Goal: Complete application form

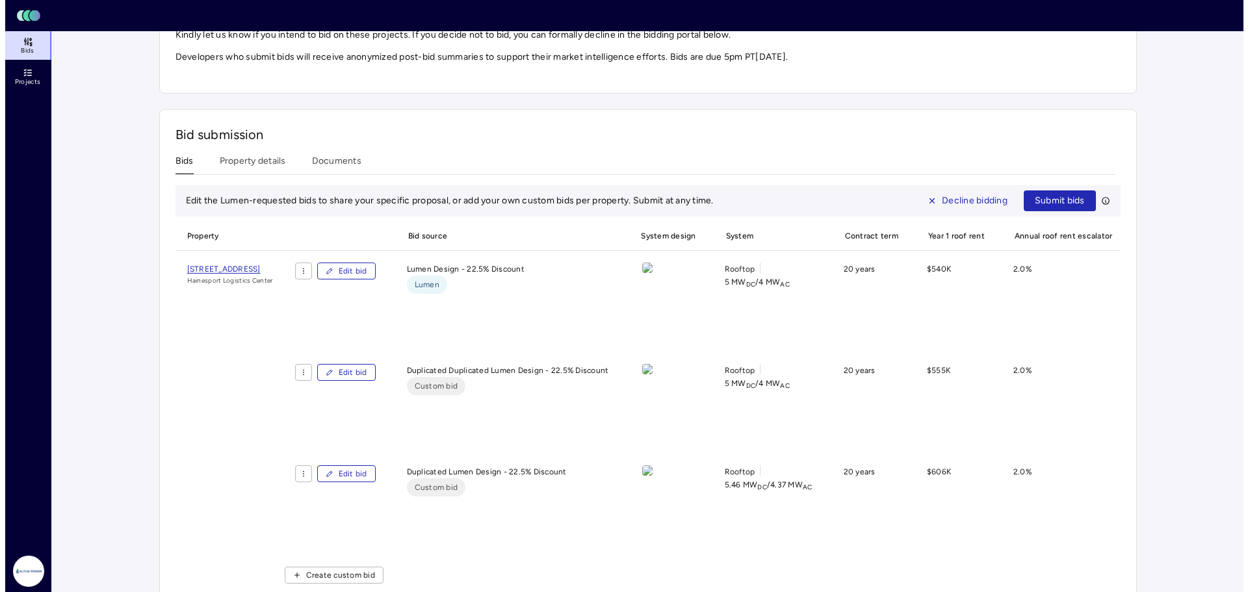
scroll to position [455, 0]
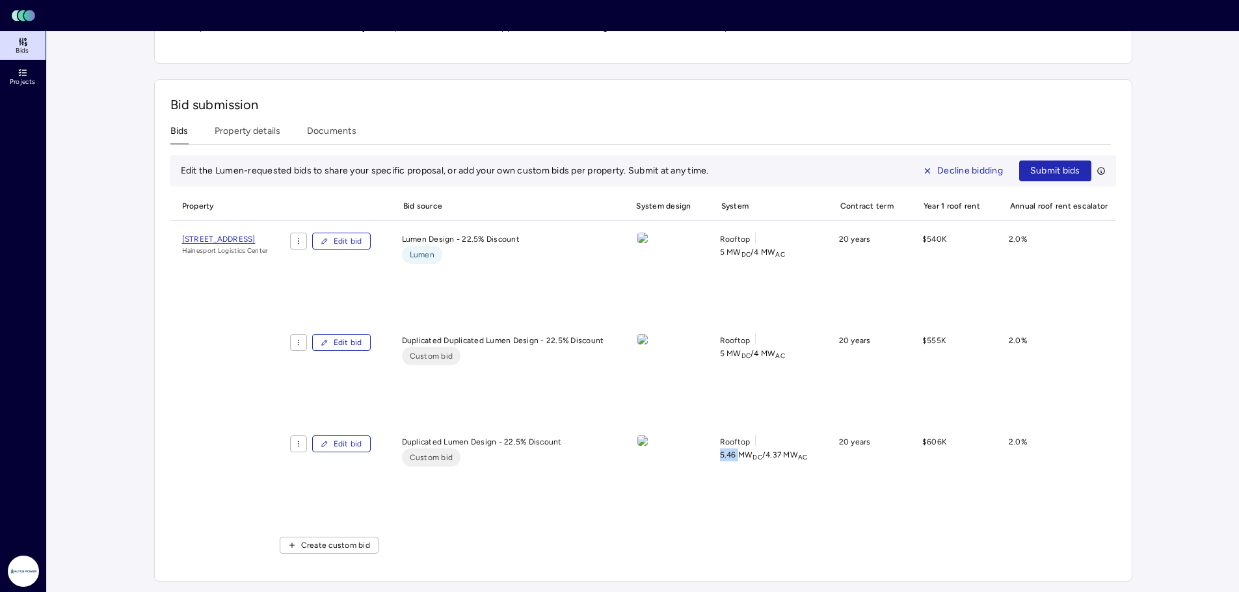
drag, startPoint x: 752, startPoint y: 455, endPoint x: 775, endPoint y: 454, distance: 23.4
click at [775, 454] on div "Rooftop 5.46 MW DC / 4.37 MW AC" at bounding box center [763, 481] width 109 height 91
click at [779, 455] on span "5.46 MW DC / 4.37 MW AC" at bounding box center [764, 455] width 88 height 13
drag, startPoint x: 384, startPoint y: 443, endPoint x: 564, endPoint y: 453, distance: 179.8
click at [362, 443] on span "Edit bid" at bounding box center [348, 444] width 29 height 13
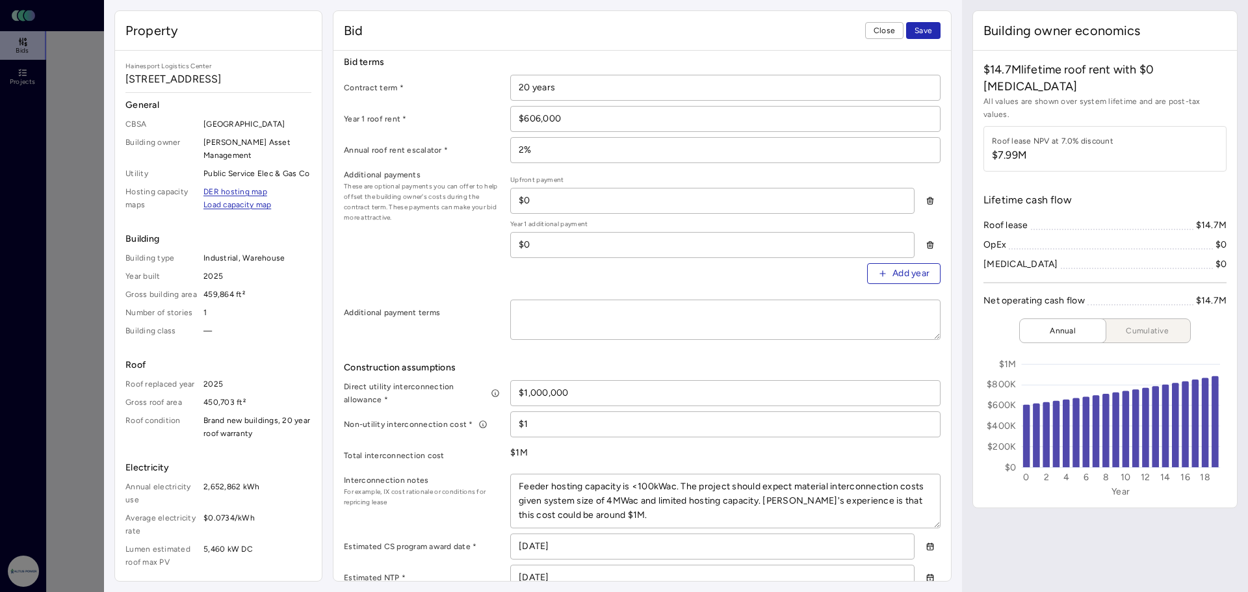
scroll to position [382, 0]
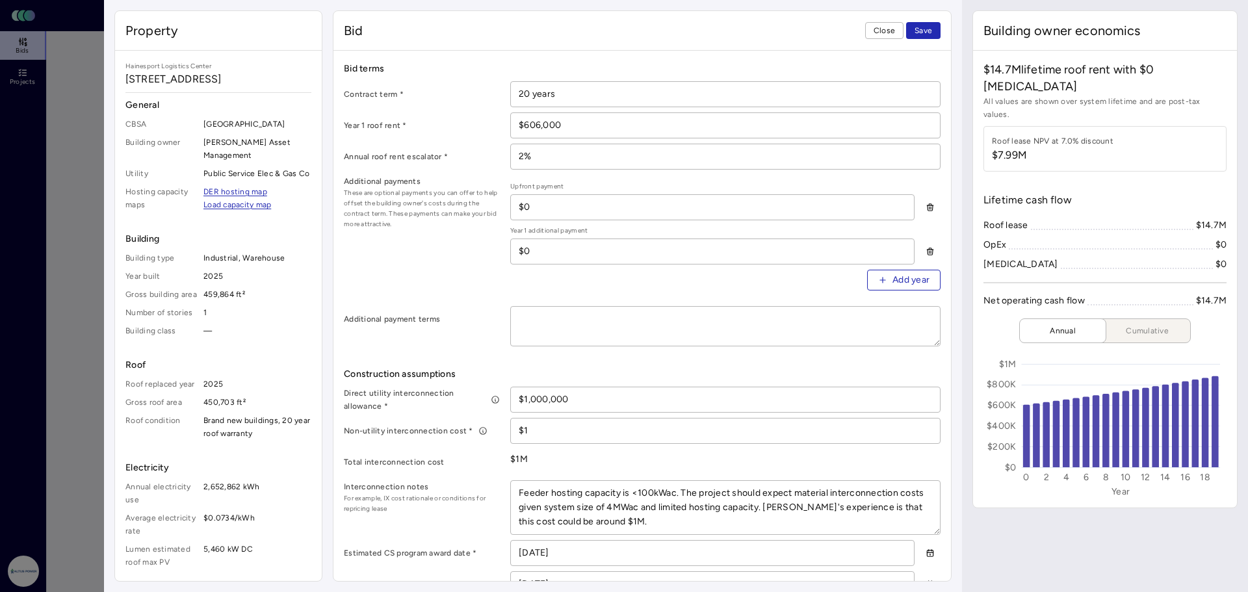
click at [891, 29] on span "Close" at bounding box center [884, 30] width 21 height 13
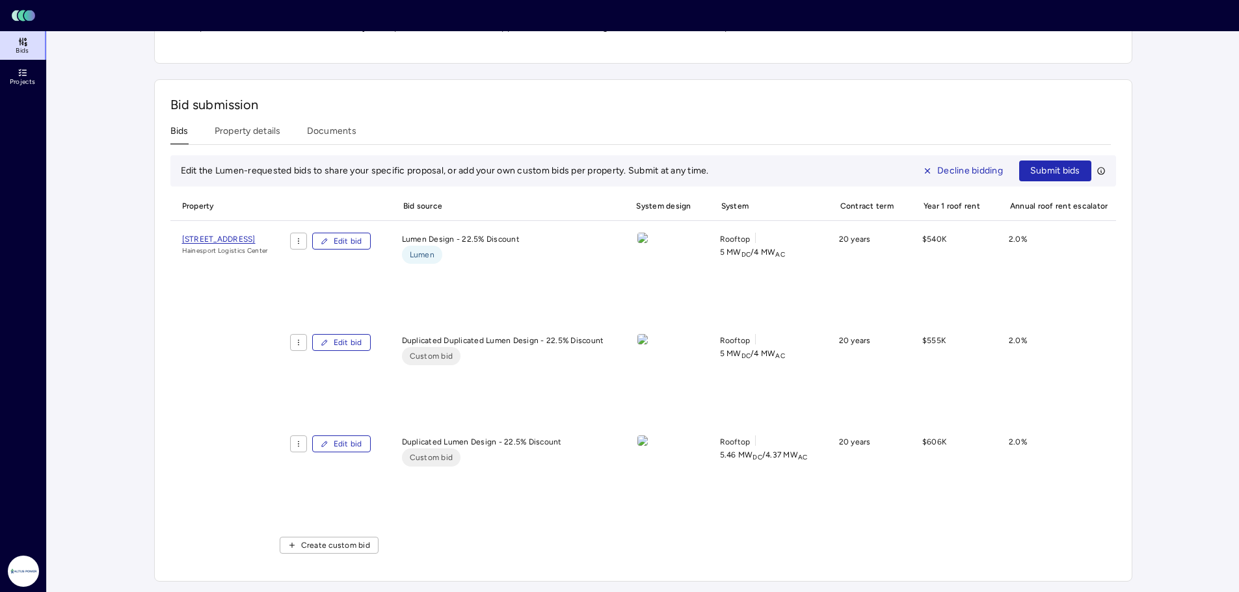
click at [362, 243] on span "Edit bid" at bounding box center [348, 241] width 29 height 13
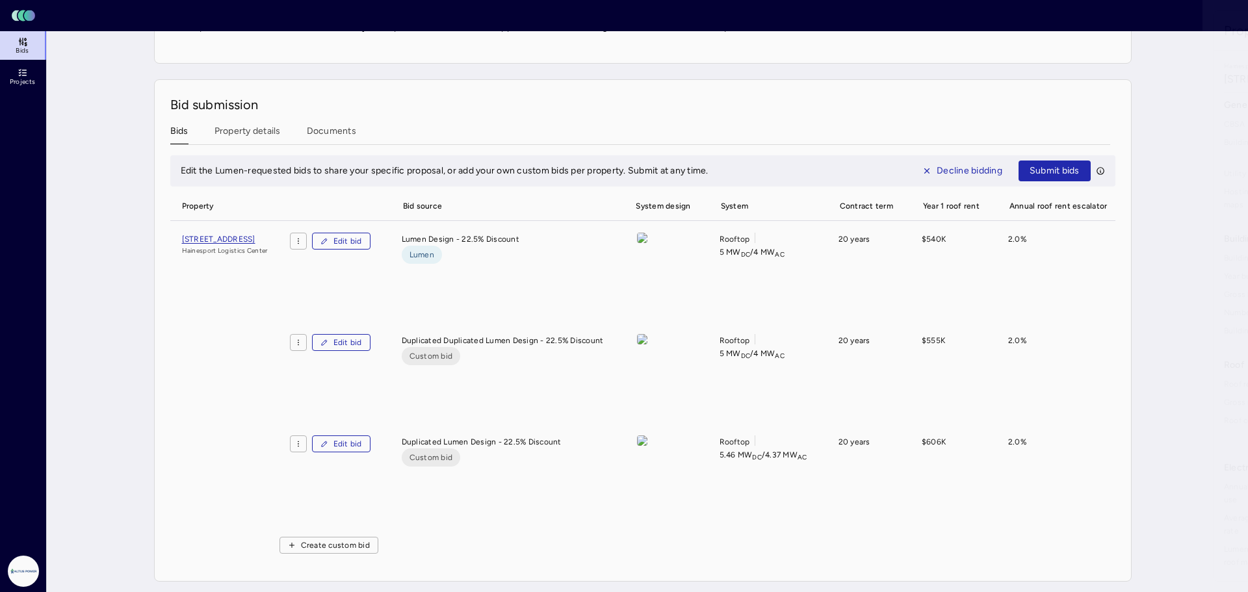
type textarea "x"
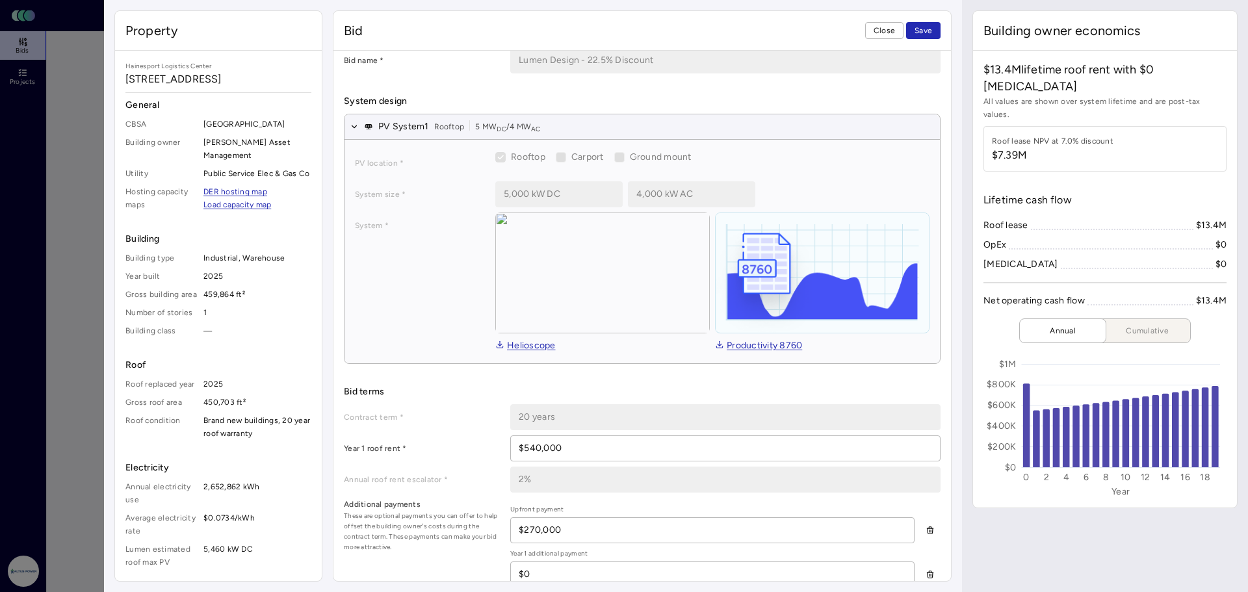
scroll to position [65, 0]
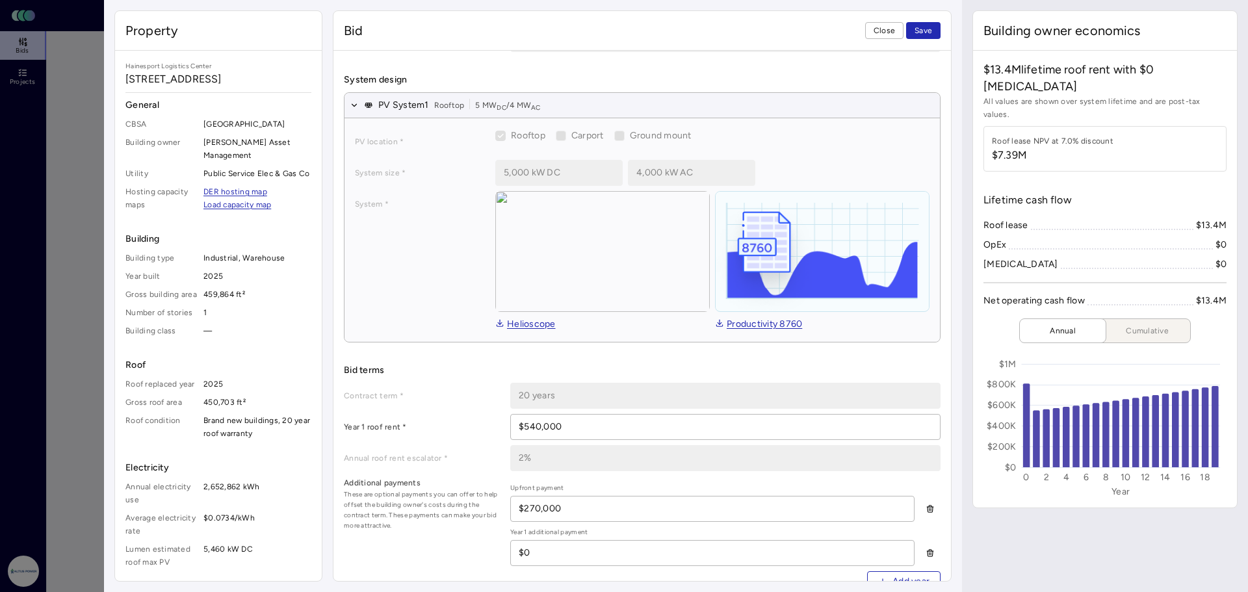
drag, startPoint x: 566, startPoint y: 422, endPoint x: 524, endPoint y: 421, distance: 42.3
click at [524, 421] on input "$540,000" at bounding box center [725, 427] width 429 height 25
type input "$606,060"
drag, startPoint x: 595, startPoint y: 499, endPoint x: 526, endPoint y: 499, distance: 68.9
click at [526, 499] on input "$270,000" at bounding box center [712, 509] width 403 height 25
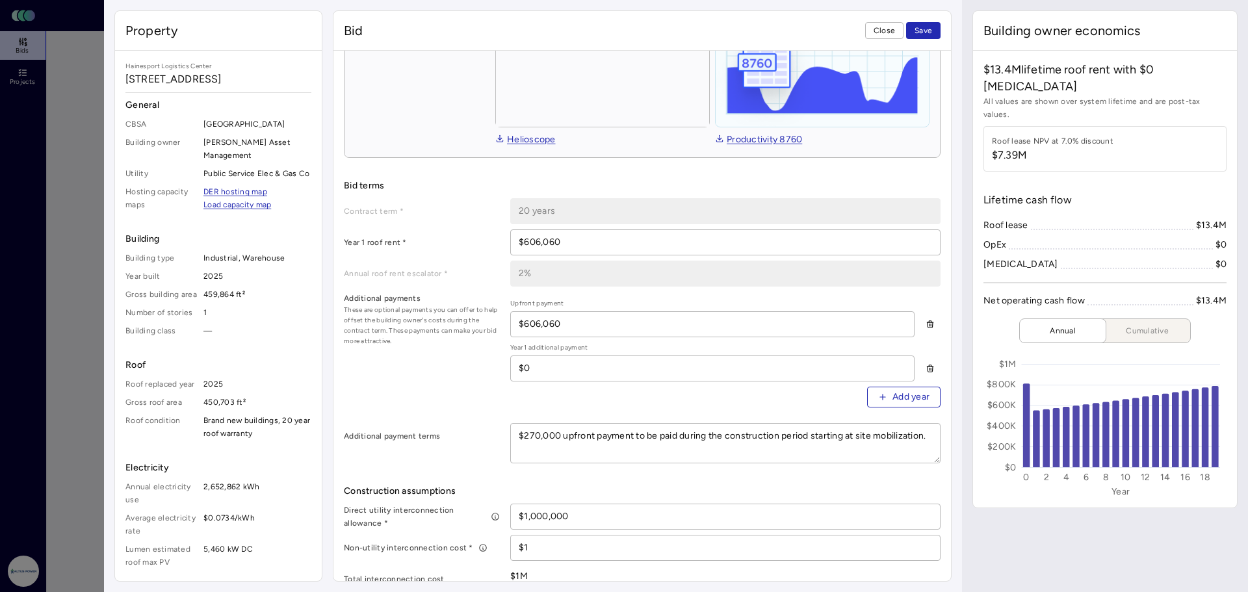
scroll to position [260, 0]
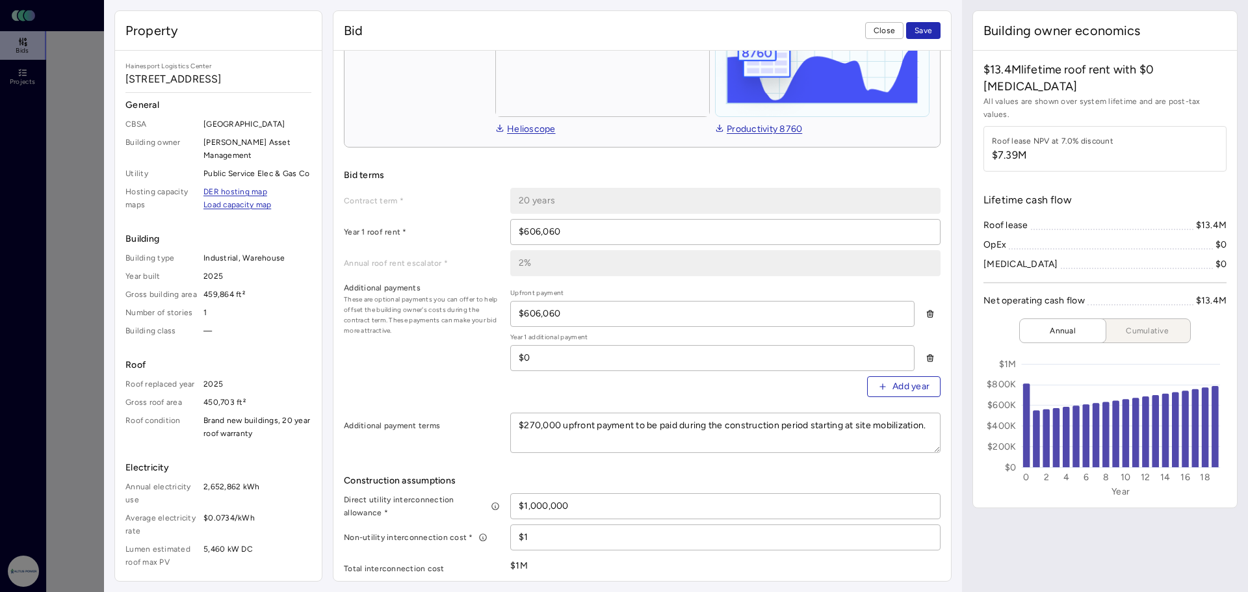
type input "$606,060"
click at [538, 423] on textarea "$270,000 upfront payment to be paid during the construction period starting at …" at bounding box center [725, 433] width 429 height 39
type textarea "x"
type textarea "$27,000 upfront payment to be paid during the construction period starting at s…"
type textarea "x"
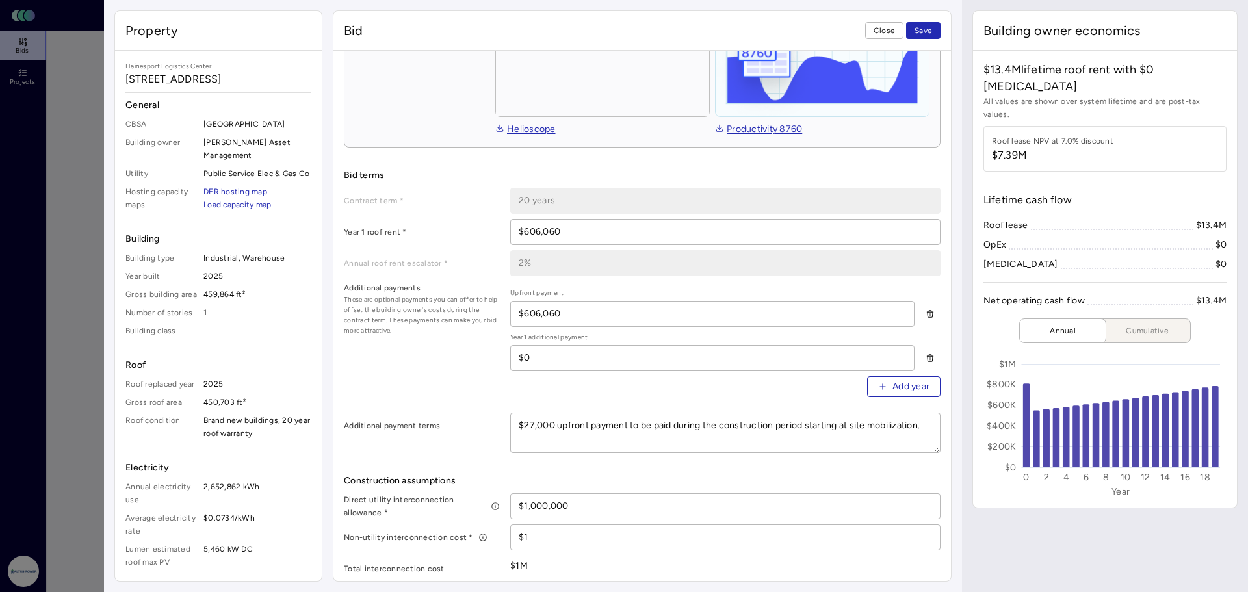
type textarea "$2,000 upfront payment to be paid during the construction period starting at si…"
type textarea "x"
type textarea "$,000 upfront payment to be paid during the construction period starting at sit…"
type textarea "x"
type textarea "$6,000 upfront payment to be paid during the construction period starting at si…"
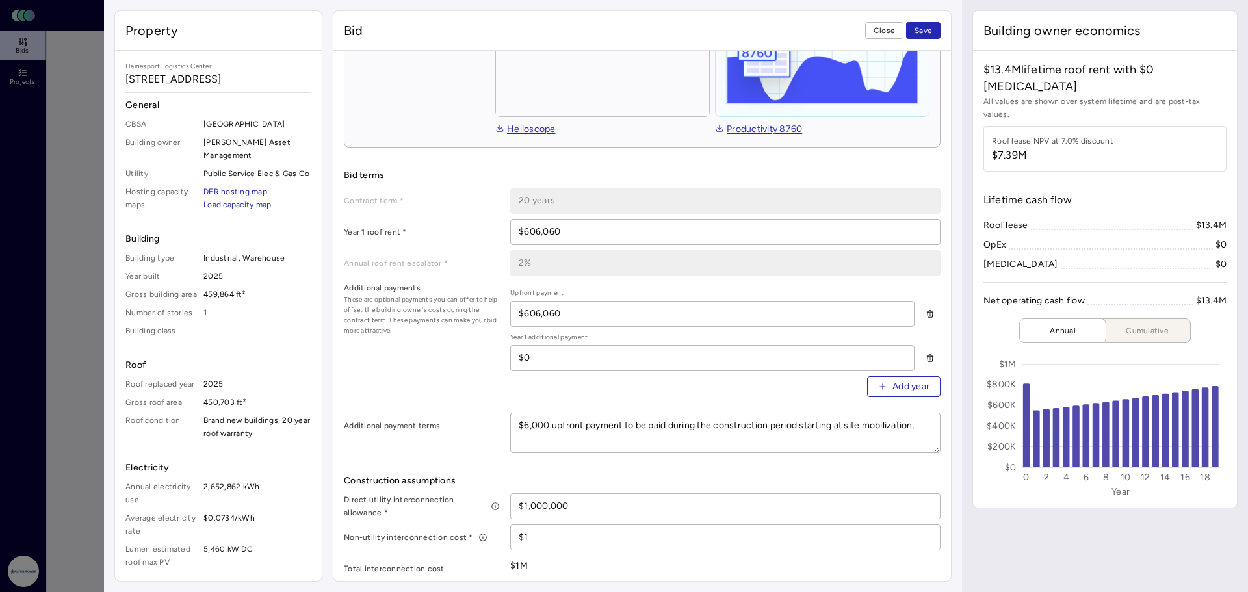
type textarea "x"
type textarea "$60,000 upfront payment to be paid during the construction period starting at s…"
type textarea "x"
type textarea "$606,000 upfront payment to be paid during the construction period starting at …"
type textarea "x"
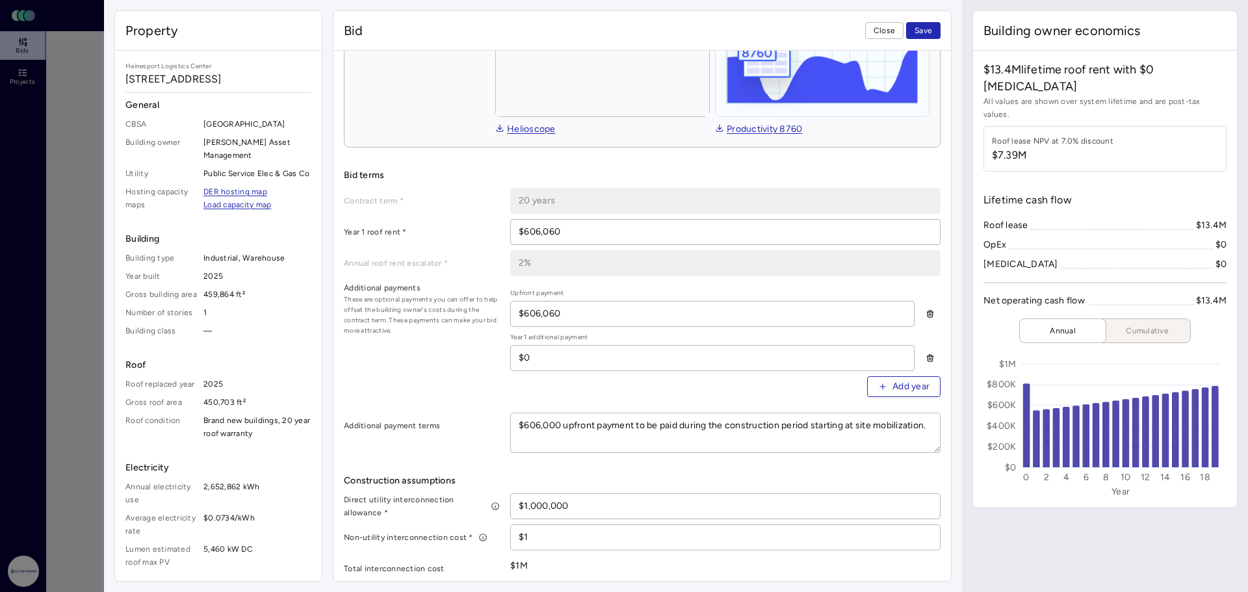
type textarea "$606,00 upfront payment to be paid during the construction period starting at s…"
type textarea "x"
type textarea "$606,060 upfront payment to be paid during the construction period starting at …"
click at [419, 345] on div "Additional payments These are optional payments you can offer to help offset th…" at bounding box center [642, 345] width 597 height 126
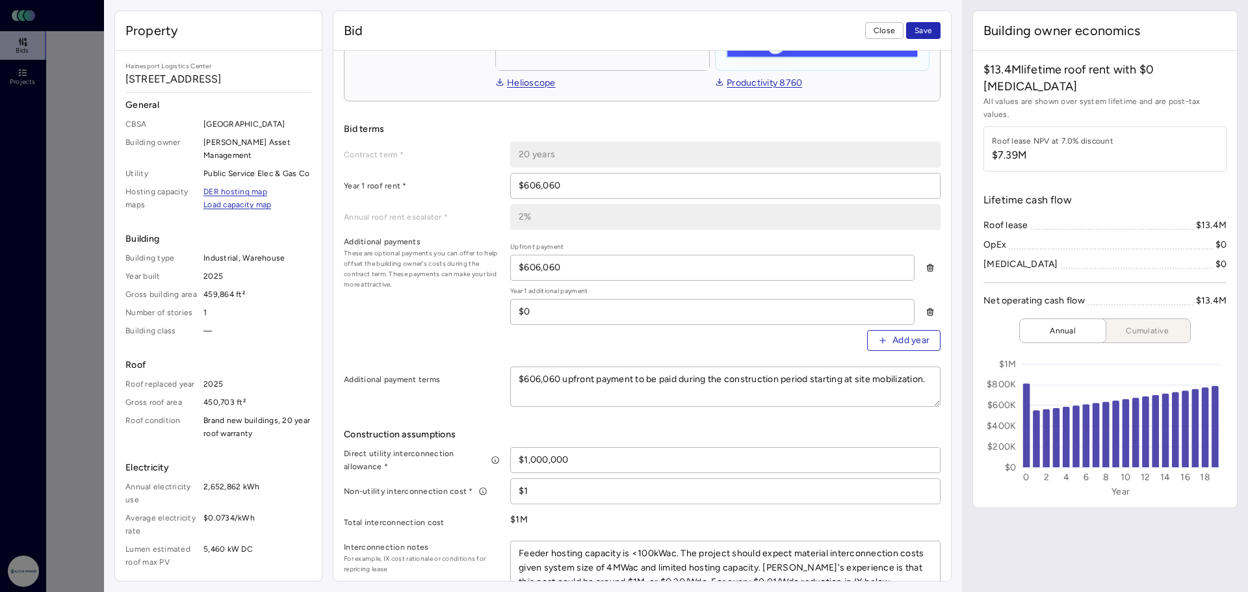
scroll to position [325, 0]
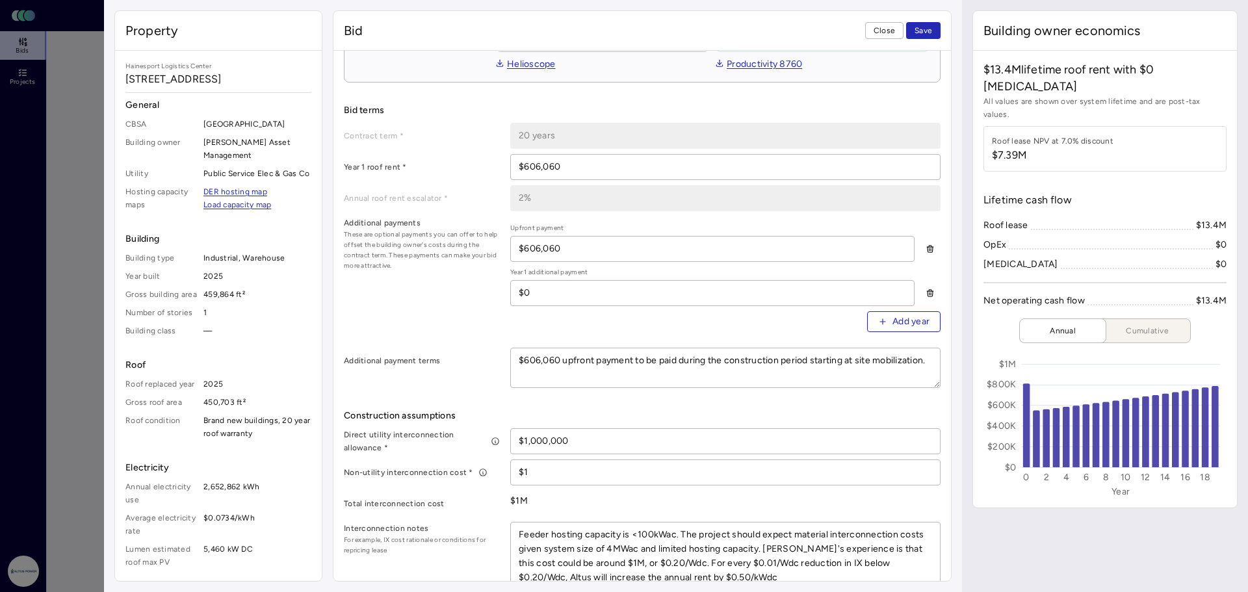
drag, startPoint x: 568, startPoint y: 435, endPoint x: 538, endPoint y: 437, distance: 30.0
click at [538, 437] on input "$1,000,000" at bounding box center [725, 441] width 429 height 25
type textarea "x"
type input "$109"
type textarea "x"
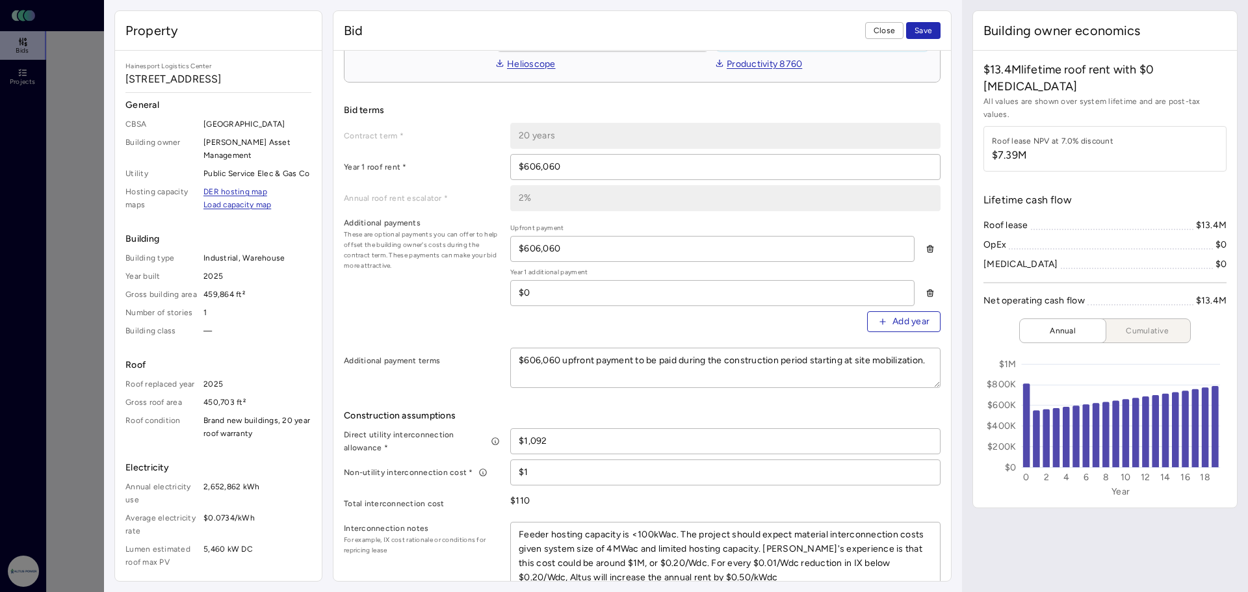
type input "$1,092"
type textarea "x"
type input "$10,920"
type textarea "x"
type input "$109,200"
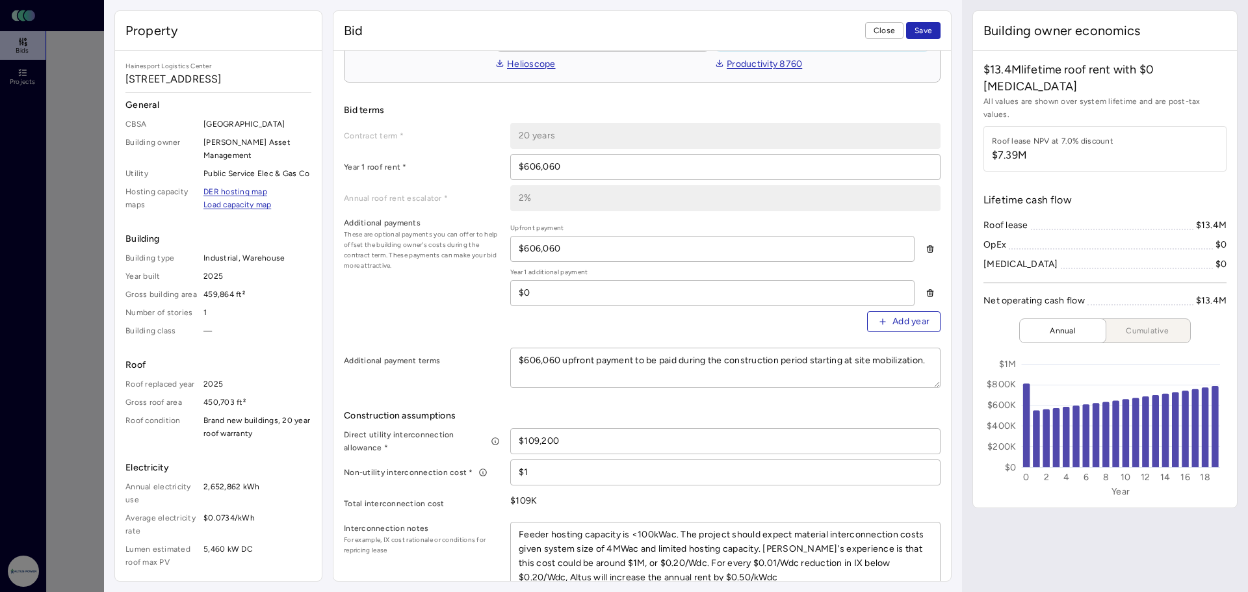
type textarea "x"
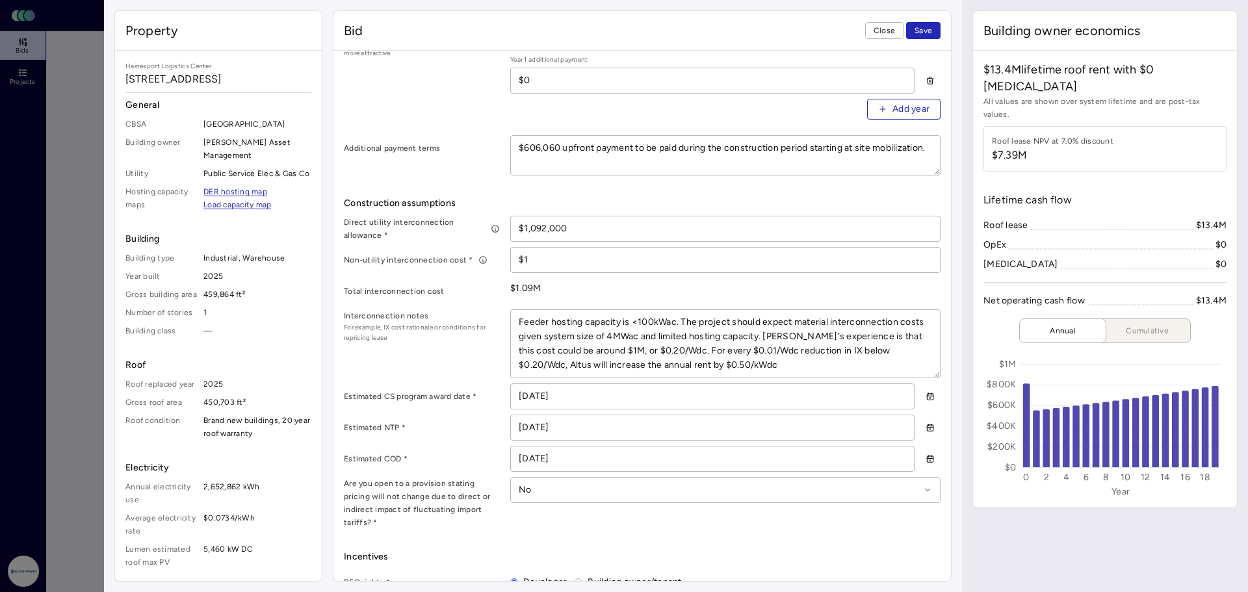
scroll to position [520, 0]
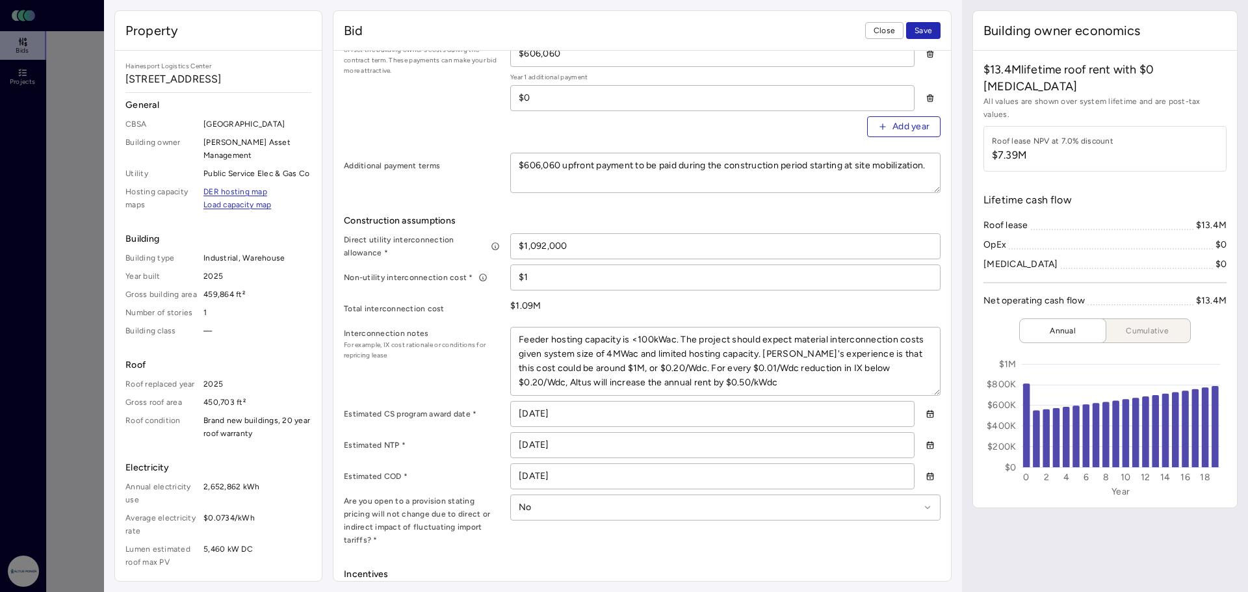
type input "$1,092,000"
drag, startPoint x: 782, startPoint y: 378, endPoint x: 702, endPoint y: 369, distance: 80.6
click at [703, 369] on textarea "Feeder hosting capacity is <100kWac. The project should expect material interco…" at bounding box center [725, 362] width 429 height 68
click at [700, 368] on textarea "Feeder hosting capacity is <100kWac. The project should expect material interco…" at bounding box center [725, 362] width 429 height 68
click at [698, 367] on textarea "Feeder hosting capacity is <100kWac. The project should expect material interco…" at bounding box center [725, 362] width 429 height 68
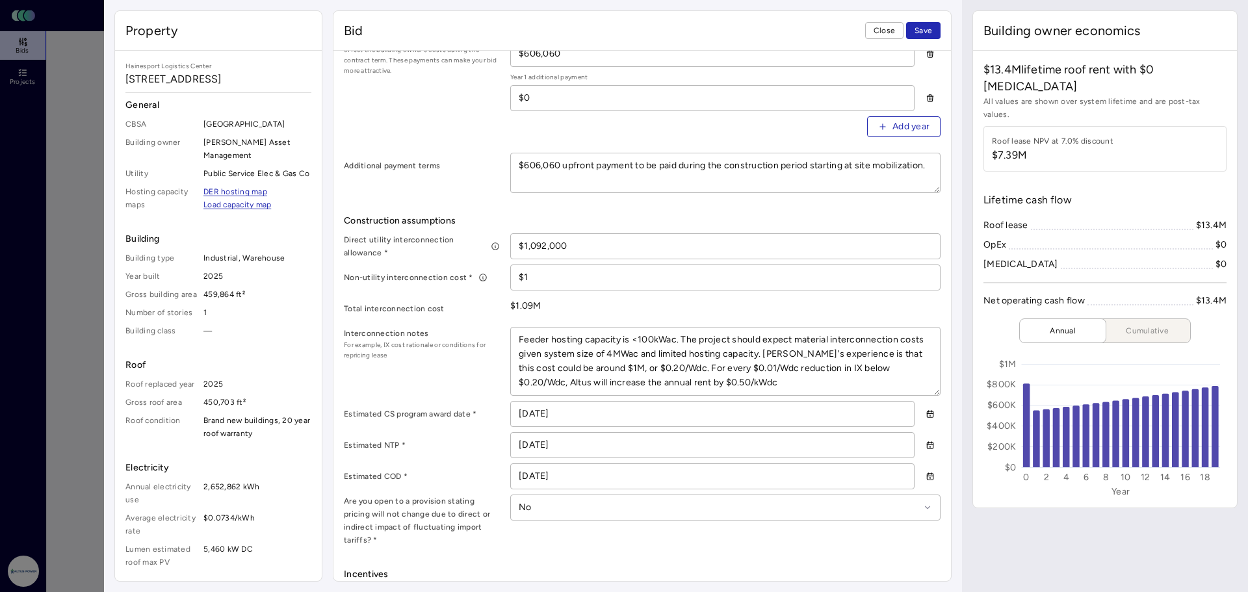
drag, startPoint x: 778, startPoint y: 379, endPoint x: 697, endPoint y: 371, distance: 81.7
click at [697, 371] on textarea "Feeder hosting capacity is <100kWac. The project should expect material interco…" at bounding box center [725, 362] width 429 height 68
click at [785, 381] on textarea "Feeder hosting capacity is <100kWac. The project should expect material interco…" at bounding box center [725, 362] width 429 height 68
type textarea "x"
type textarea "Feeder hosting capacity is <100kWac. The project should expect material interco…"
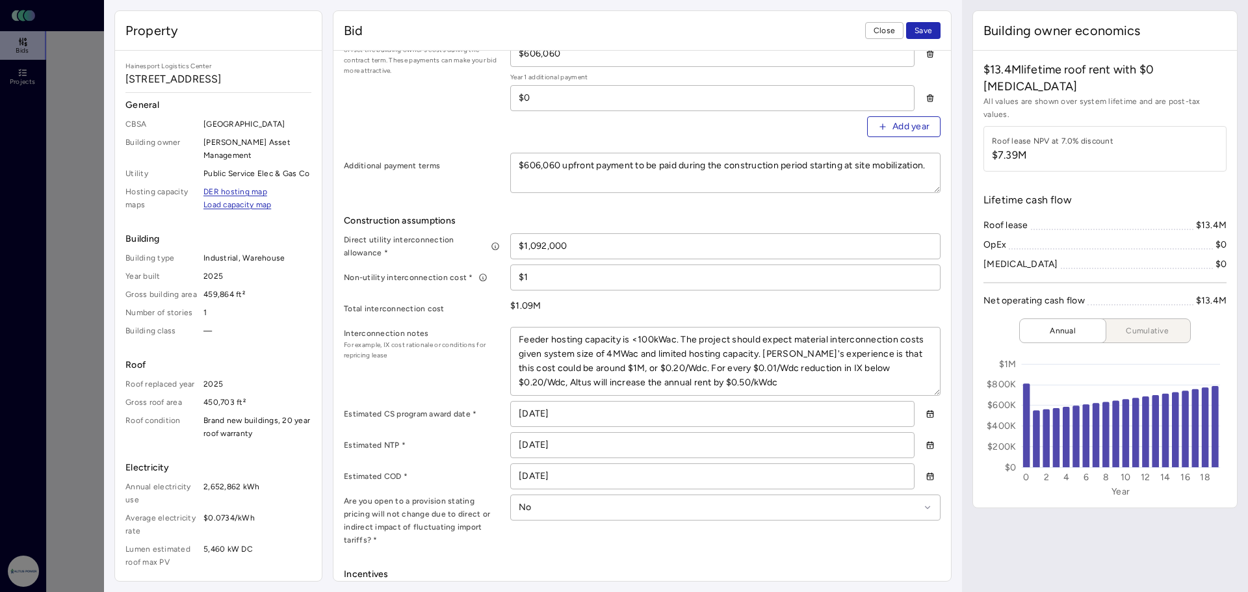
type textarea "x"
type textarea "Feeder hosting capacity is <100kWac. The project should expect material interco…"
type textarea "x"
type textarea "Feeder hosting capacity is <100kWac. The project should expect material interco…"
paste textarea "For every $0.01/Wdc reduction in IX below $0.20/Wdc, Altus will increase the an…"
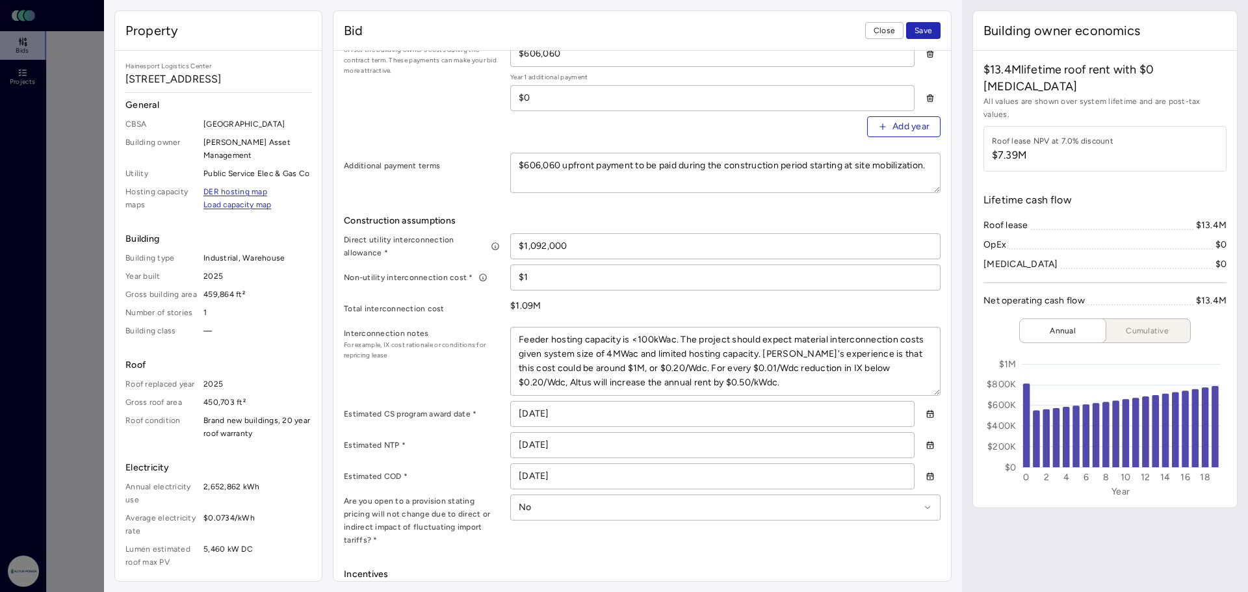
type textarea "x"
type textarea "Feeder hosting capacity is <100kWac. The project should expect material interco…"
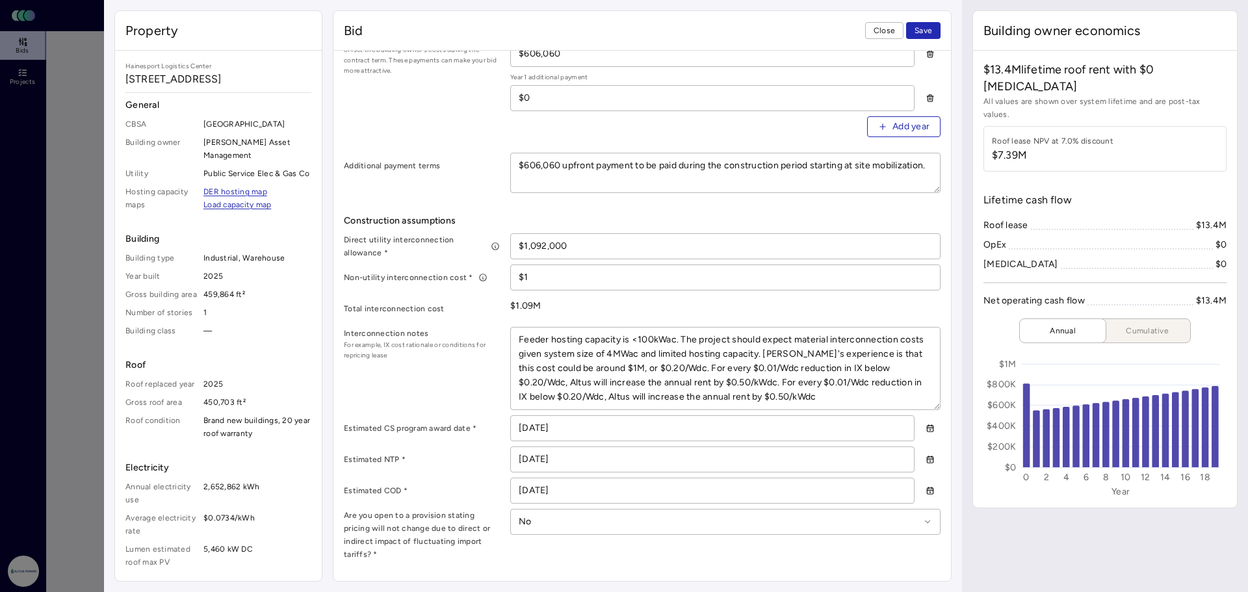
click at [891, 382] on textarea "Feeder hosting capacity is <100kWac. The project should expect material interco…" at bounding box center [725, 369] width 429 height 82
click at [890, 384] on textarea "Feeder hosting capacity is <100kWac. The project should expect material interco…" at bounding box center [725, 369] width 429 height 82
type textarea "x"
type textarea "Feeder hosting capacity is <100kWac. The project should expect material interco…"
type textarea "x"
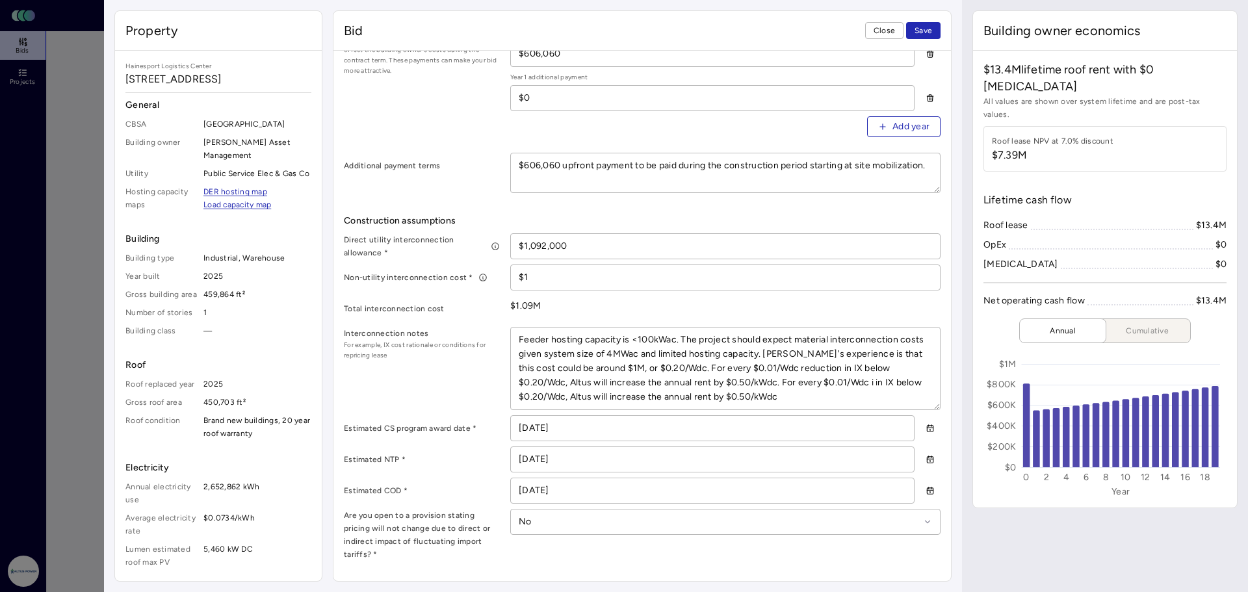
type textarea "Feeder hosting capacity is <100kWac. The project should expect material interco…"
type textarea "x"
type textarea "Feeder hosting capacity is <100kWac. The project should expect material interco…"
type textarea "x"
type textarea "Feeder hosting capacity is <100kWac. The project should expect material interco…"
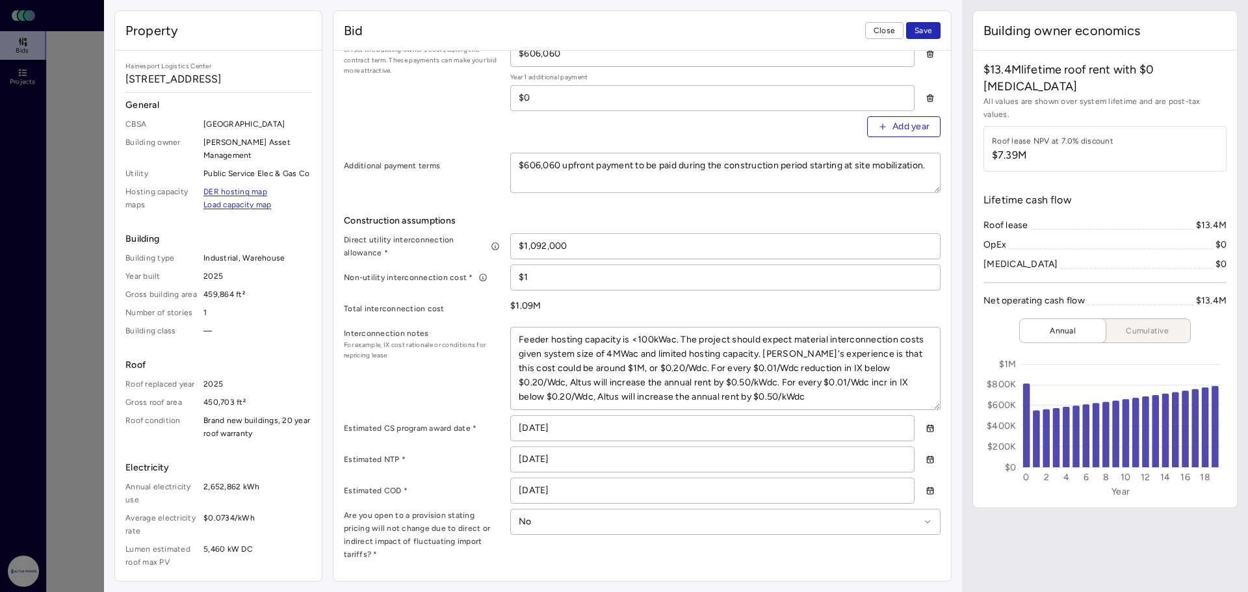
type textarea "x"
type textarea "Feeder hosting capacity is <100kWac. The project should expect material interco…"
type textarea "x"
type textarea "Feeder hosting capacity is <100kWac. The project should expect material interco…"
type textarea "x"
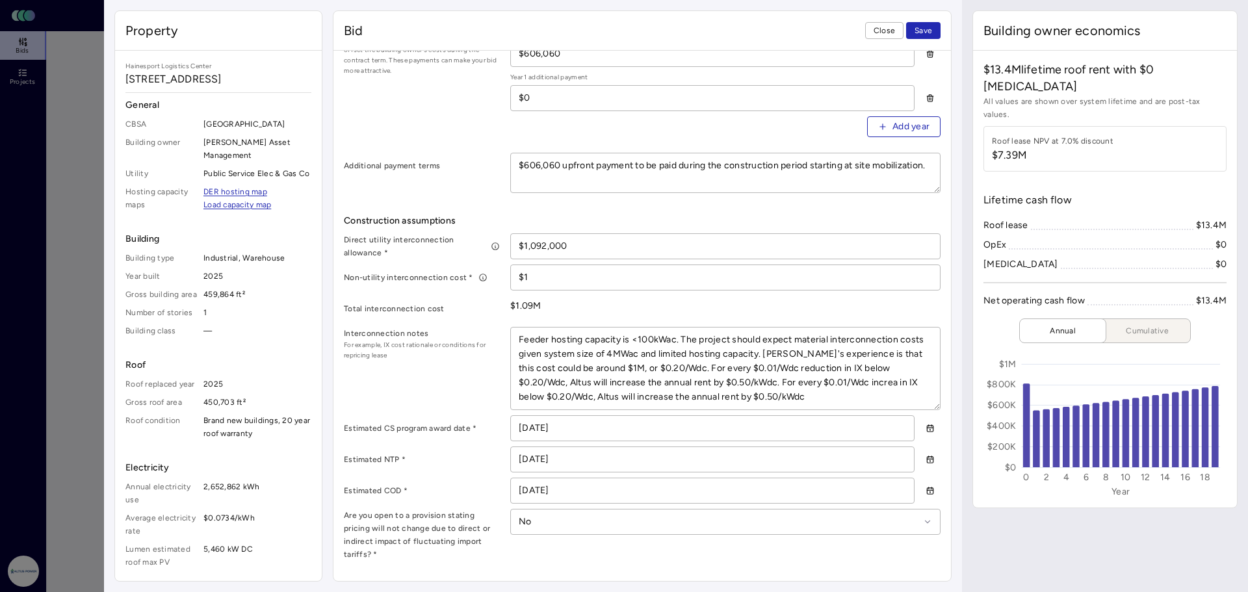
type textarea "Feeder hosting capacity is <100kWac. The project should expect material interco…"
type textarea "x"
type textarea "Feeder hosting capacity is <100kWac. The project should expect material interco…"
click at [546, 397] on textarea "Feeder hosting capacity is <100kWac. The project should expect material interco…" at bounding box center [725, 369] width 429 height 82
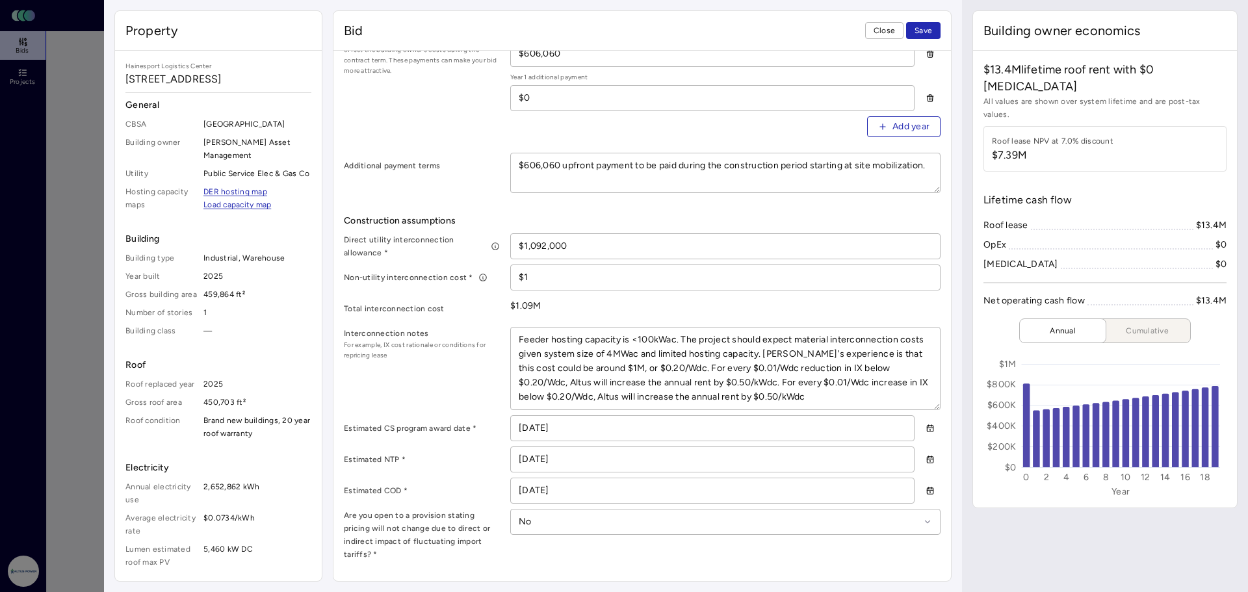
type textarea "x"
type textarea "Feeder hosting capacity is <100kWac. The project should expect material interco…"
type textarea "x"
type textarea "Feeder hosting capacity is <100kWac. The project should expect material interco…"
type textarea "x"
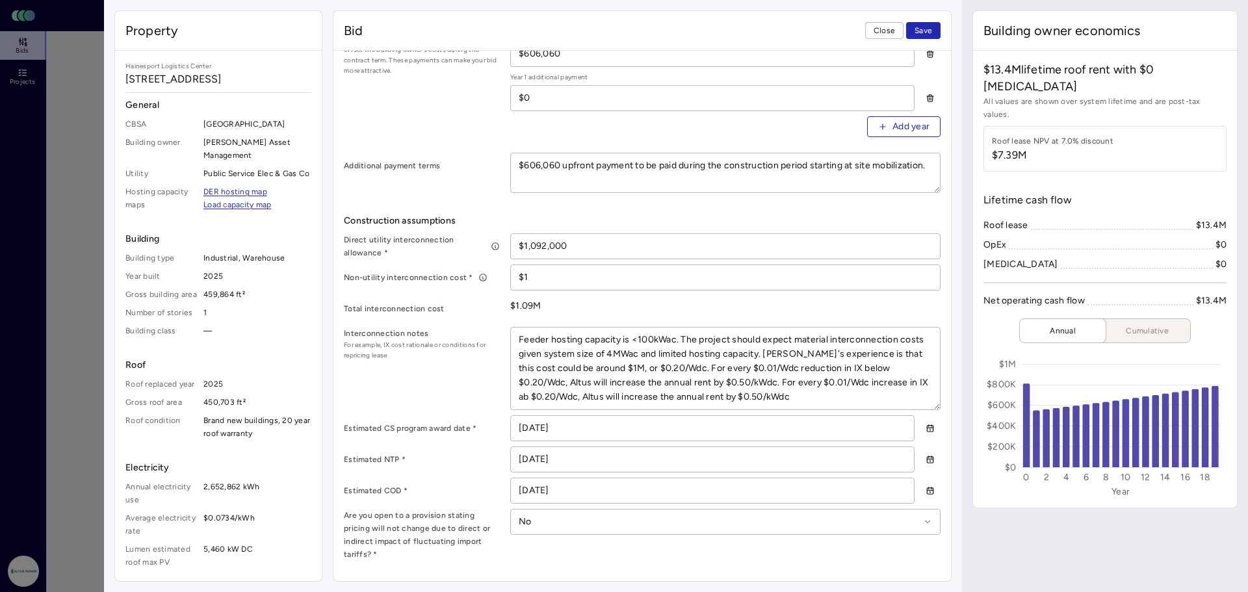
type textarea "Feeder hosting capacity is <100kWac. The project should expect material interco…"
type textarea "x"
type textarea "Feeder hosting capacity is <100kWac. The project should expect material interco…"
type textarea "x"
type textarea "Feeder hosting capacity is <100kWac. The project should expect material interco…"
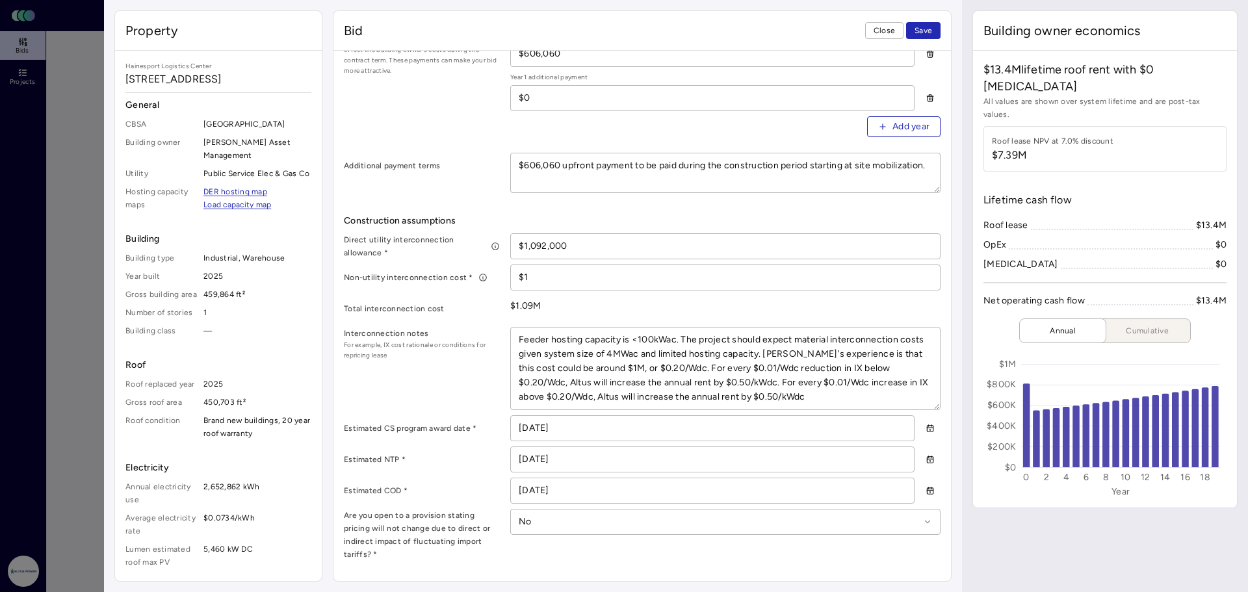
click at [674, 392] on textarea "Feeder hosting capacity is <100kWac. The project should expect material interco…" at bounding box center [725, 369] width 429 height 82
type textarea "x"
type textarea "Feeder hosting capacity is <100kWac. The project should expect material interco…"
type textarea "x"
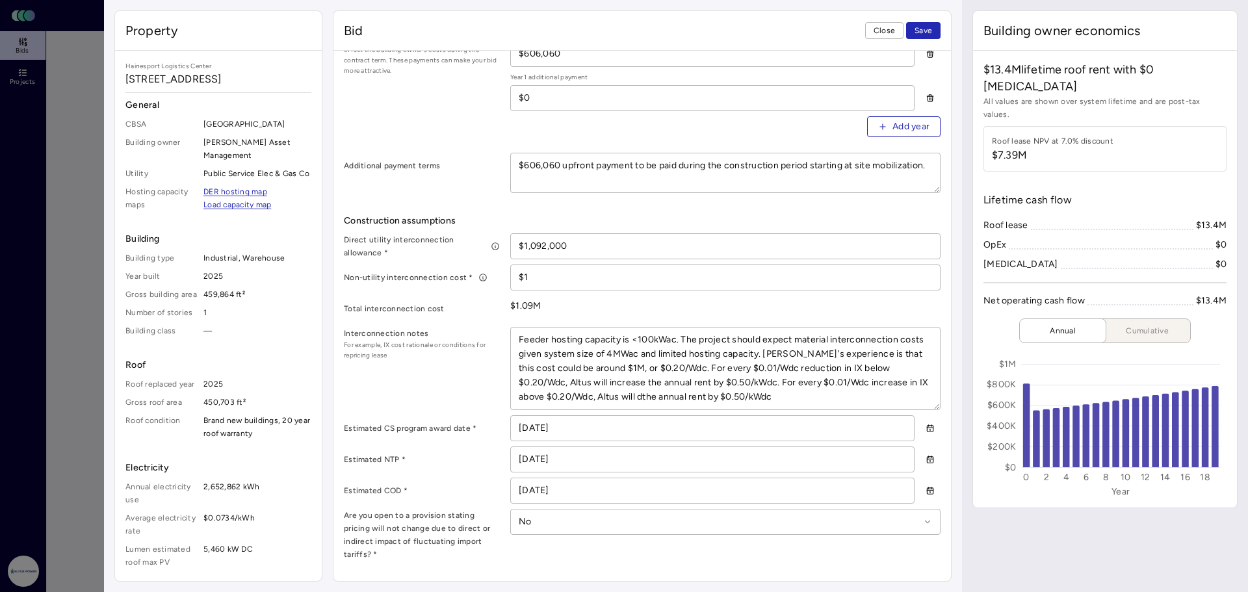
type textarea "Feeder hosting capacity is <100kWac. The project should expect material interco…"
type textarea "x"
type textarea "Feeder hosting capacity is <100kWac. The project should expect material interco…"
type textarea "x"
type textarea "Feeder hosting capacity is <100kWac. The project should expect material interco…"
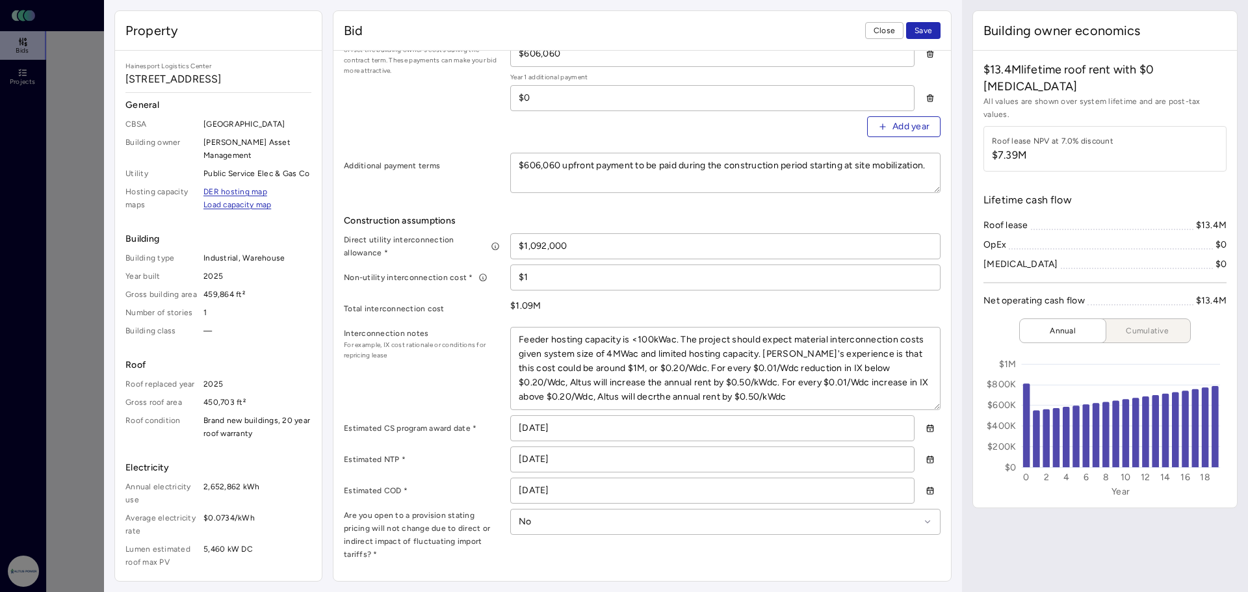
type textarea "x"
type textarea "Feeder hosting capacity is <100kWac. The project should expect material interco…"
type textarea "x"
type textarea "Feeder hosting capacity is <100kWac. The project should expect material interco…"
type textarea "x"
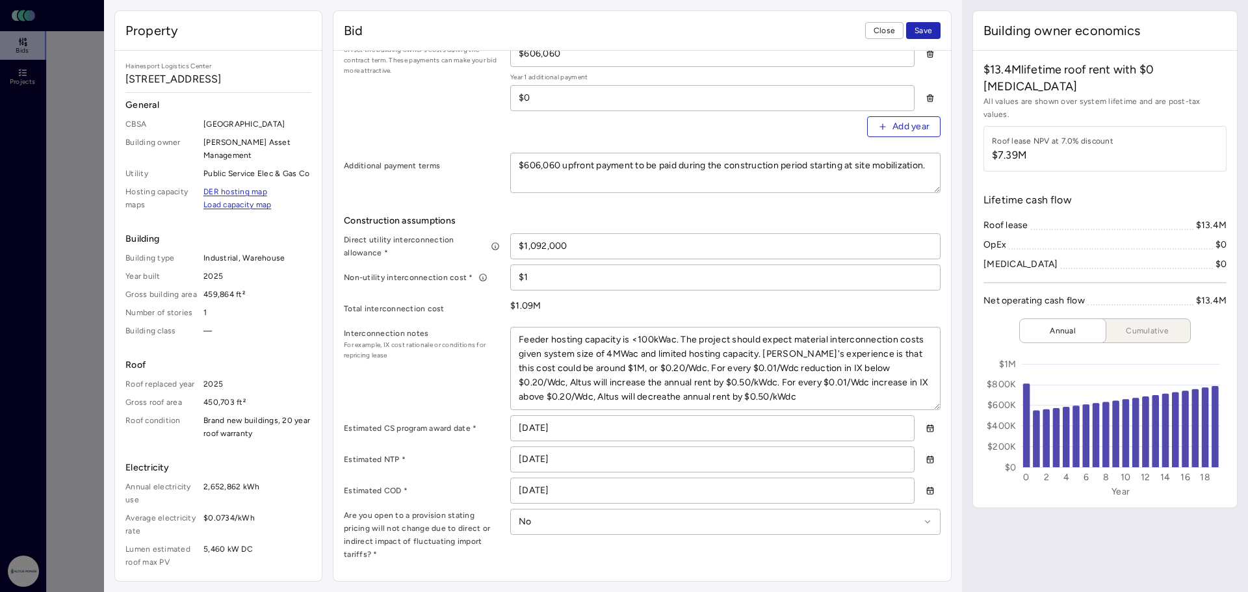
type textarea "Feeder hosting capacity is <100kWac. The project should expect material interco…"
type textarea "x"
type textarea "Feeder hosting capacity is <100kWac. The project should expect material interco…"
type textarea "x"
type textarea "Feeder hosting capacity is <100kWac. The project should expect material interco…"
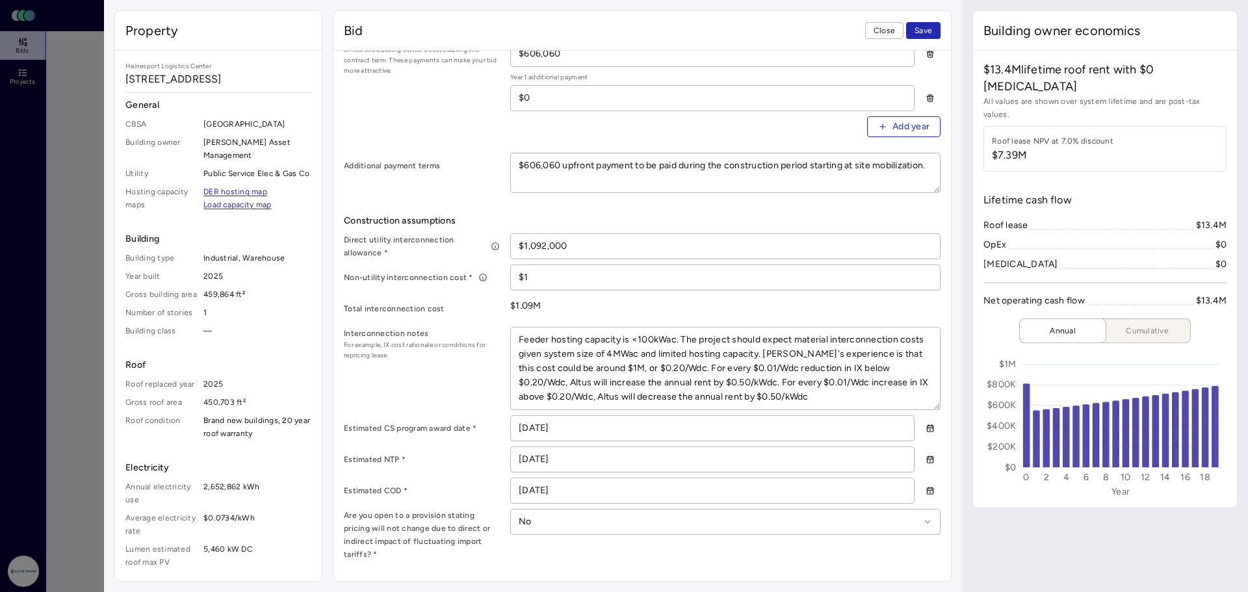
click at [467, 383] on div "Interconnection notes For example, IX cost rationale or conditions for repricin…" at bounding box center [642, 368] width 597 height 83
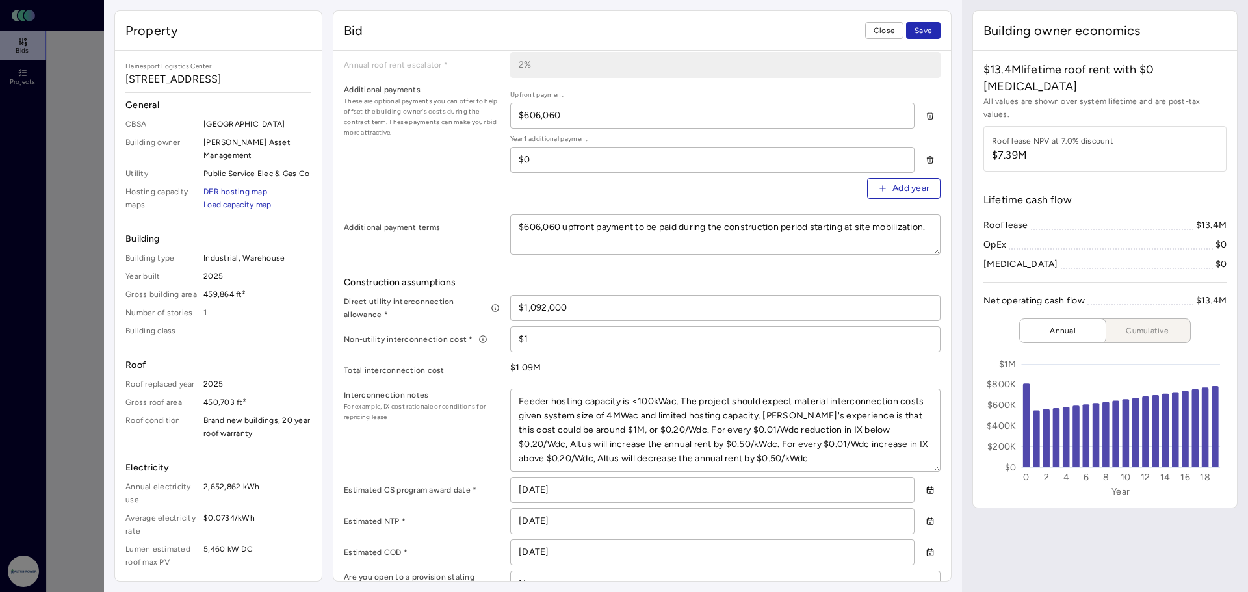
scroll to position [438, 0]
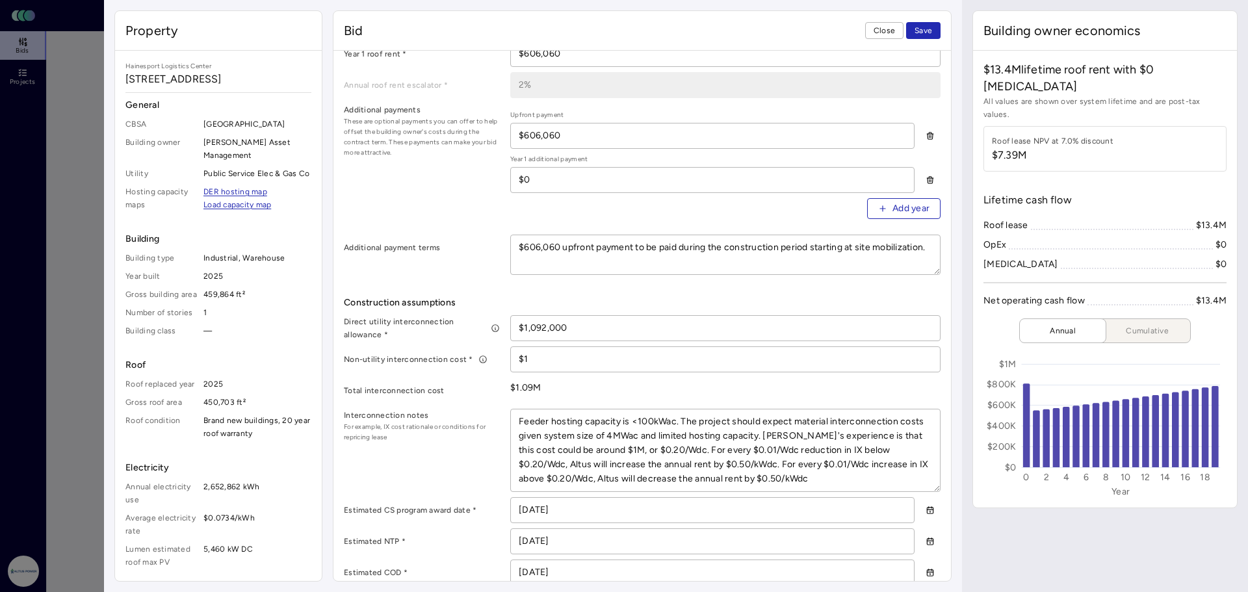
click at [540, 243] on textarea "$606,060 upfront payment to be paid during the construction period starting at …" at bounding box center [725, 254] width 429 height 39
type textarea "x"
type textarea "$60,060 upfront payment to be paid during the construction period starting at s…"
type textarea "x"
type textarea "$6,060 upfront payment to be paid during the construction period starting at si…"
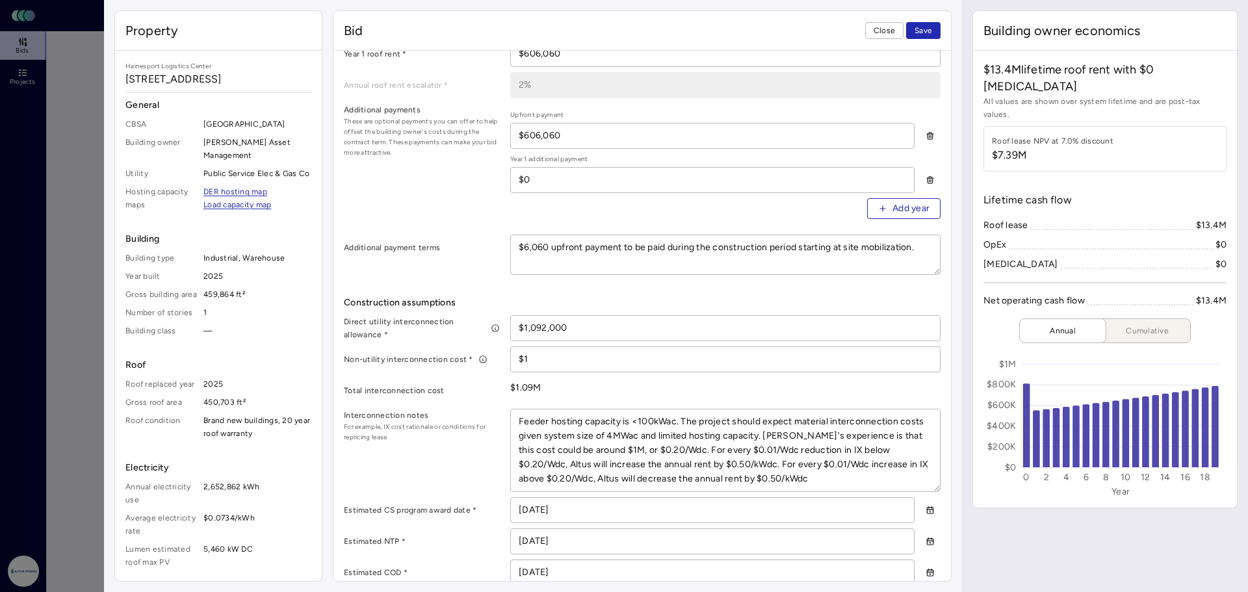
type textarea "x"
type textarea "$,060 upfront payment to be paid during the construction period starting at sit…"
type textarea "x"
type textarea "$5,060 upfront payment to be paid during the construction period starting at si…"
type textarea "x"
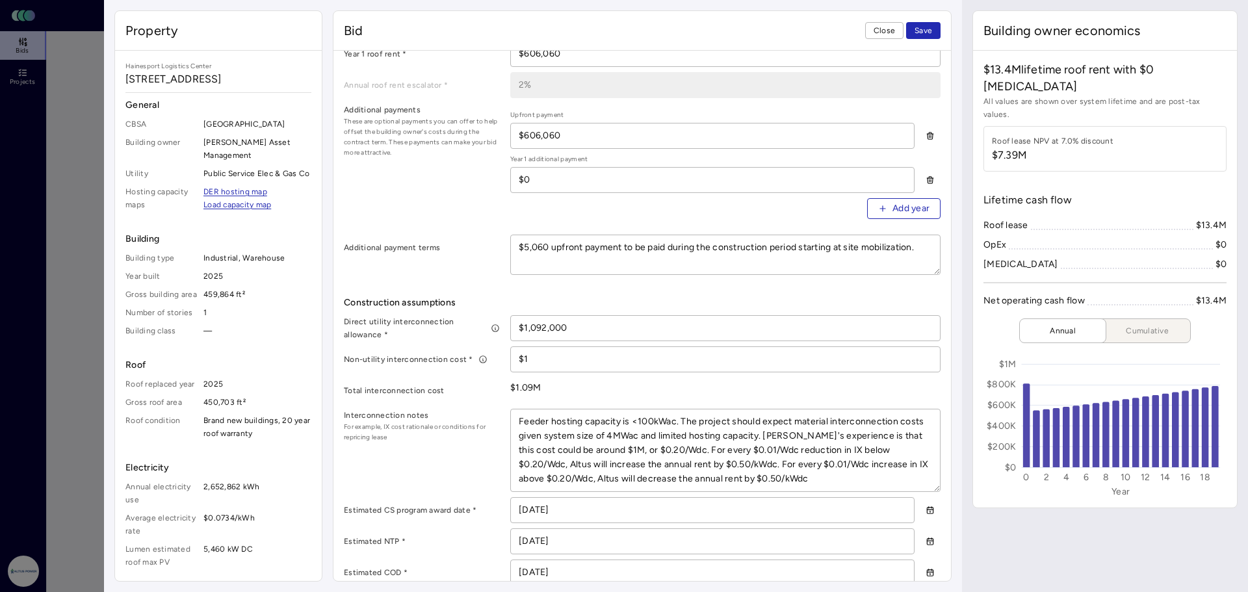
type textarea "$57,060 upfront payment to be paid during the construction period starting at s…"
type textarea "x"
type textarea "$573,060 upfront payment to be paid during the construction period starting at …"
type textarea "x"
type textarea "$573,06 upfront payment to be paid during the construction period starting at s…"
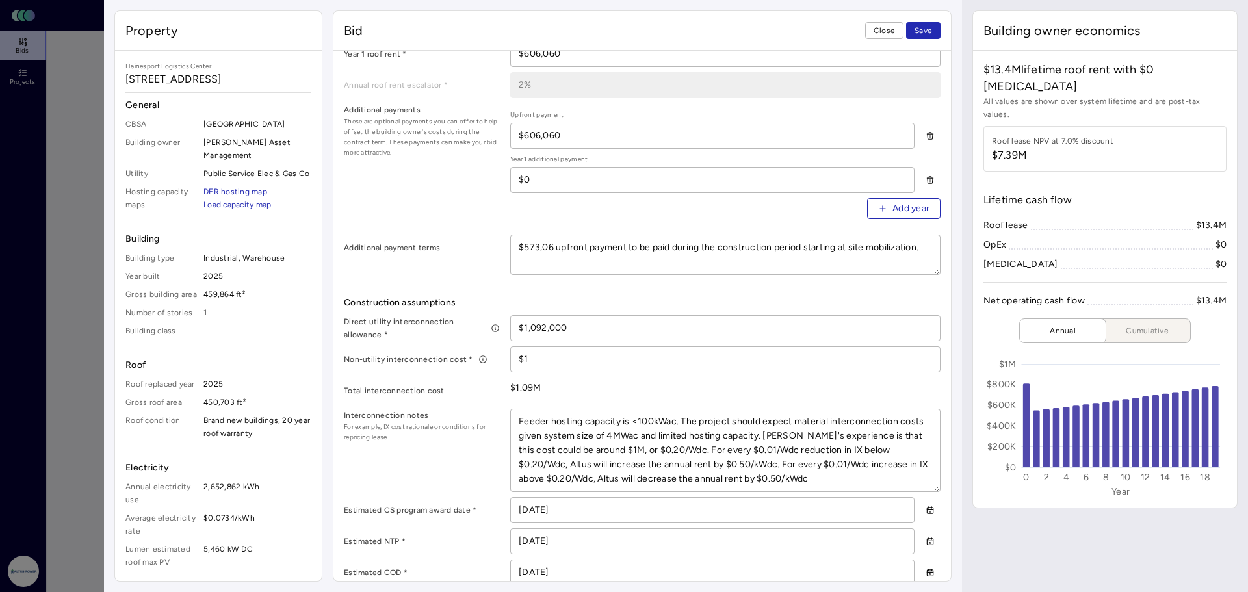
type textarea "x"
type textarea "$573,0 upfront payment to be paid during the construction period starting at si…"
type textarea "x"
type textarea "$573, upfront payment to be paid during the construction period starting at sit…"
type textarea "x"
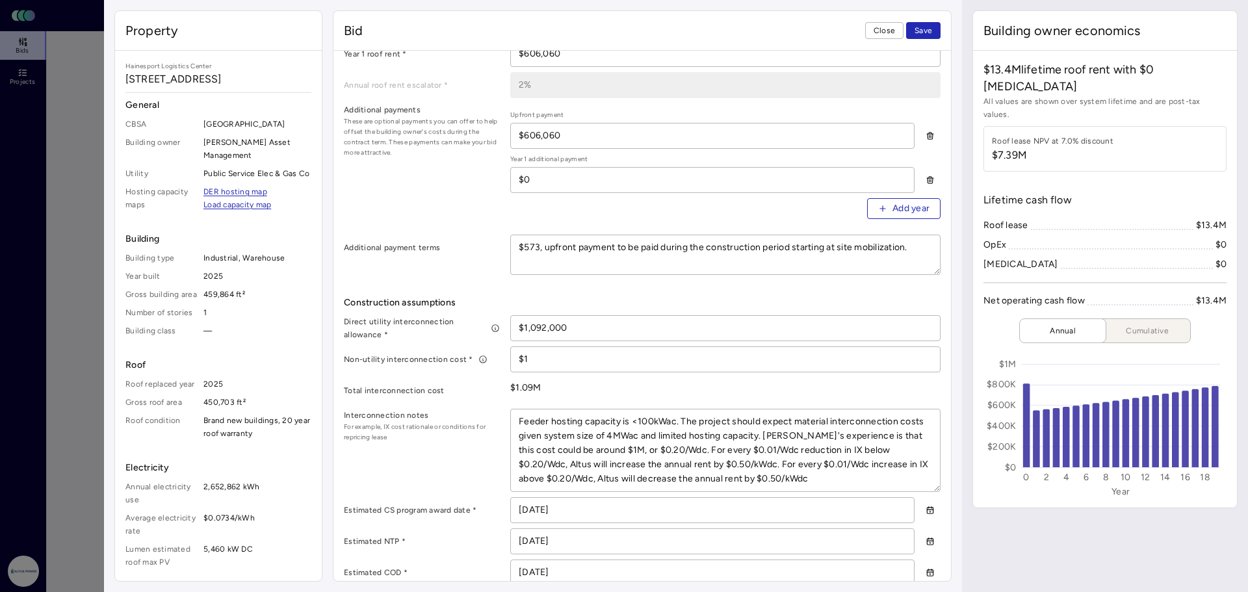
type textarea "$573,3 upfront payment to be paid during the construction period starting at si…"
type textarea "x"
type textarea "$573,30 upfront payment to be paid during the construction period starting at s…"
type textarea "x"
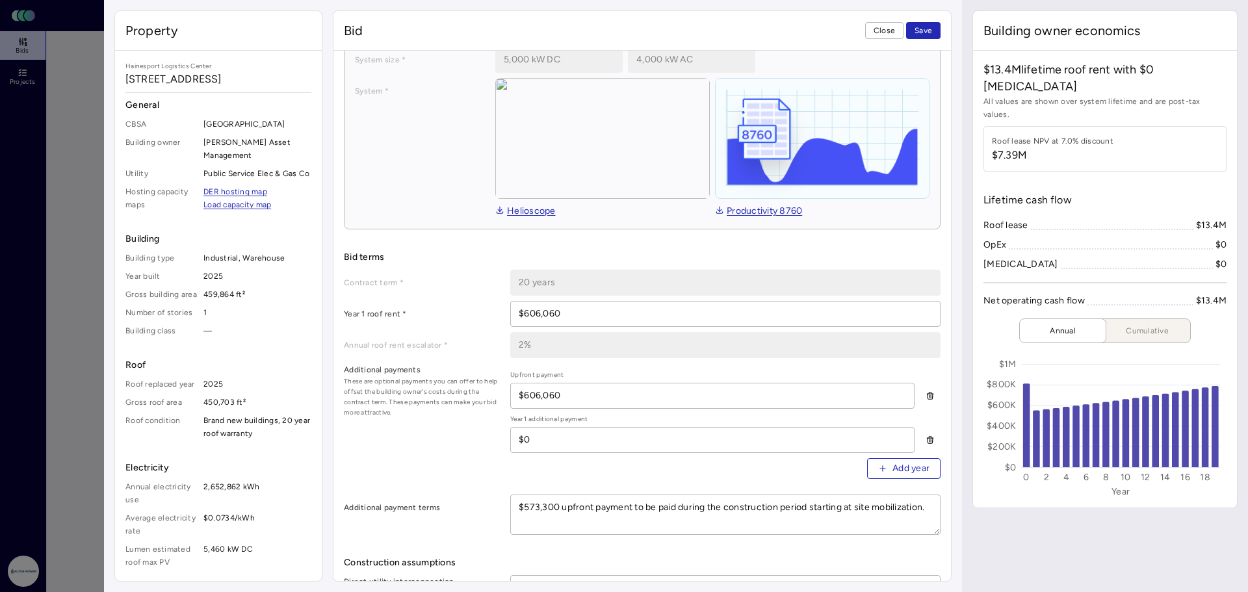
type textarea "$573,300 upfront payment to be paid during the construction period starting at …"
drag, startPoint x: 568, startPoint y: 313, endPoint x: 525, endPoint y: 313, distance: 42.3
click at [525, 313] on input "$606,060" at bounding box center [725, 314] width 429 height 25
type input "$573,300"
drag, startPoint x: 592, startPoint y: 391, endPoint x: 524, endPoint y: 395, distance: 68.4
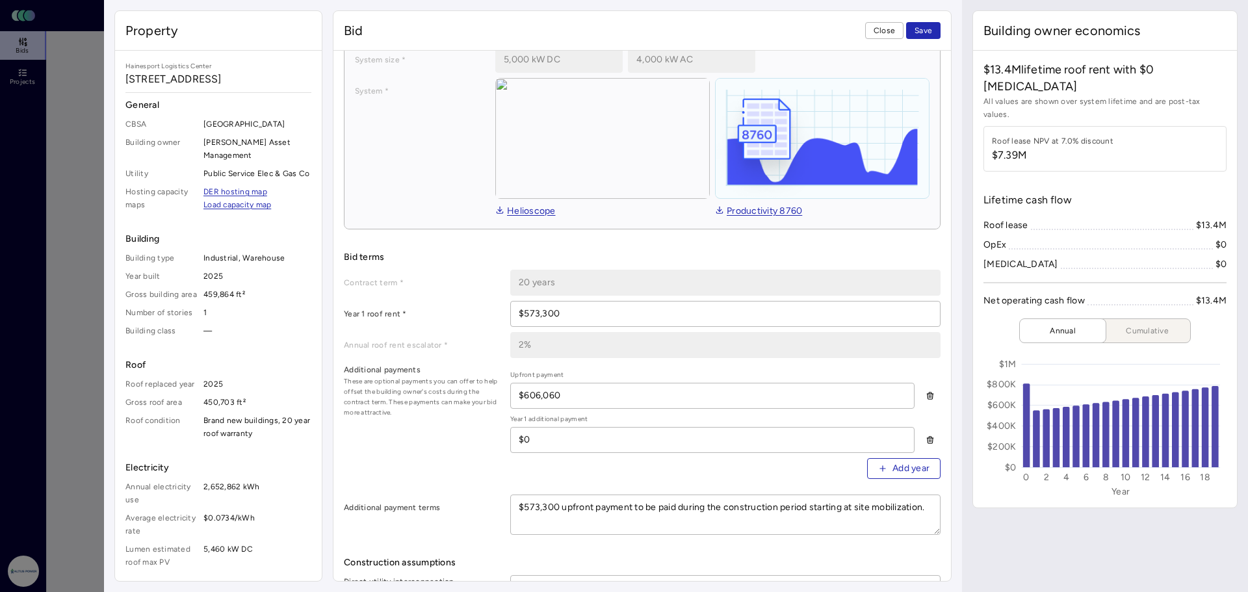
click at [524, 395] on input "$606,060" at bounding box center [712, 396] width 403 height 25
type input "$2"
type input "$573,300"
click at [462, 419] on div "Additional payments These are optional payments you can offer to help offset th…" at bounding box center [642, 426] width 597 height 126
click at [884, 33] on span "Close" at bounding box center [884, 30] width 21 height 13
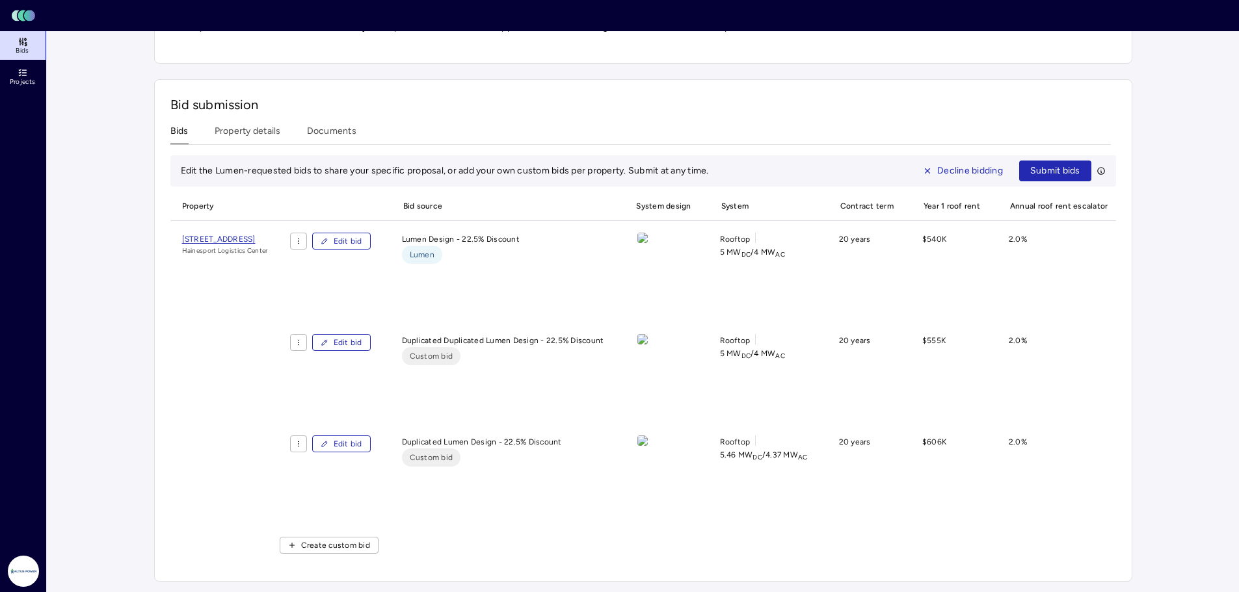
click at [362, 240] on span "Edit bid" at bounding box center [348, 241] width 29 height 13
type textarea "x"
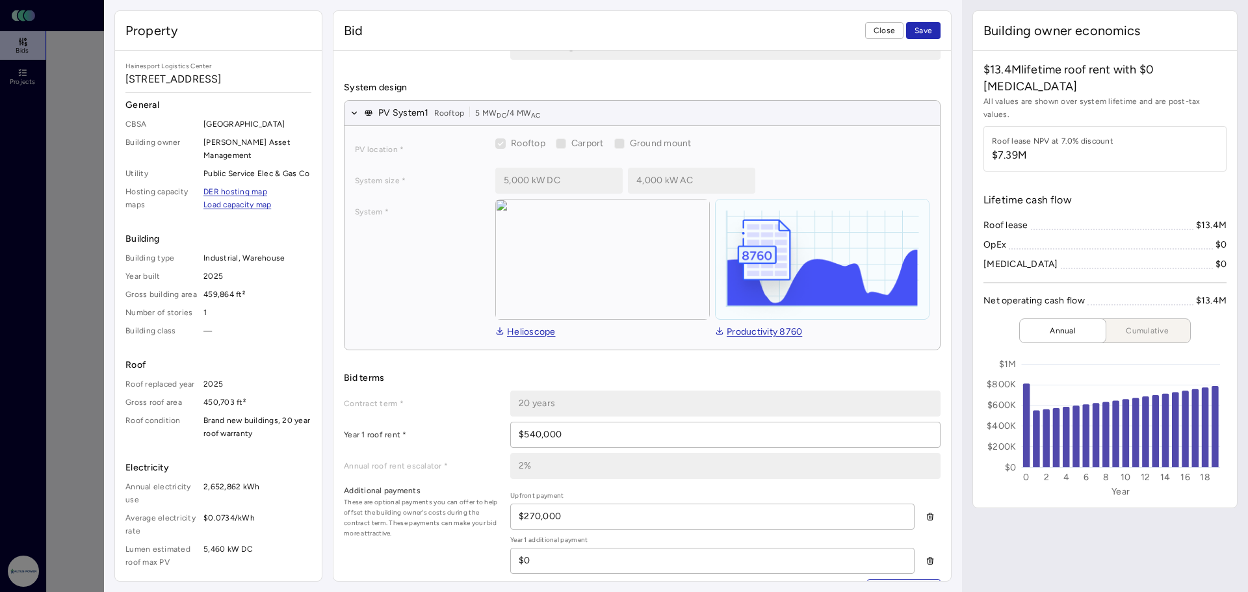
scroll to position [130, 0]
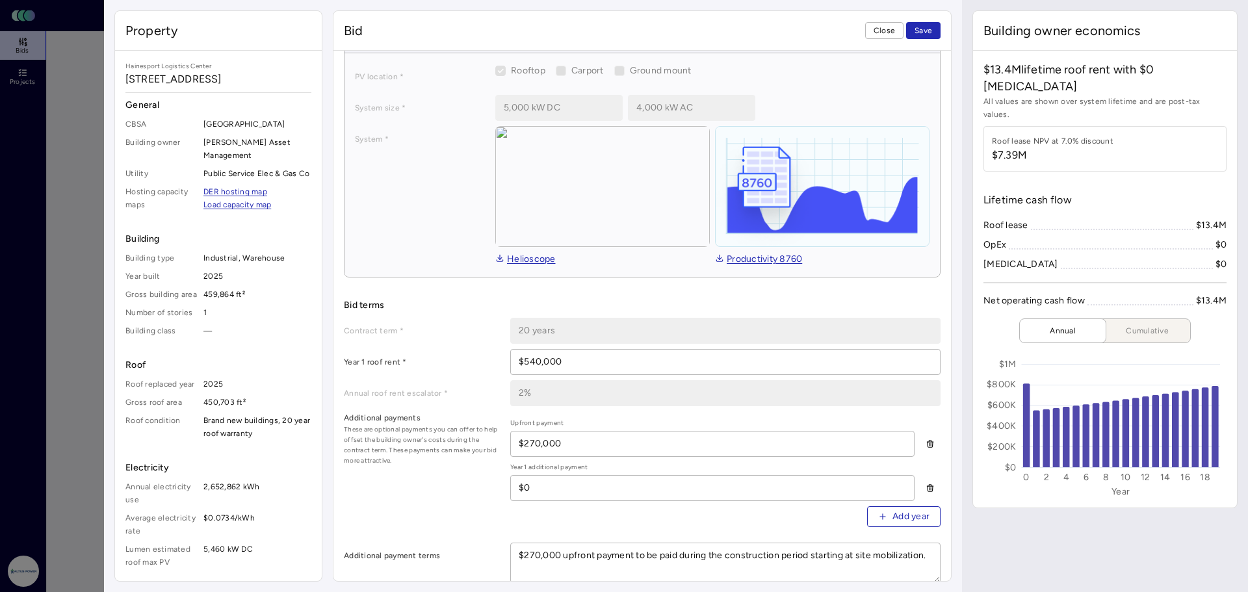
drag, startPoint x: 568, startPoint y: 352, endPoint x: 533, endPoint y: 354, distance: 34.5
click at [533, 354] on input "$540,000" at bounding box center [725, 362] width 429 height 25
type input "$573,300"
click at [582, 431] on div "$270,000" at bounding box center [712, 444] width 404 height 26
click at [577, 437] on input "$270,000" at bounding box center [712, 444] width 403 height 25
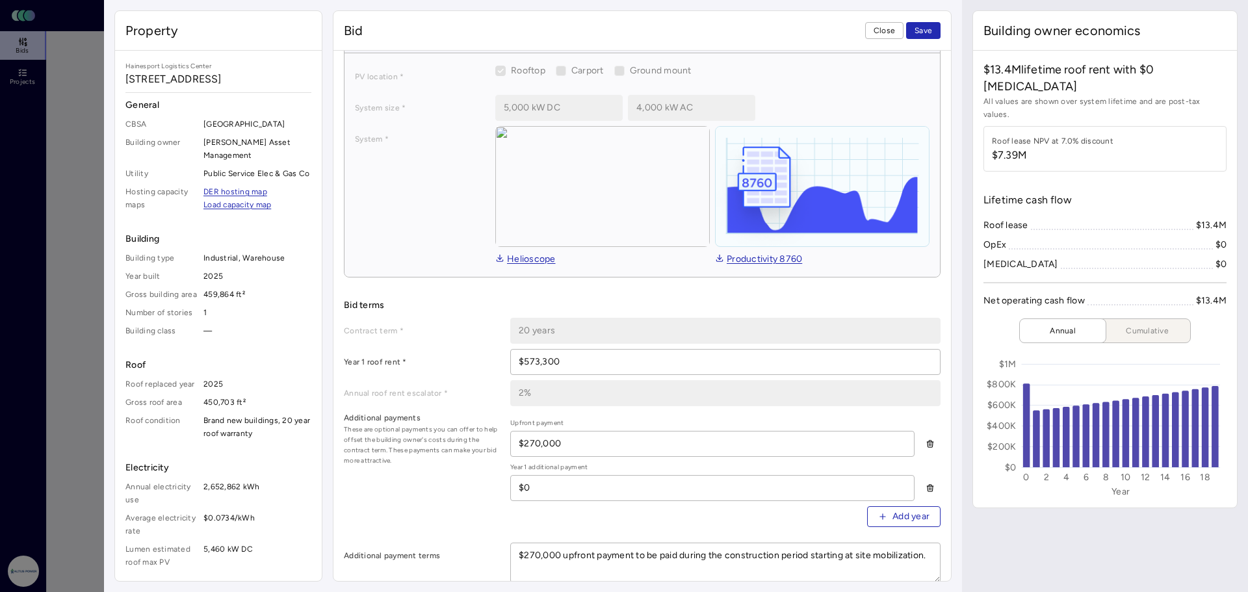
drag, startPoint x: 541, startPoint y: 440, endPoint x: 532, endPoint y: 436, distance: 9.9
click at [530, 438] on input "$270,000" at bounding box center [712, 444] width 403 height 25
type input "$2"
type input "$573,300"
click at [453, 472] on div "Additional payments These are optional payments you can offer to help offset th…" at bounding box center [642, 475] width 597 height 126
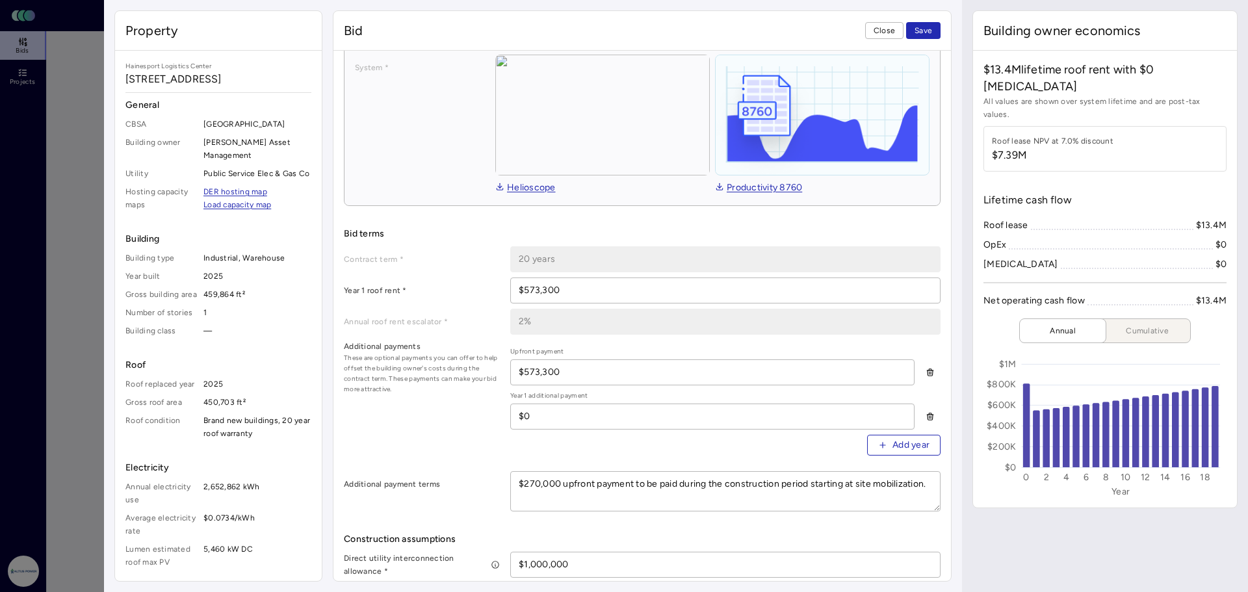
scroll to position [325, 0]
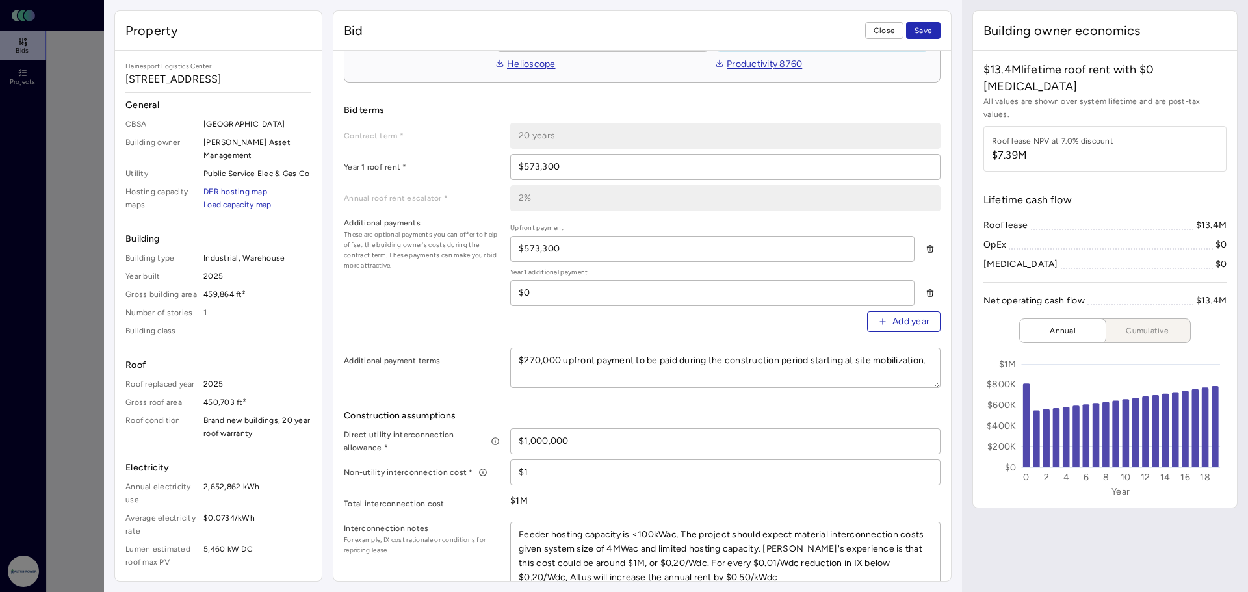
click at [540, 354] on textarea "$270,000 upfront payment to be paid during the construction period starting at …" at bounding box center [725, 367] width 429 height 39
type textarea "x"
type textarea "$27,000 upfront payment to be paid during the construction period starting at s…"
type textarea "x"
type textarea "$2,000 upfront payment to be paid during the construction period starting at si…"
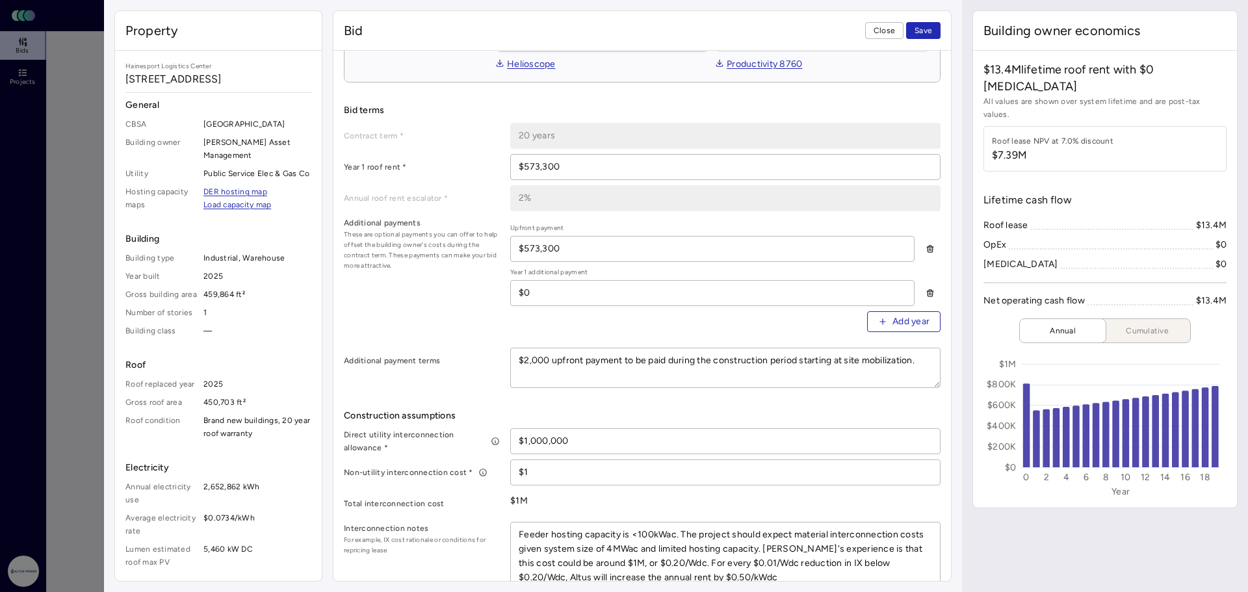
type textarea "x"
type textarea "$5,000 upfront payment to be paid during the construction period starting at si…"
type textarea "x"
type textarea "$57,000 upfront payment to be paid during the construction period starting at s…"
type textarea "x"
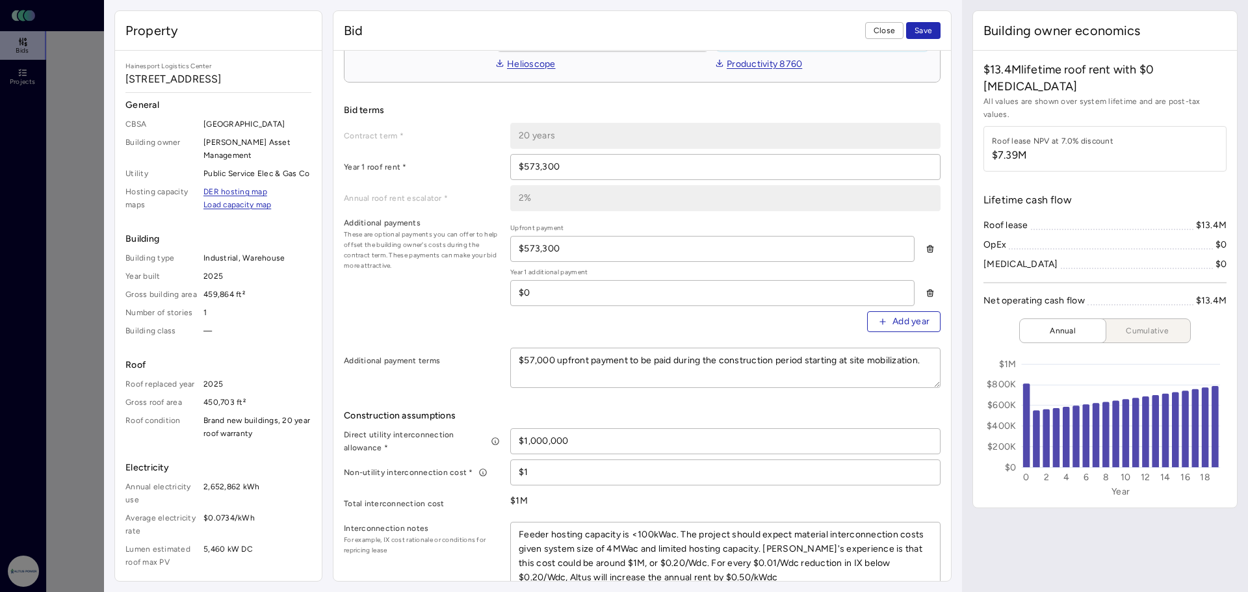
type textarea "$573,000 upfront payment to be paid during the construction period starting at …"
type textarea "x"
type textarea "$573,00 upfront payment to be paid during the construction period starting at s…"
type textarea "x"
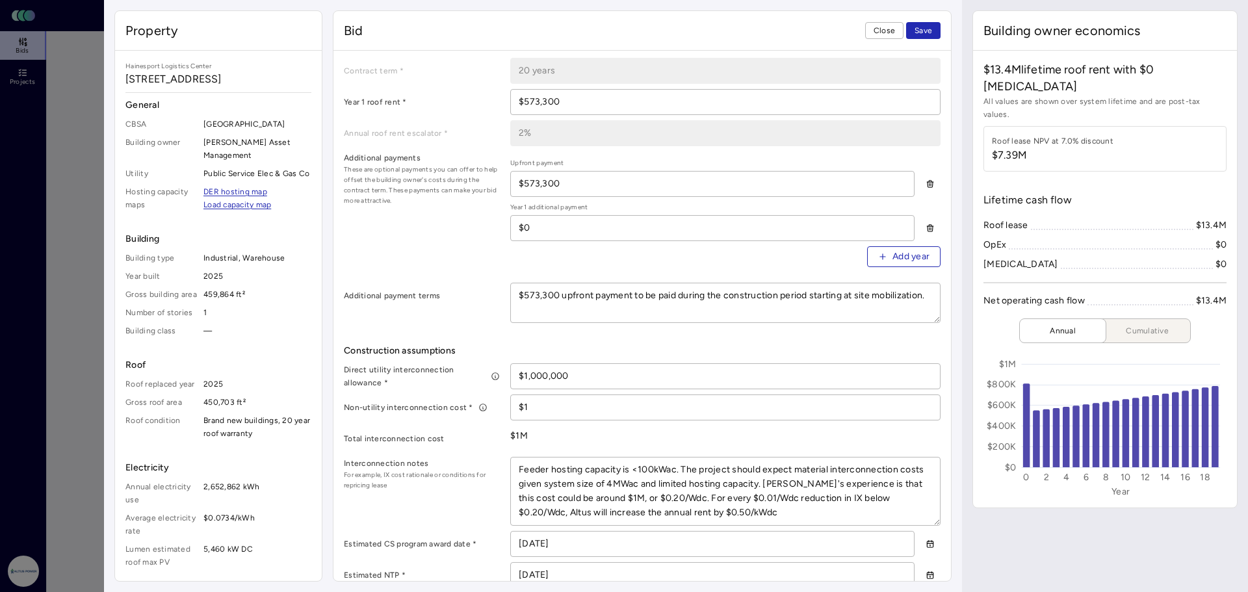
scroll to position [455, 0]
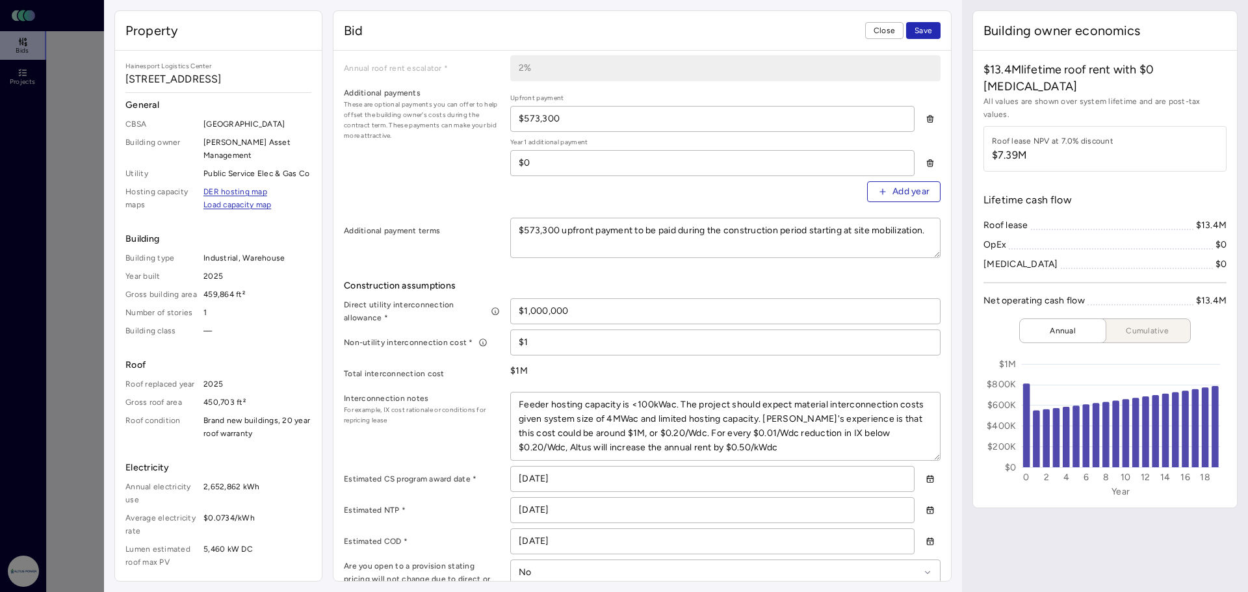
type textarea "$573,300 upfront payment to be paid during the construction period starting at …"
drag, startPoint x: 811, startPoint y: 442, endPoint x: 697, endPoint y: 433, distance: 114.8
click at [697, 433] on textarea "Feeder hosting capacity is <100kWac. The project should expect material interco…" at bounding box center [725, 427] width 429 height 68
click at [792, 445] on textarea "Feeder hosting capacity is <100kWac. The project should expect material interco…" at bounding box center [725, 427] width 429 height 68
type textarea "x"
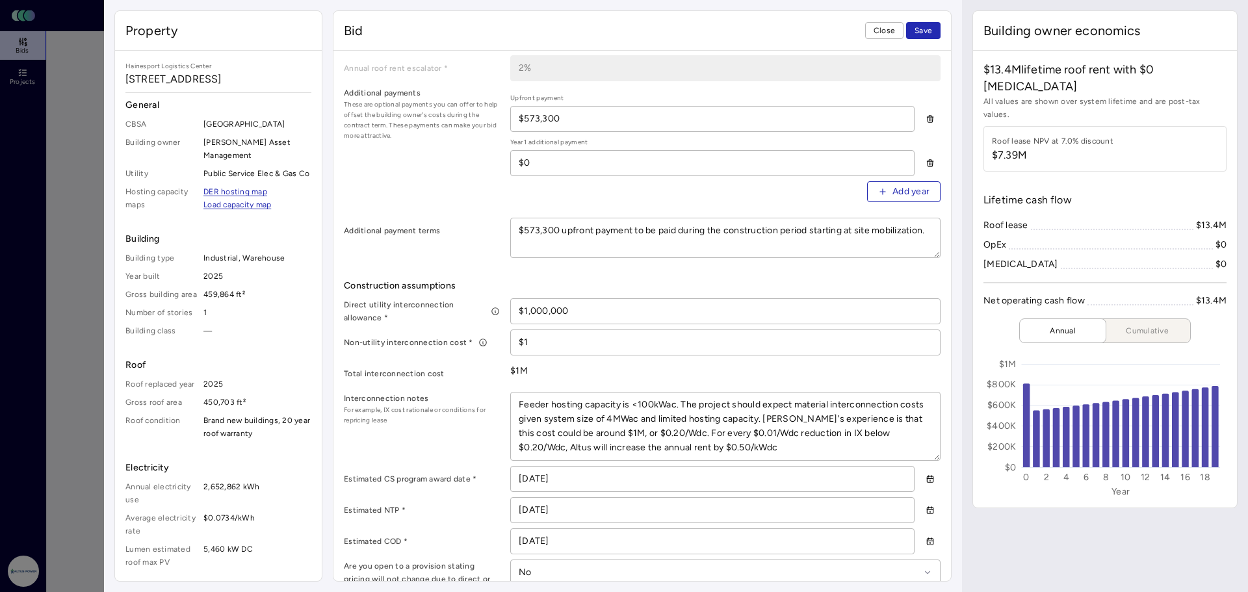
type textarea "Feeder hosting capacity is <100kWac. The project should expect material interco…"
type textarea "x"
type textarea "Feeder hosting capacity is <100kWac. The project should expect material interco…"
type textarea "x"
type textarea "Feeder hosting capacity is <100kWac. The project should expect material interco…"
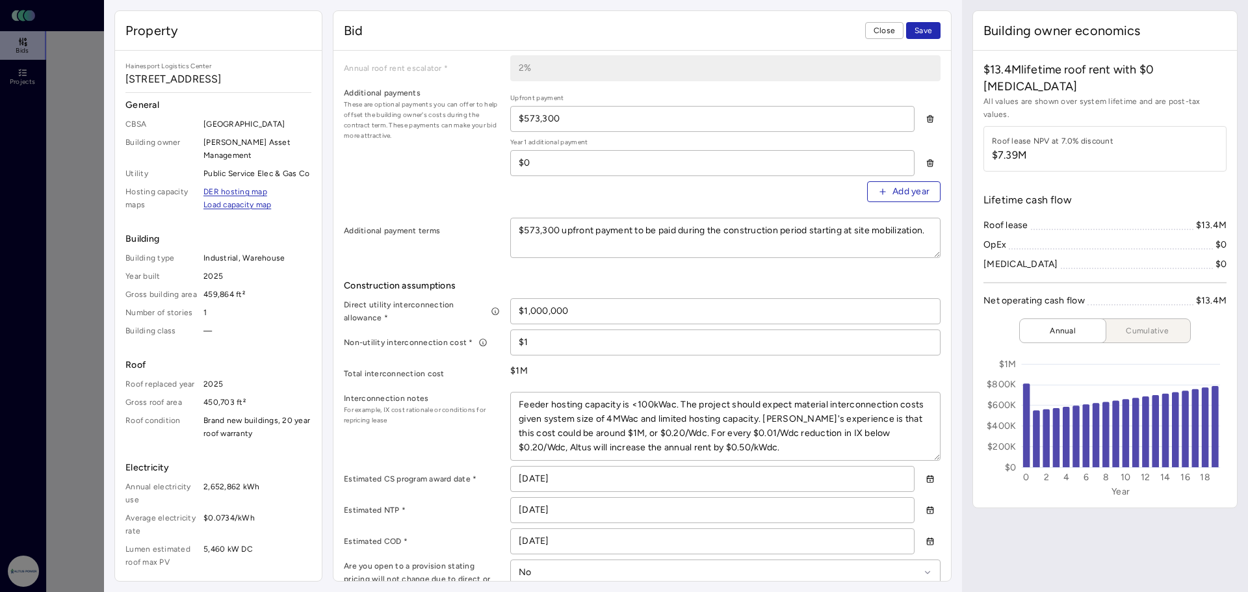
paste textarea "For every $0.01/Wdc reduction in IX below $0.20/Wdc, Altus will increase the an…"
type textarea "x"
type textarea "Feeder hosting capacity is <100kWac. The project should expect material interco…"
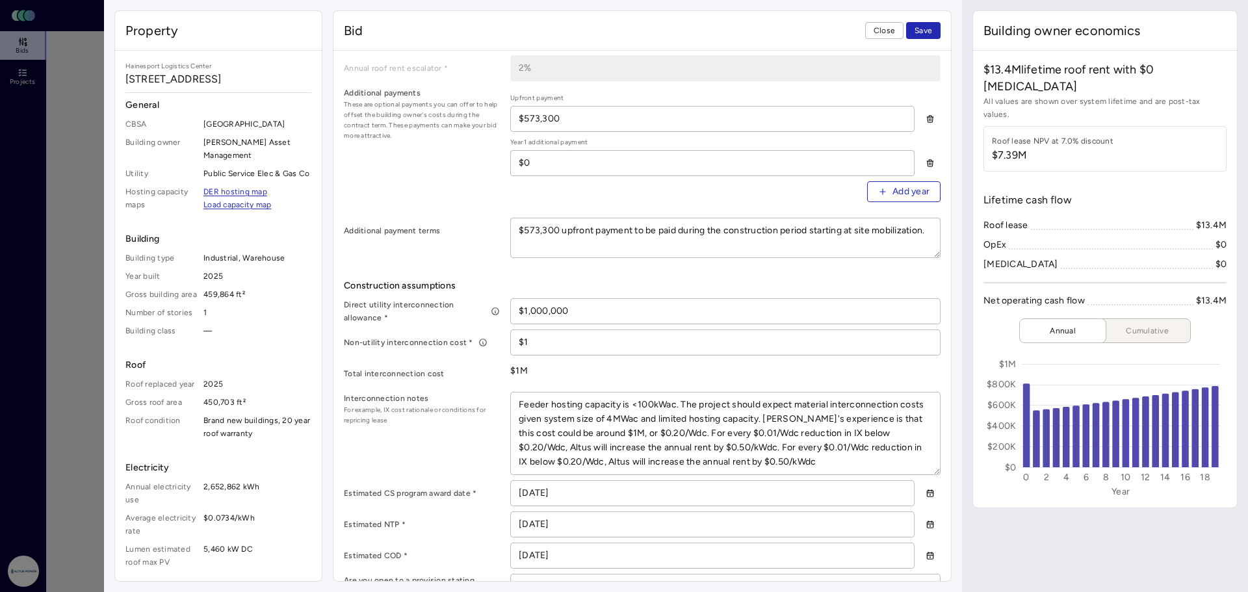
click at [892, 445] on textarea "Feeder hosting capacity is <100kWac. The project should expect material interco…" at bounding box center [725, 434] width 429 height 82
type textarea "x"
type textarea "Feeder hosting capacity is <100kWac. The project should expect material interco…"
type textarea "x"
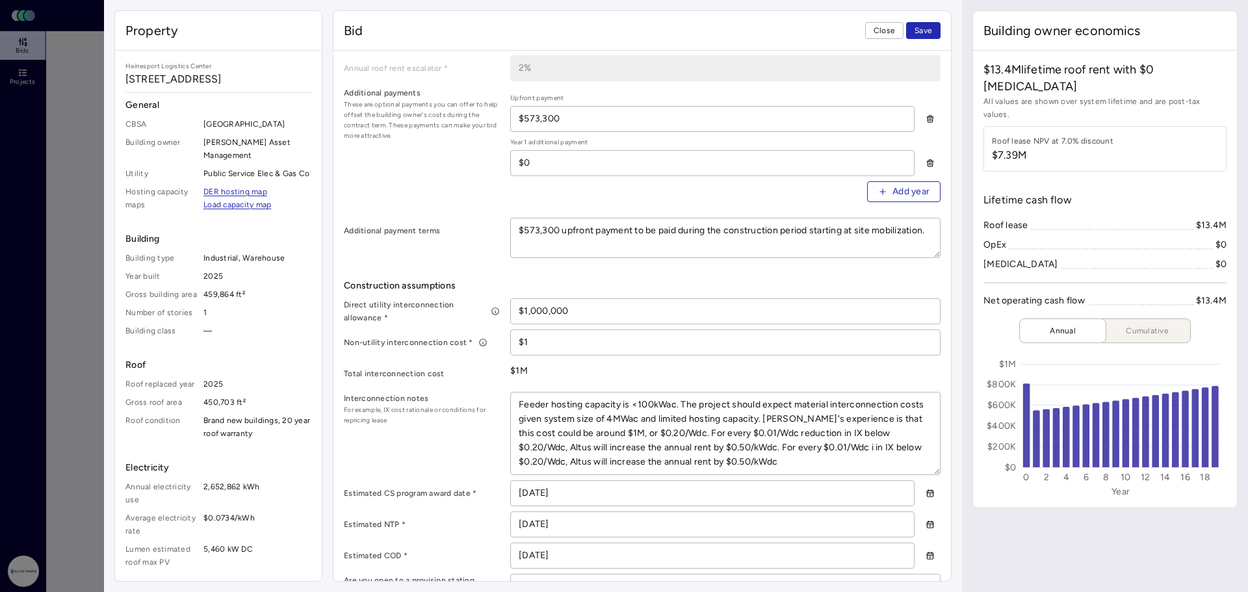
type textarea "Feeder hosting capacity is <100kWac. The project should expect material interco…"
type textarea "x"
type textarea "Feeder hosting capacity is <100kWac. The project should expect material interco…"
type textarea "x"
type textarea "Feeder hosting capacity is <100kWac. The project should expect material interco…"
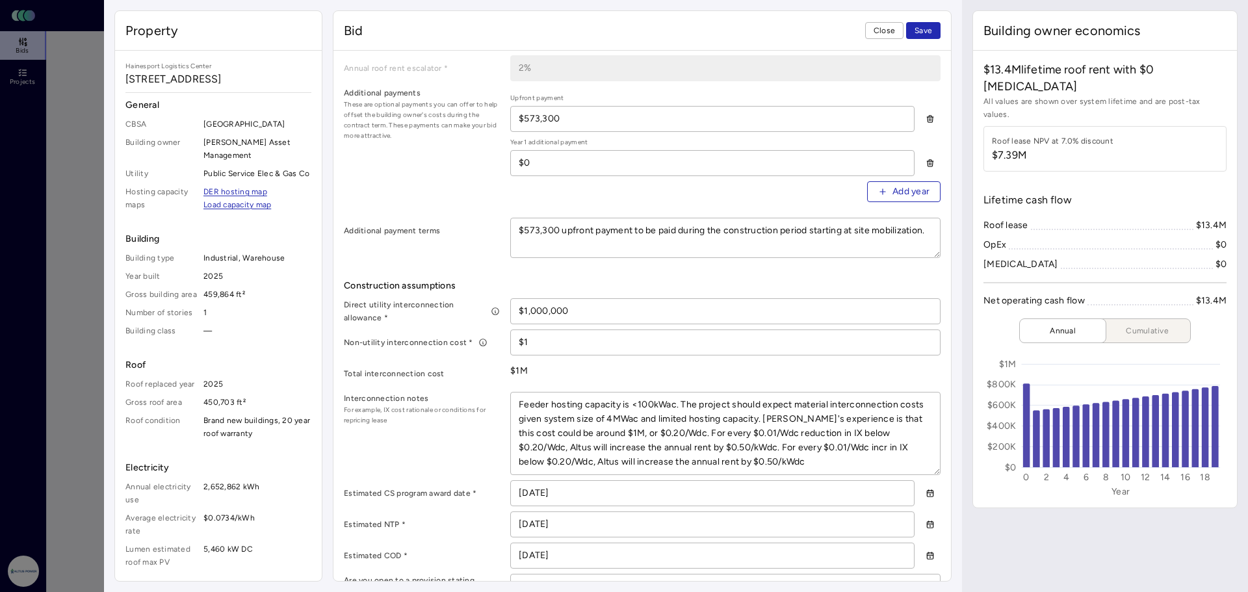
type textarea "x"
type textarea "Feeder hosting capacity is <100kWac. The project should expect material interco…"
type textarea "x"
type textarea "Feeder hosting capacity is <100kWac. The project should expect material interco…"
type textarea "x"
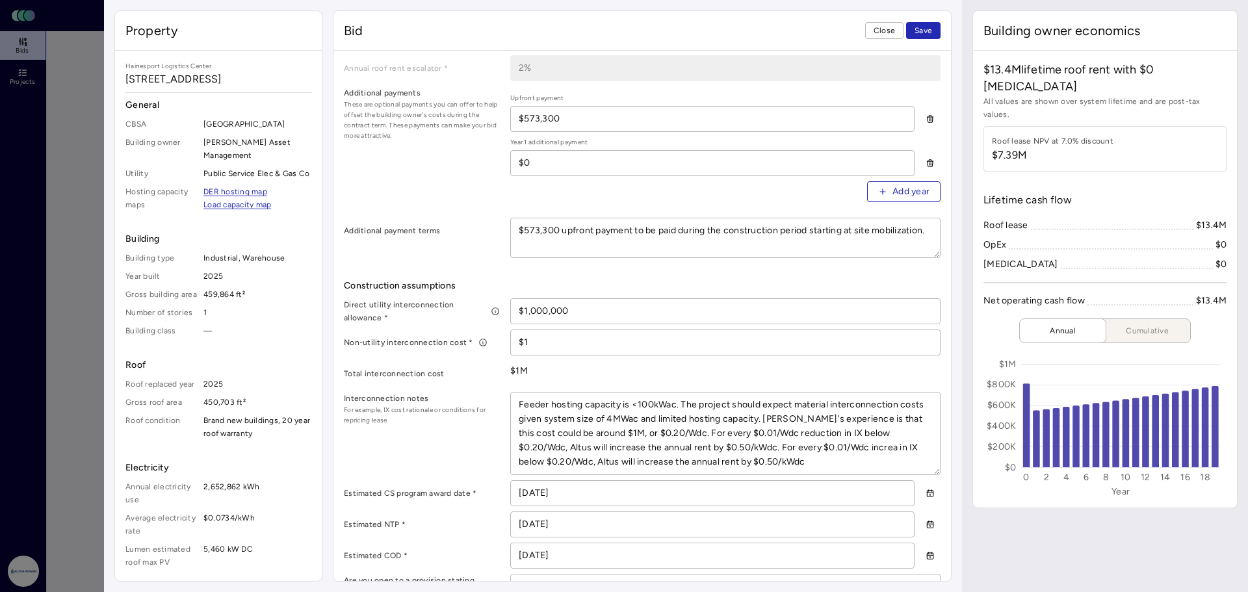
type textarea "Feeder hosting capacity is <100kWac. The project should expect material interco…"
type textarea "x"
type textarea "Feeder hosting capacity is <100kWac. The project should expect material interco…"
click at [547, 460] on textarea "Feeder hosting capacity is <100kWac. The project should expect material interco…" at bounding box center [725, 434] width 429 height 82
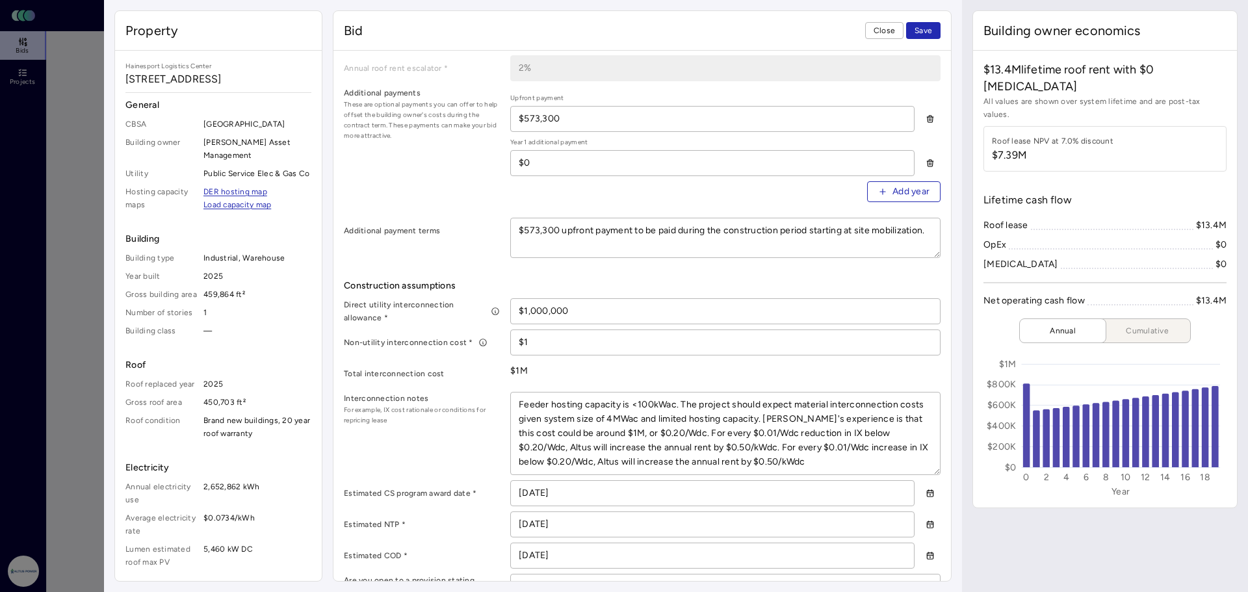
type textarea "x"
type textarea "Feeder hosting capacity is <100kWac. The project should expect material interco…"
type textarea "x"
type textarea "Feeder hosting capacity is <100kWac. The project should expect material interco…"
type textarea "x"
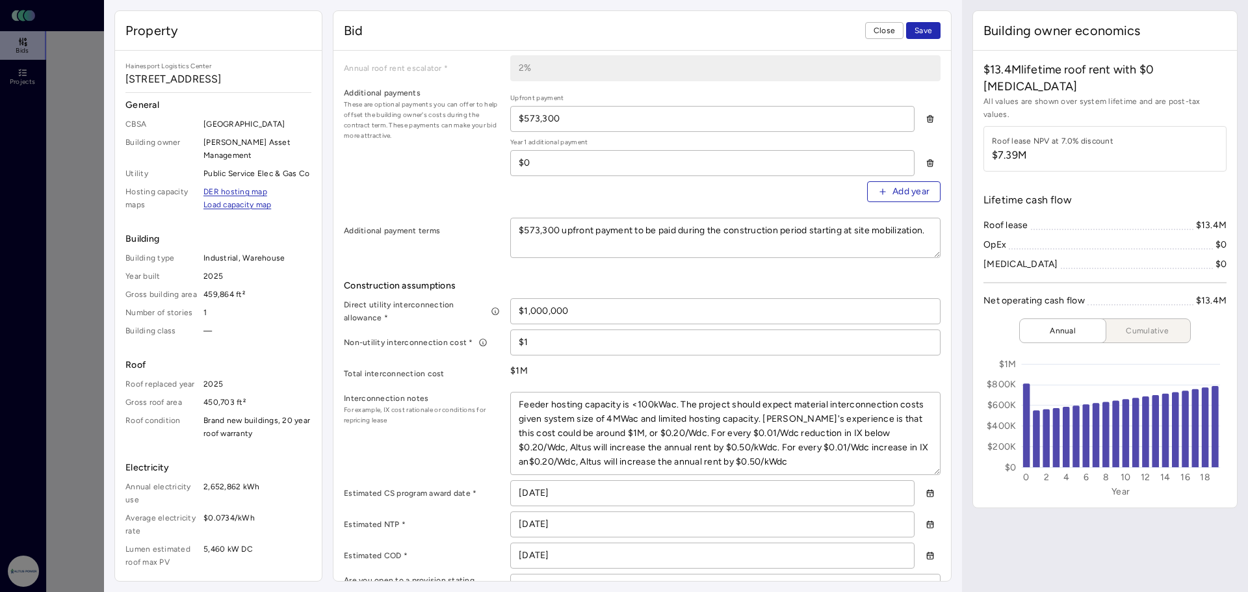
type textarea "Feeder hosting capacity is <100kWac. The project should expect material interco…"
type textarea "x"
type textarea "Feeder hosting capacity is <100kWac. The project should expect material interco…"
type textarea "x"
type textarea "Feeder hosting capacity is <100kWac. The project should expect material interco…"
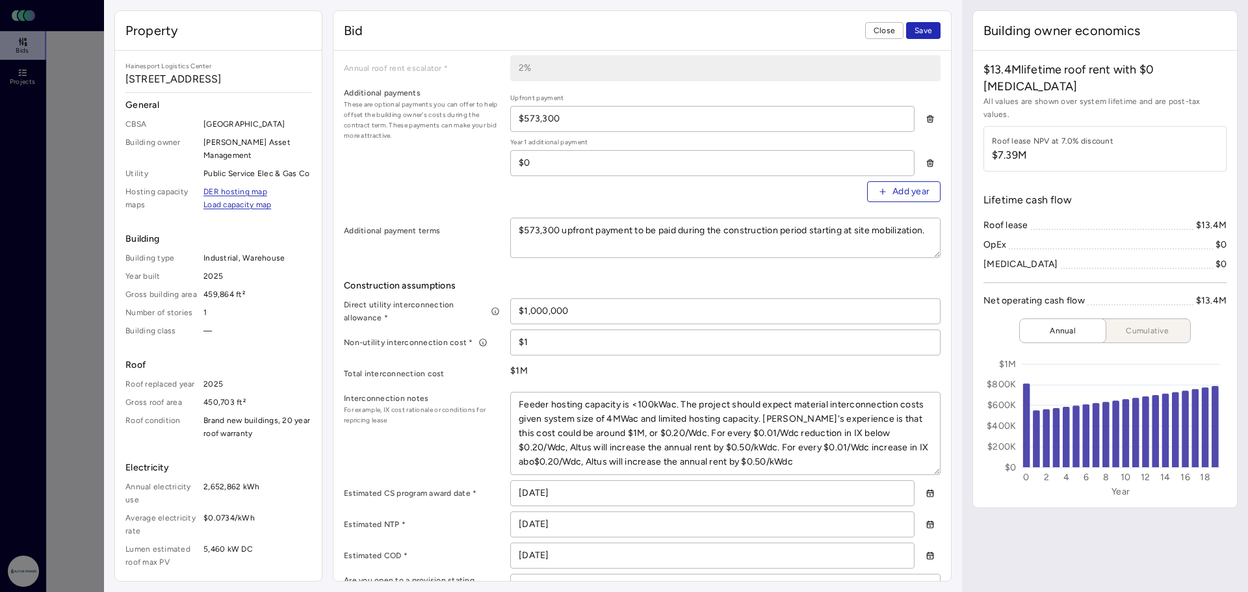
type textarea "x"
type textarea "Feeder hosting capacity is <100kWac. The project should expect material interco…"
type textarea "x"
type textarea "Feeder hosting capacity is <100kWac. The project should expect material interco…"
type textarea "x"
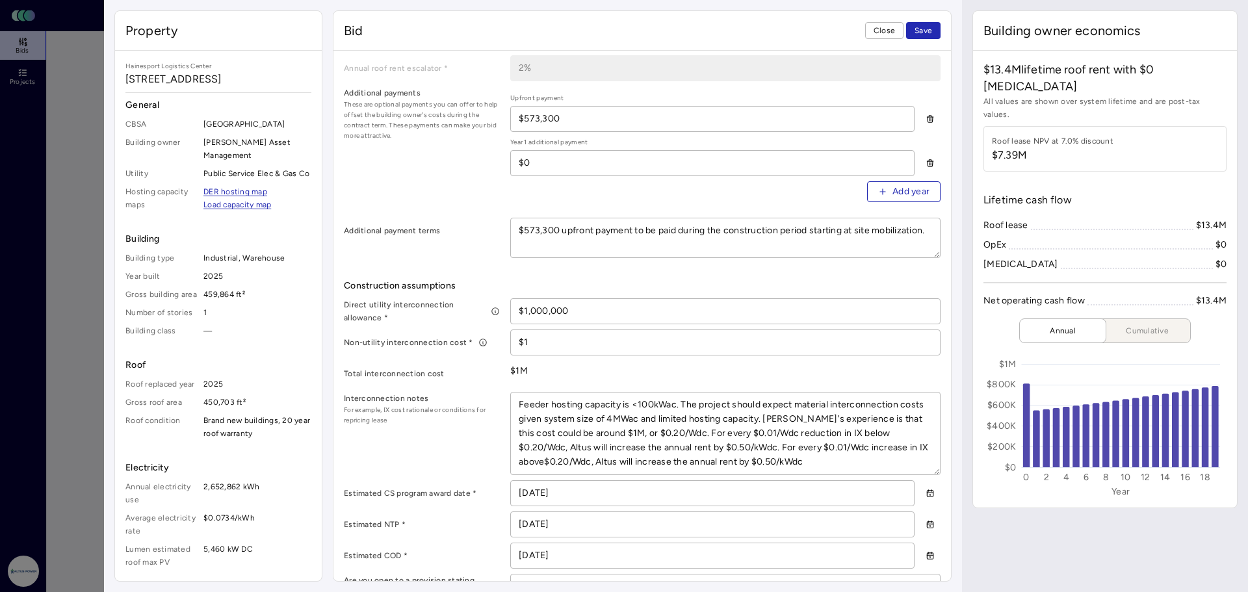
type textarea "Feeder hosting capacity is <100kWac. The project should expect material interco…"
click at [671, 460] on textarea "Feeder hosting capacity is <100kWac. The project should expect material interco…" at bounding box center [725, 434] width 429 height 82
type textarea "x"
type textarea "Feeder hosting capacity is <100kWac. The project should expect material interco…"
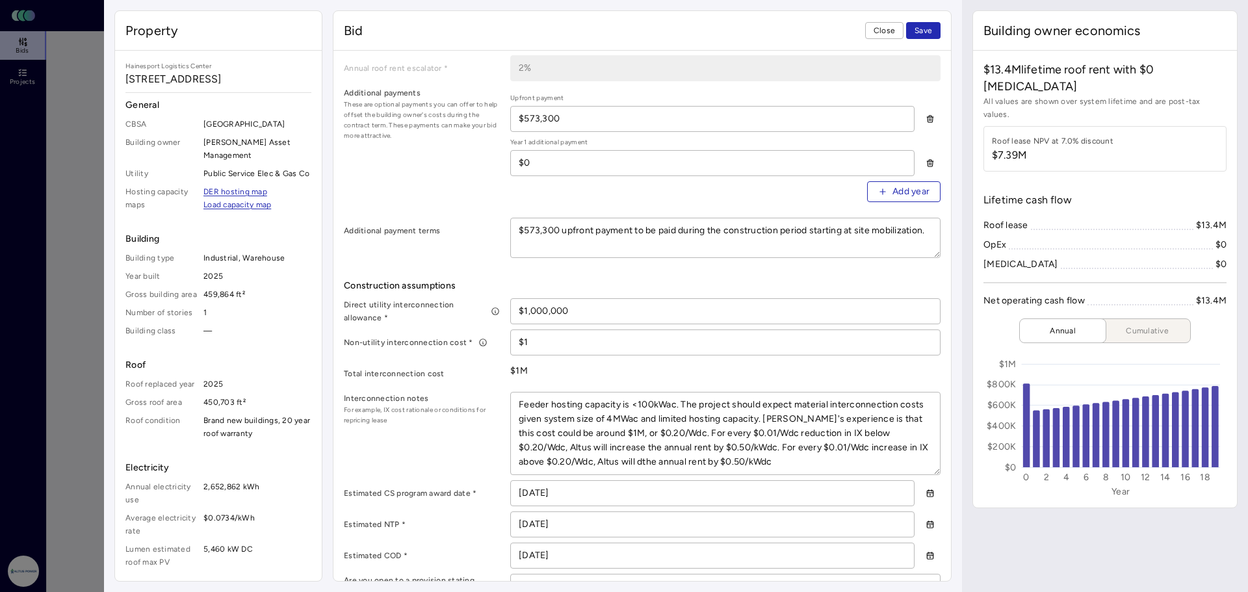
type textarea "x"
type textarea "Feeder hosting capacity is <100kWac. The project should expect material interco…"
type textarea "x"
type textarea "Feeder hosting capacity is <100kWac. The project should expect material interco…"
type textarea "x"
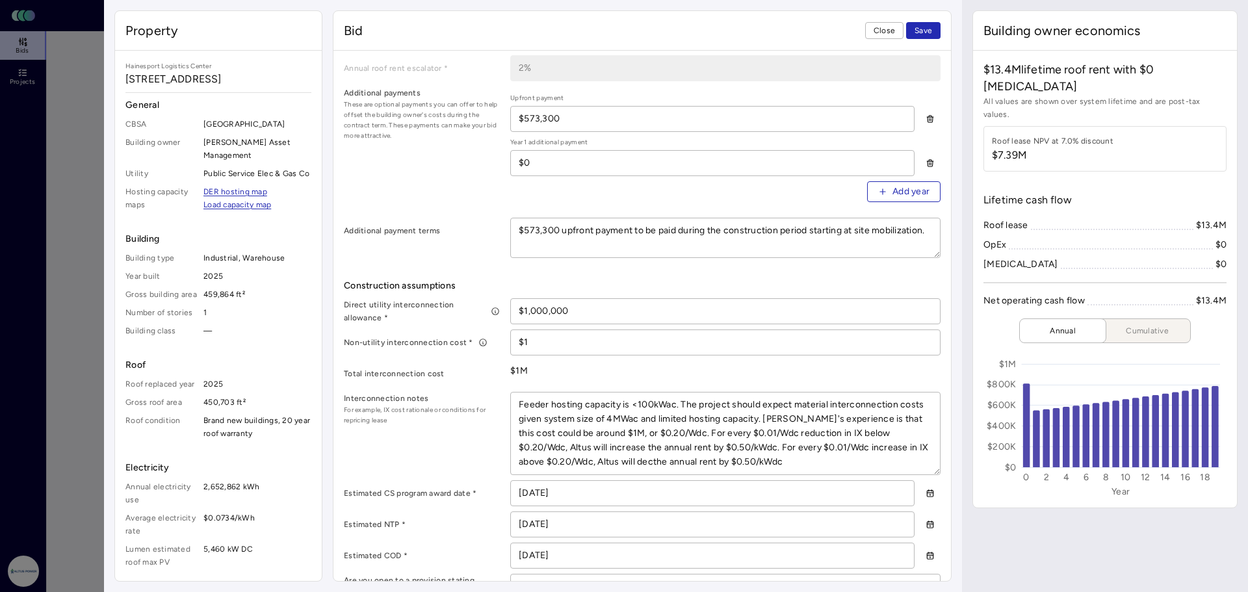
type textarea "Feeder hosting capacity is <100kWac. The project should expect material interco…"
type textarea "x"
type textarea "Feeder hosting capacity is <100kWac. The project should expect material interco…"
type textarea "x"
type textarea "Feeder hosting capacity is <100kWac. The project should expect material interco…"
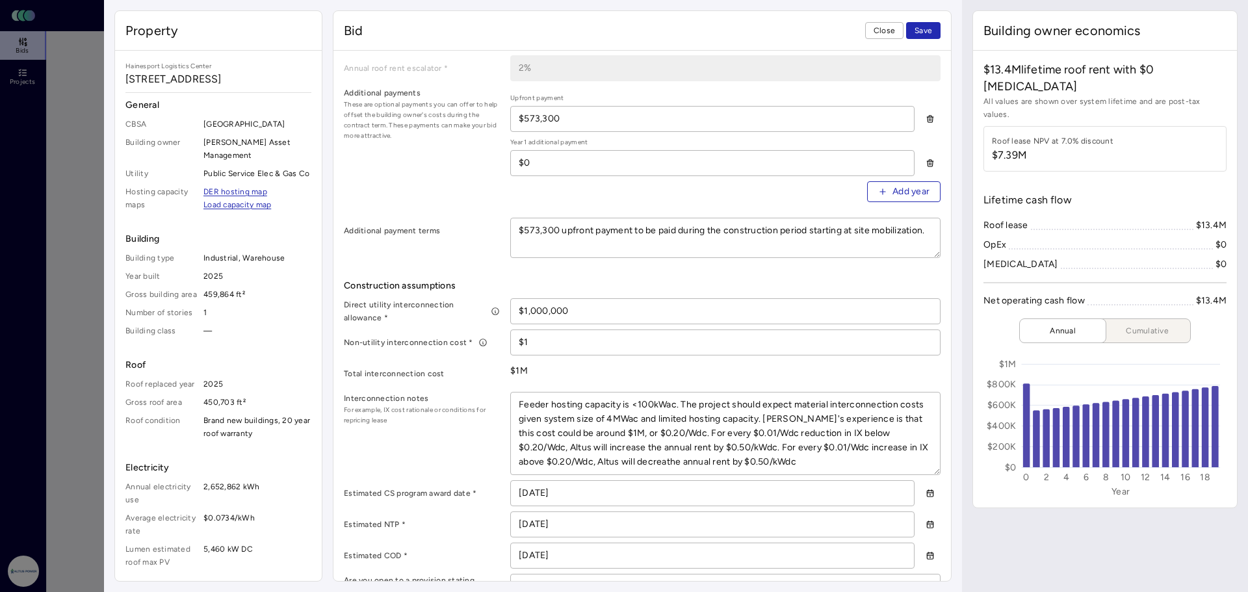
type textarea "x"
type textarea "Feeder hosting capacity is <100kWac. The project should expect material interco…"
type textarea "x"
type textarea "Feeder hosting capacity is <100kWac. The project should expect material interco…"
type textarea "x"
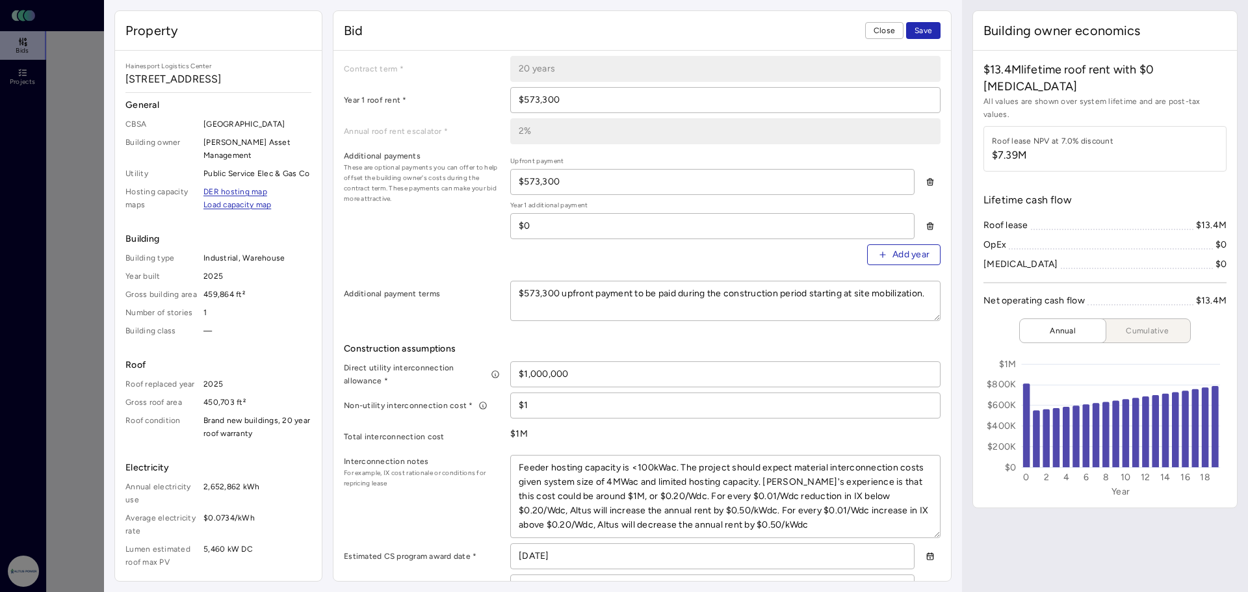
scroll to position [373, 0]
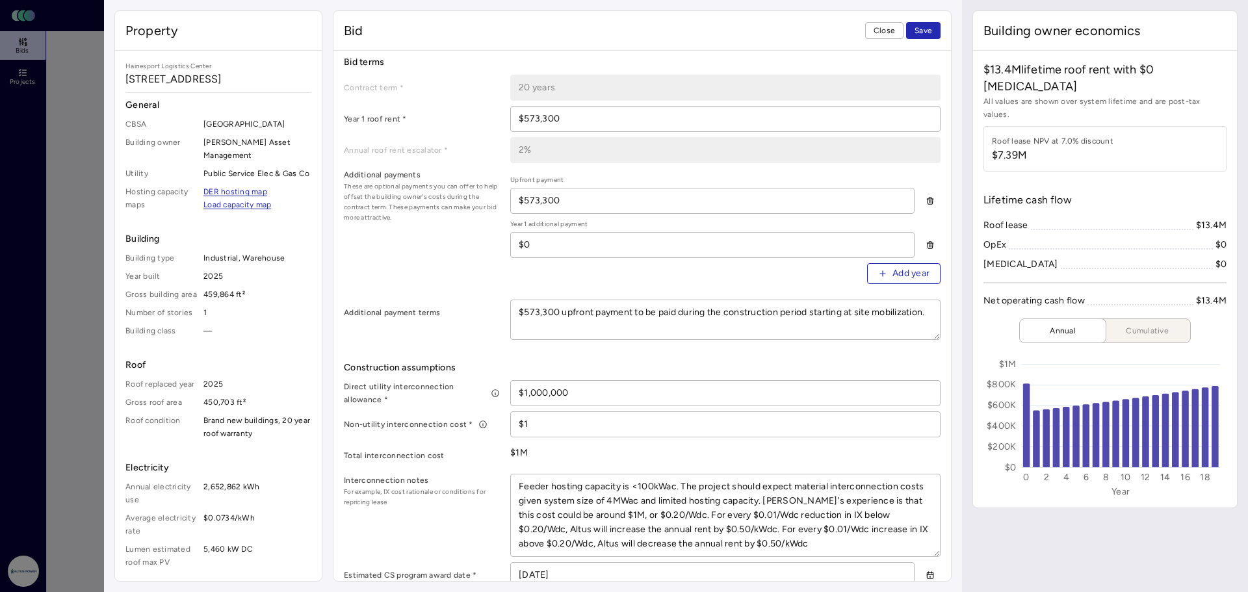
type textarea "Feeder hosting capacity is <100kWac. The project should expect material interco…"
click at [447, 283] on div "Additional payments These are optional payments you can offer to help offset th…" at bounding box center [642, 231] width 597 height 126
drag, startPoint x: 585, startPoint y: 385, endPoint x: 520, endPoint y: 386, distance: 64.4
click at [520, 386] on input "$1,000,000" at bounding box center [725, 393] width 429 height 25
type textarea "x"
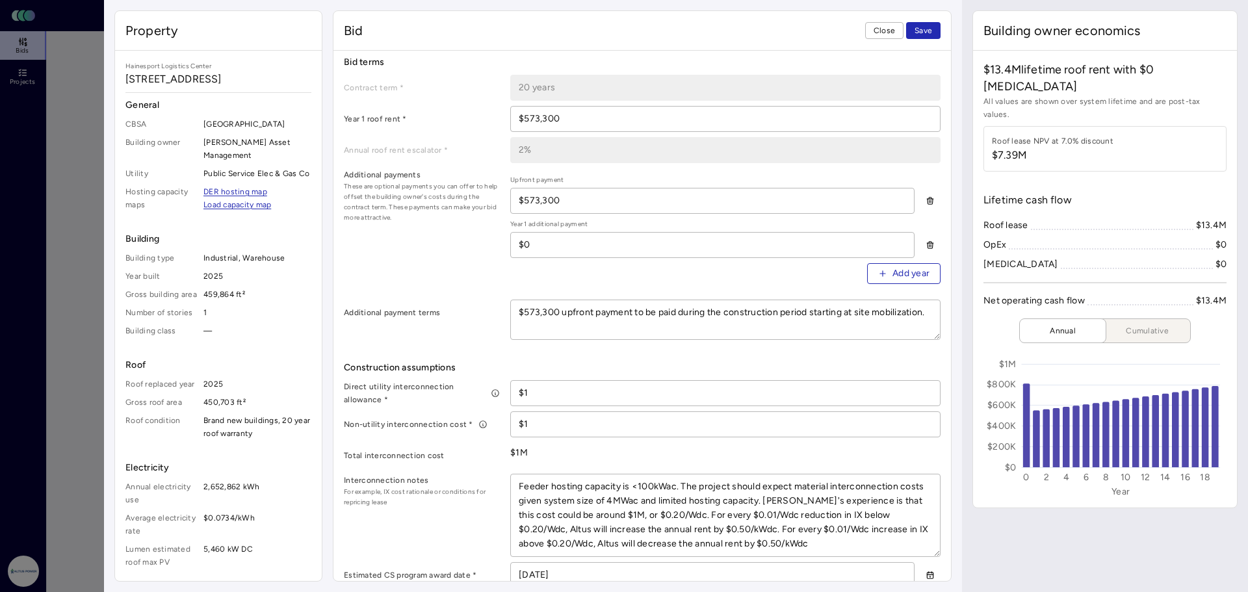
type input "$1"
type textarea "x"
type input "$10"
type textarea "x"
type input "$109"
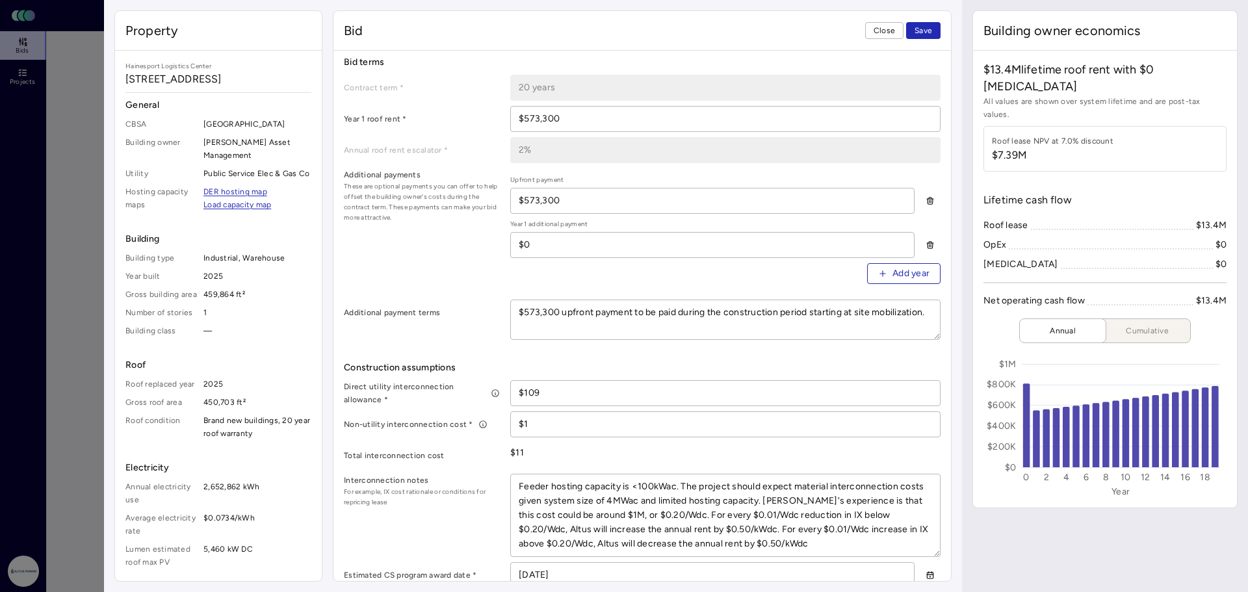
type textarea "x"
type input "$1,092"
type textarea "x"
type input "$10,920"
type textarea "x"
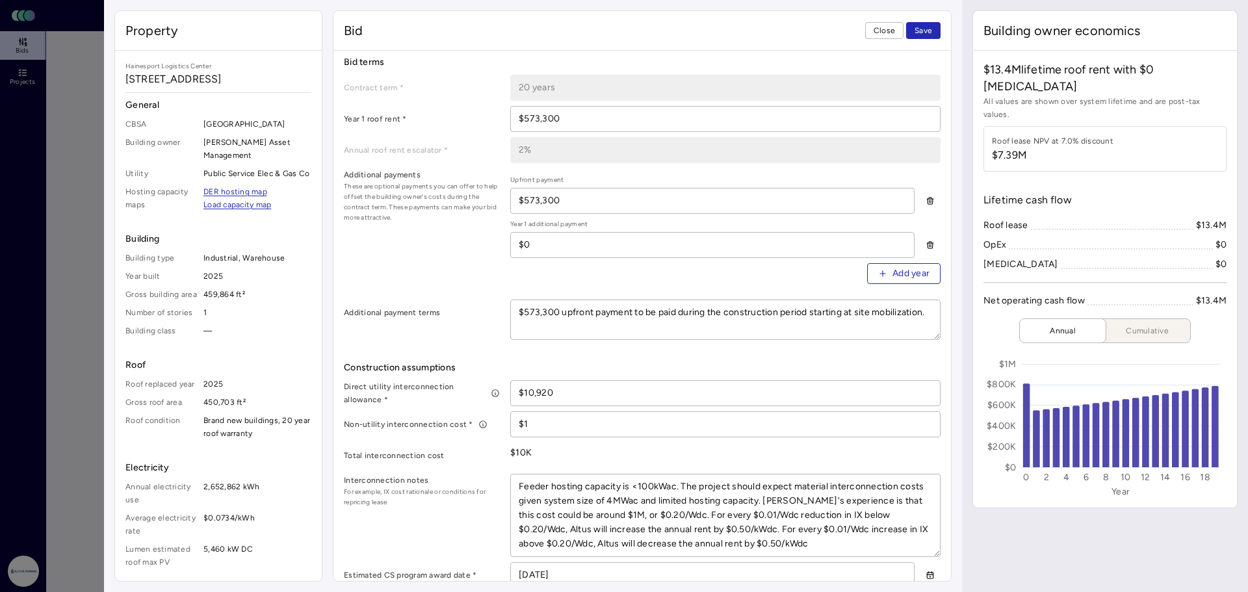
type input "$109,200"
type textarea "x"
type input "$1,092,000"
click at [458, 328] on div "Additional payment terms $573,300 upfront payment to be paid during the constru…" at bounding box center [642, 320] width 597 height 40
click at [620, 510] on textarea "Feeder hosting capacity is <100kWac. The project should expect material interco…" at bounding box center [725, 516] width 429 height 82
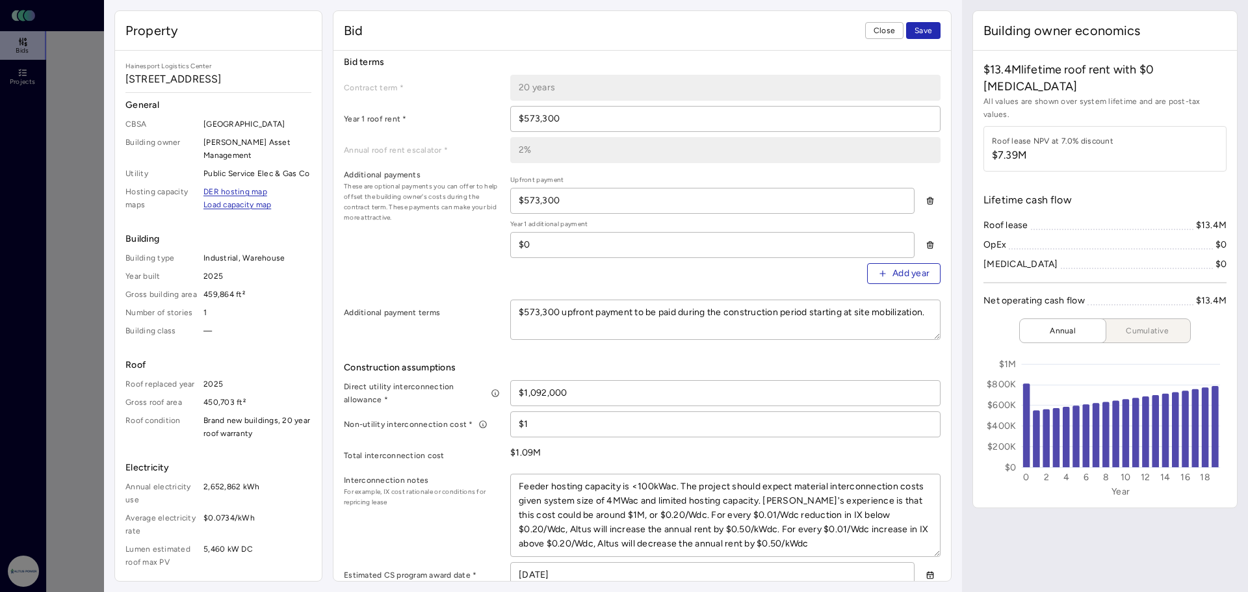
type textarea "x"
type textarea "Feeder hosting capacity is <100kWac. The project should expect material interco…"
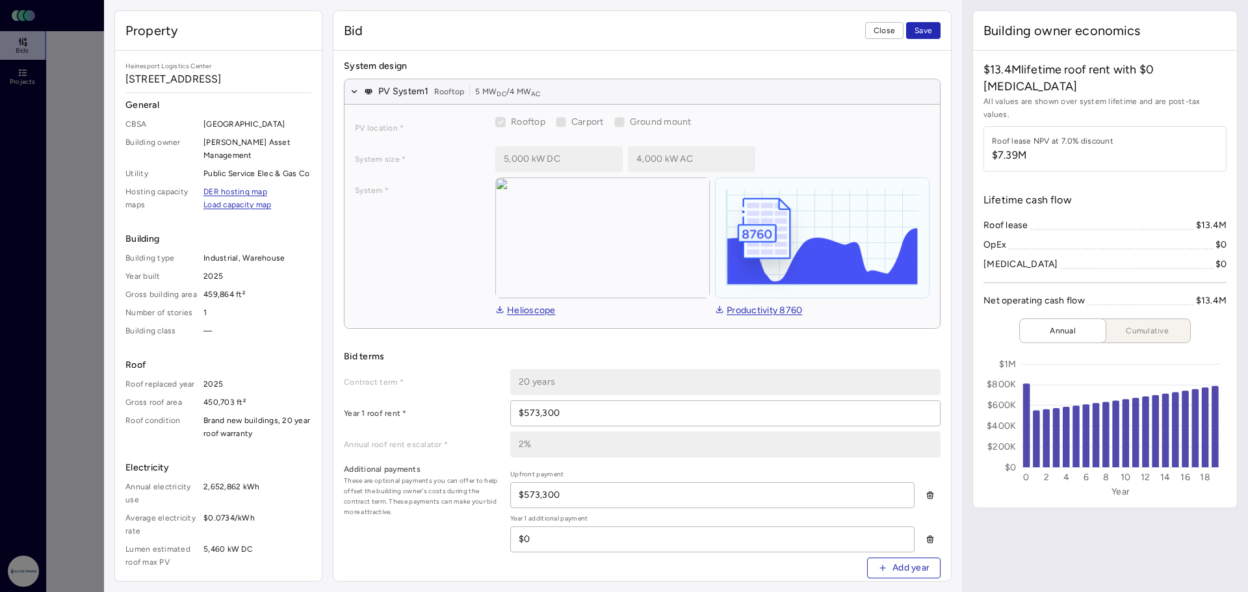
scroll to position [0, 0]
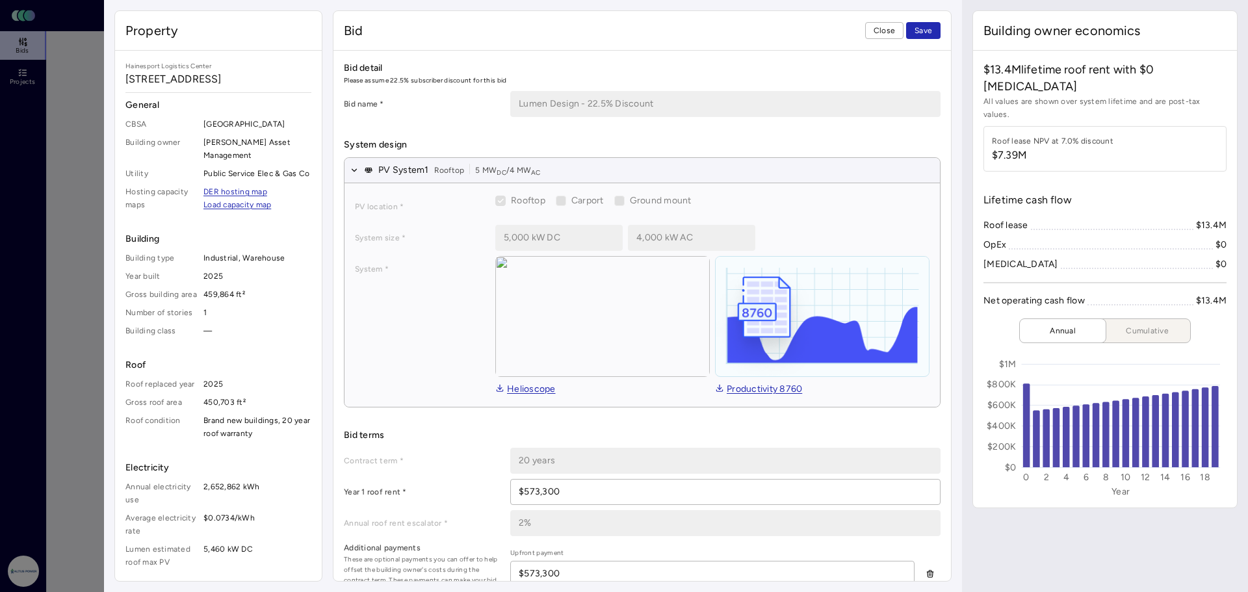
click at [932, 34] on button "Save" at bounding box center [923, 30] width 34 height 17
click at [891, 28] on span "Close" at bounding box center [884, 30] width 21 height 13
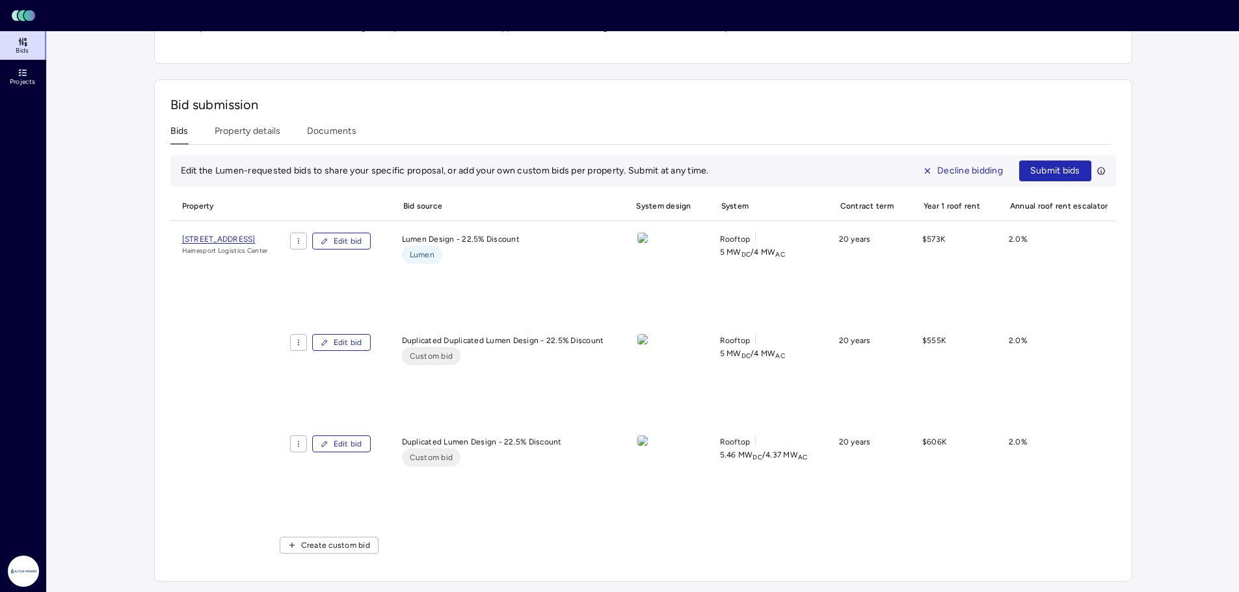
click at [362, 341] on span "Edit bid" at bounding box center [348, 342] width 29 height 13
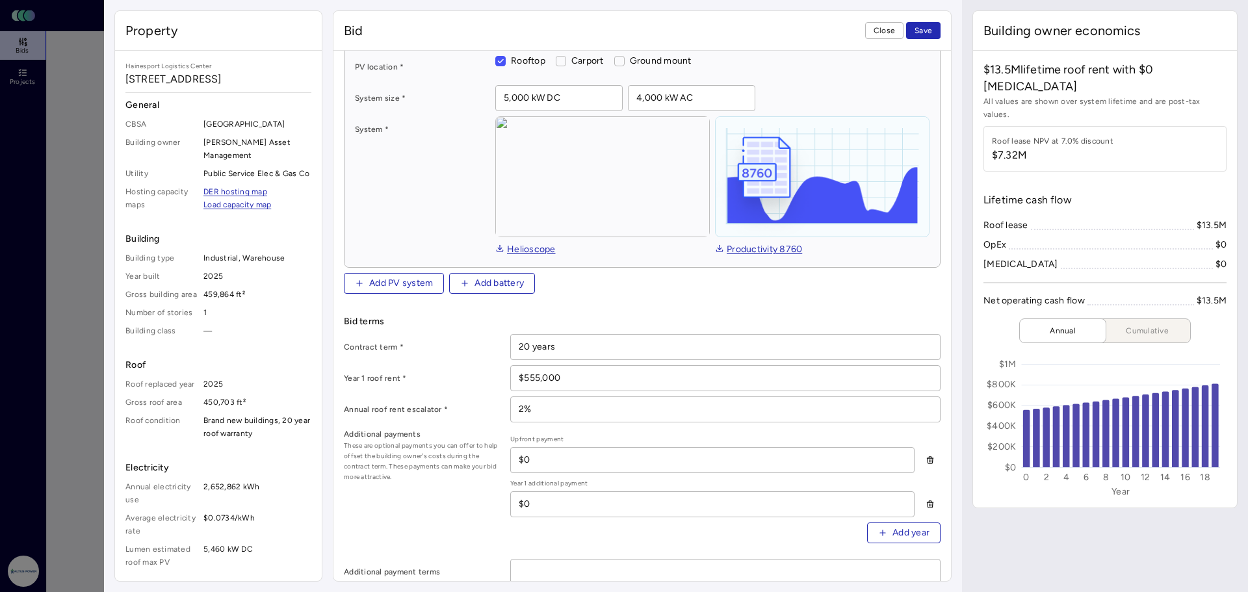
scroll to position [130, 0]
drag, startPoint x: 576, startPoint y: 373, endPoint x: 528, endPoint y: 373, distance: 48.1
click at [528, 373] on input "$555,000" at bounding box center [725, 377] width 429 height 25
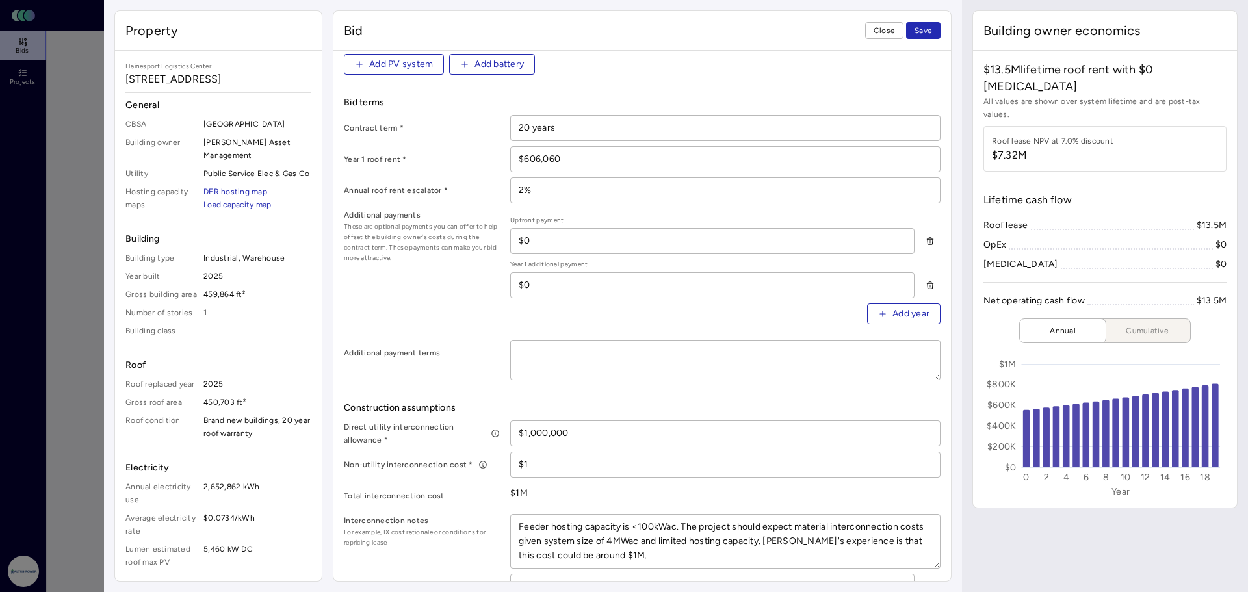
scroll to position [390, 0]
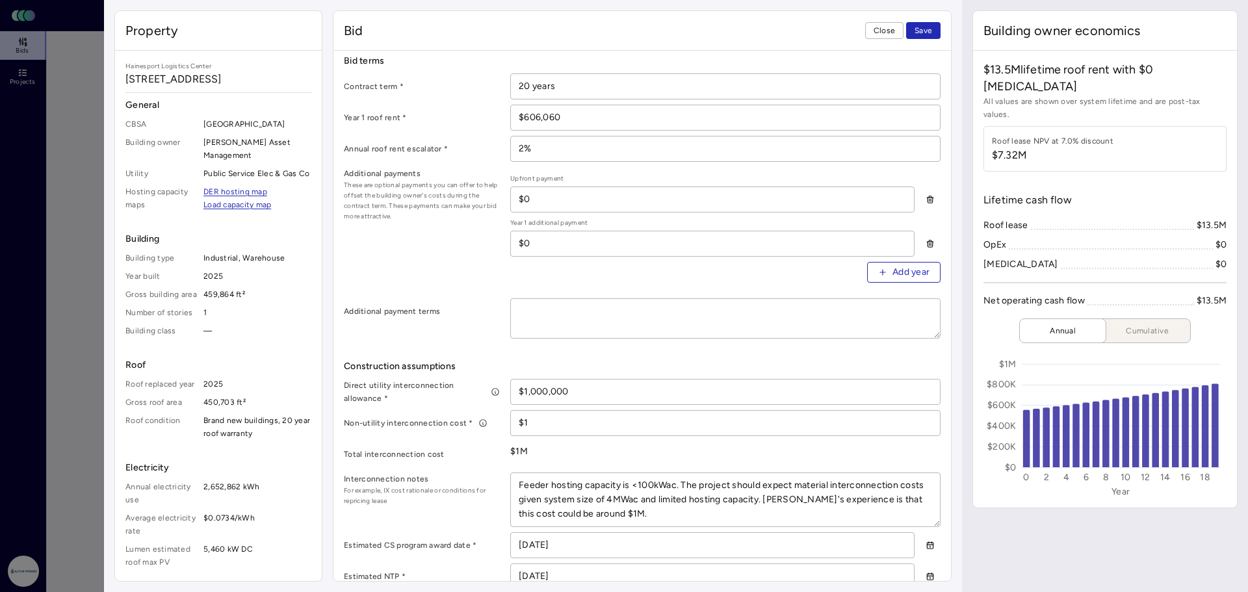
click at [547, 387] on input "$1,000,000" at bounding box center [725, 392] width 429 height 25
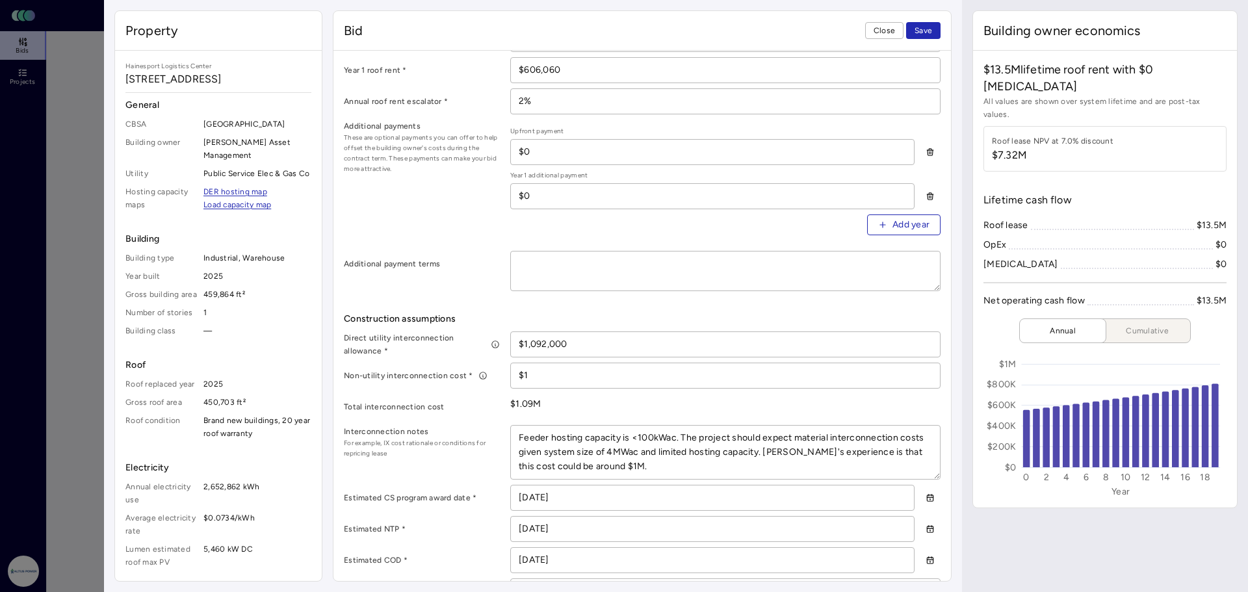
scroll to position [455, 0]
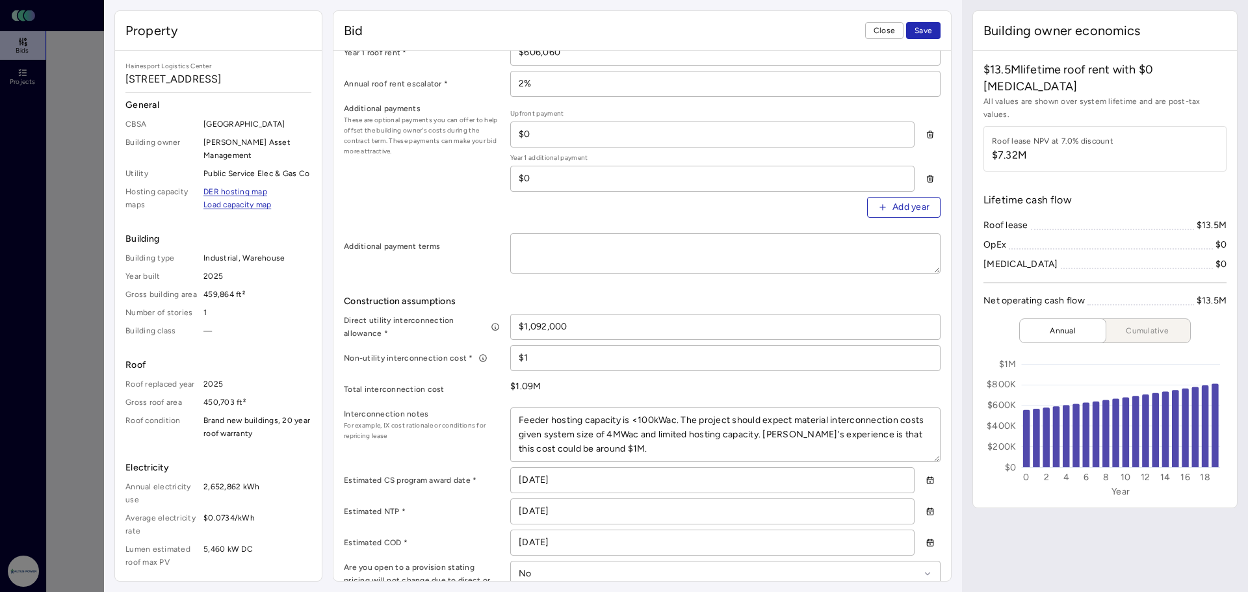
click at [618, 445] on textarea "Feeder hosting capacity is <100kWac. The project should expect material interco…" at bounding box center [725, 434] width 429 height 53
click at [700, 453] on textarea "Feeder hosting capacity is <100kWac. The project should expect material interco…" at bounding box center [725, 434] width 429 height 53
click at [918, 33] on span "Save" at bounding box center [924, 30] width 18 height 13
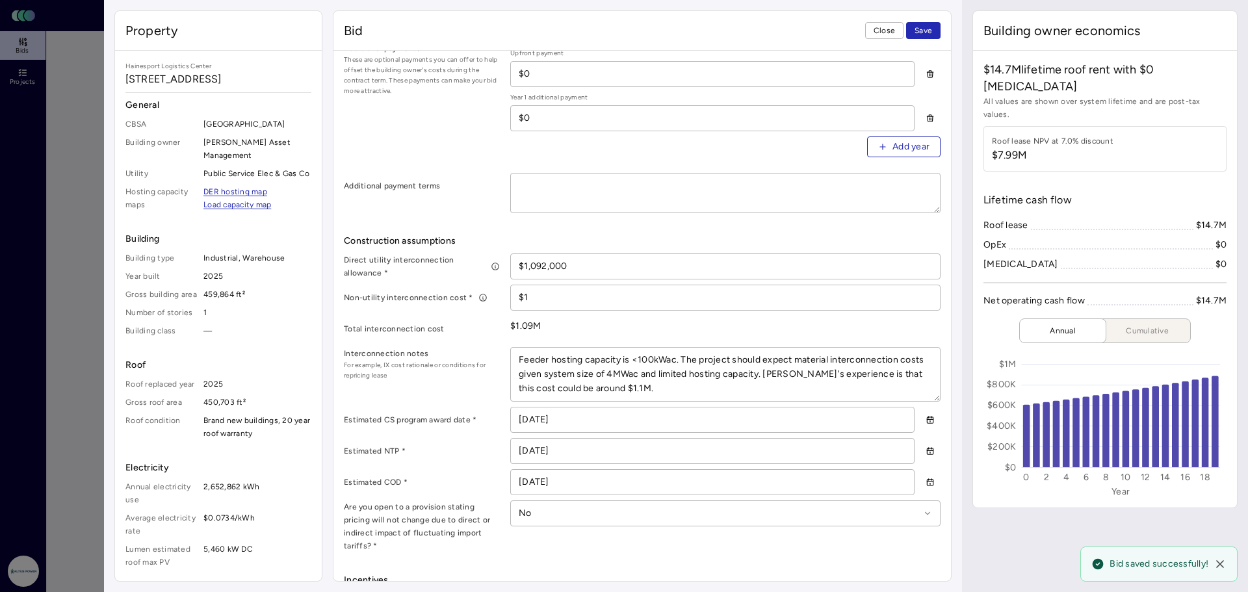
scroll to position [512, 0]
click at [886, 33] on span "Close" at bounding box center [884, 30] width 21 height 13
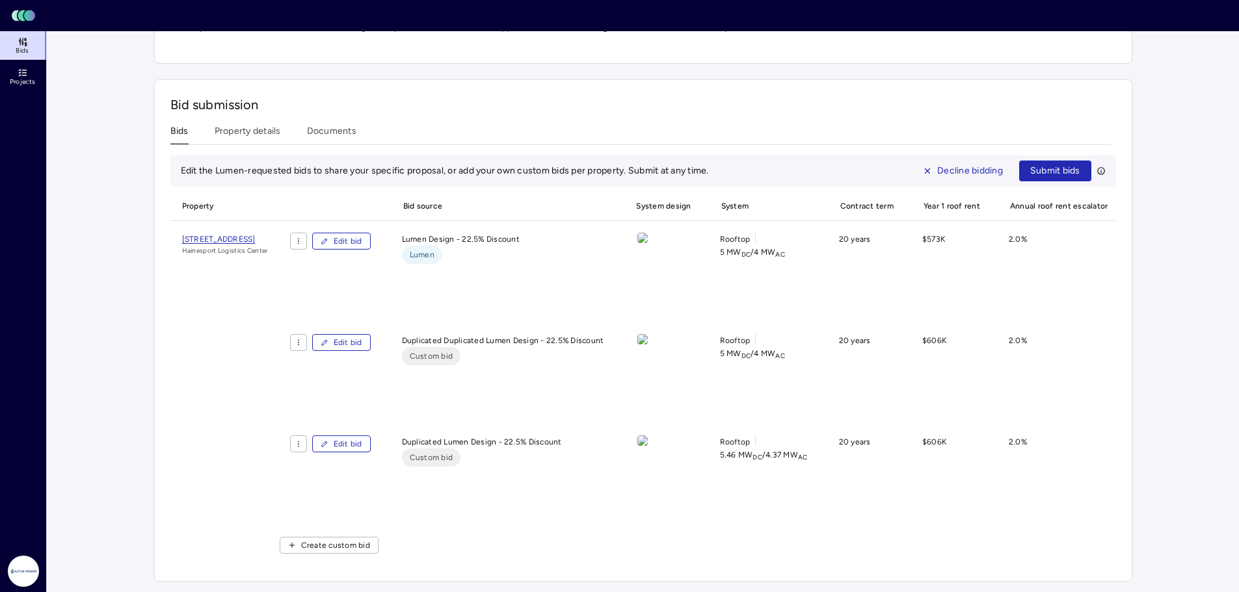
click at [362, 241] on span "Edit bid" at bounding box center [348, 241] width 29 height 13
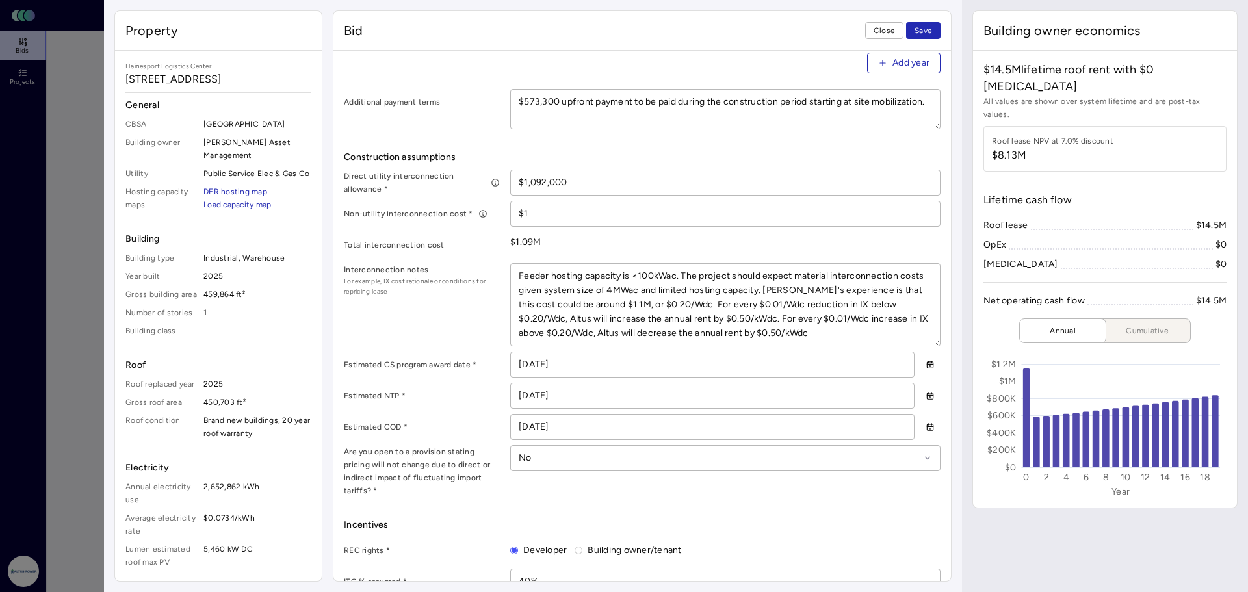
scroll to position [585, 0]
click at [603, 315] on textarea "Feeder hosting capacity is <100kWac. The project should expect material interco…" at bounding box center [725, 304] width 429 height 82
click at [882, 29] on span "Close" at bounding box center [884, 30] width 21 height 13
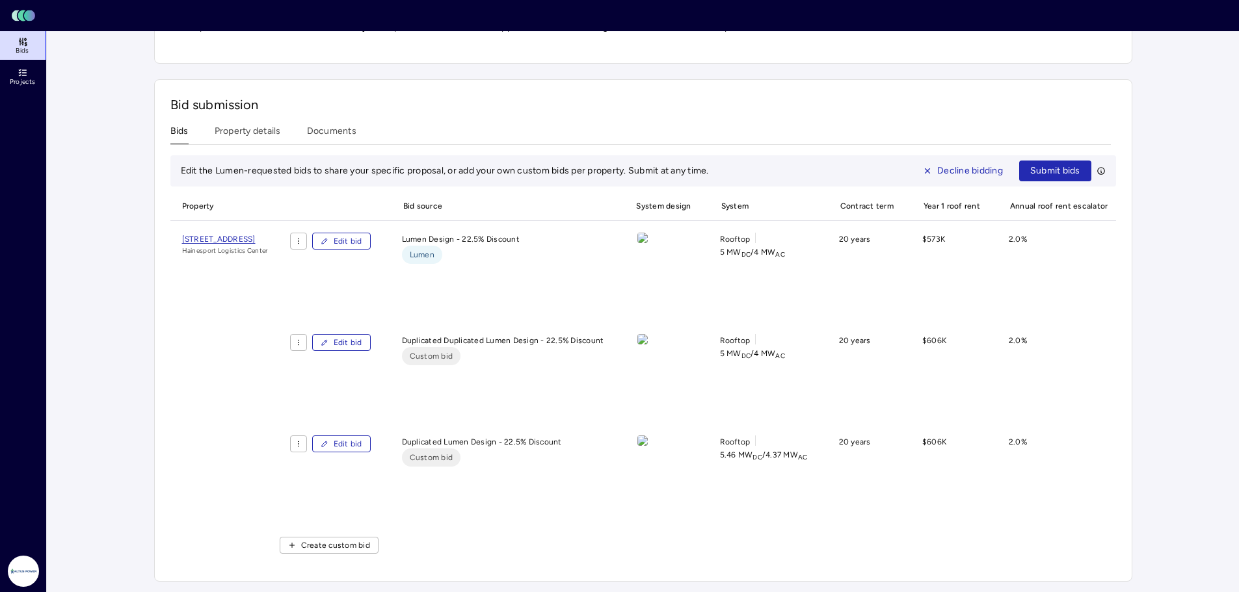
click at [371, 344] on button "Edit bid" at bounding box center [341, 342] width 59 height 17
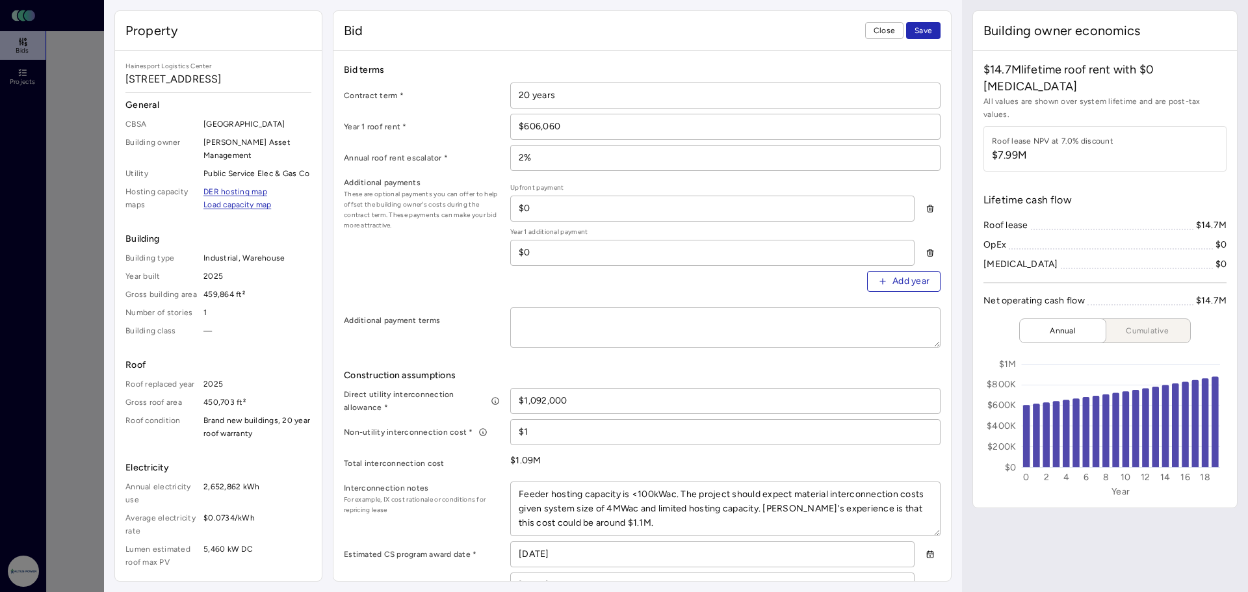
scroll to position [455, 0]
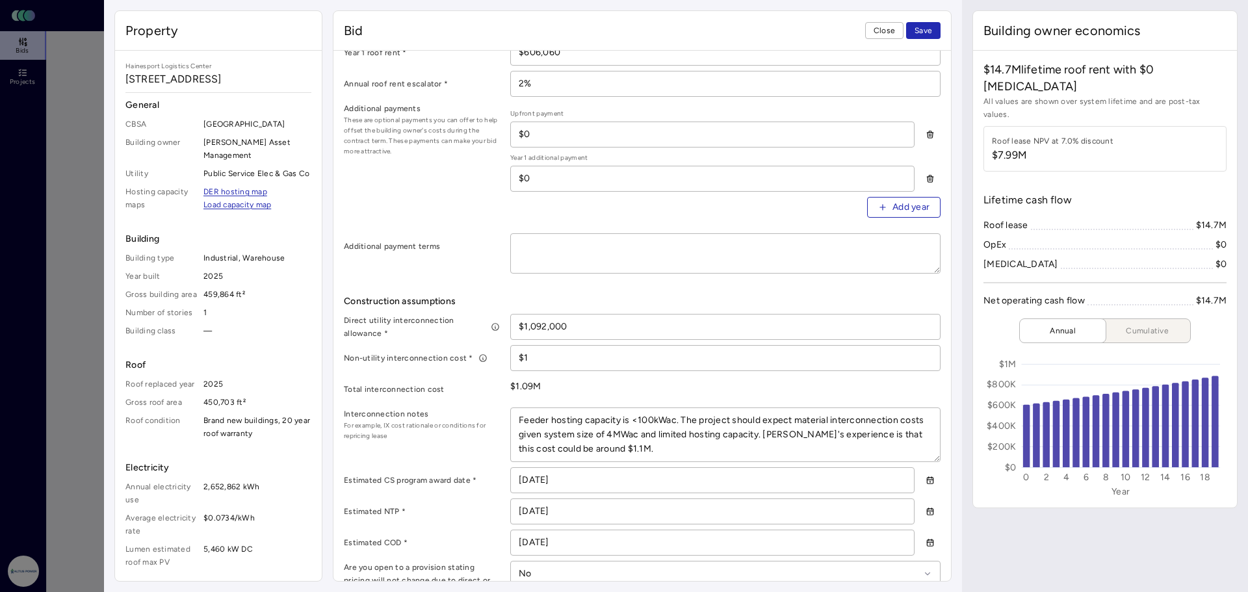
click at [609, 424] on textarea "Feeder hosting capacity is <100kWac. The project should expect material interco…" at bounding box center [725, 434] width 429 height 53
paste textarea ", or $0.20/Wdc. For every $0.01/Wdc reduction in IX below $0.20/Wdc, Altus will…"
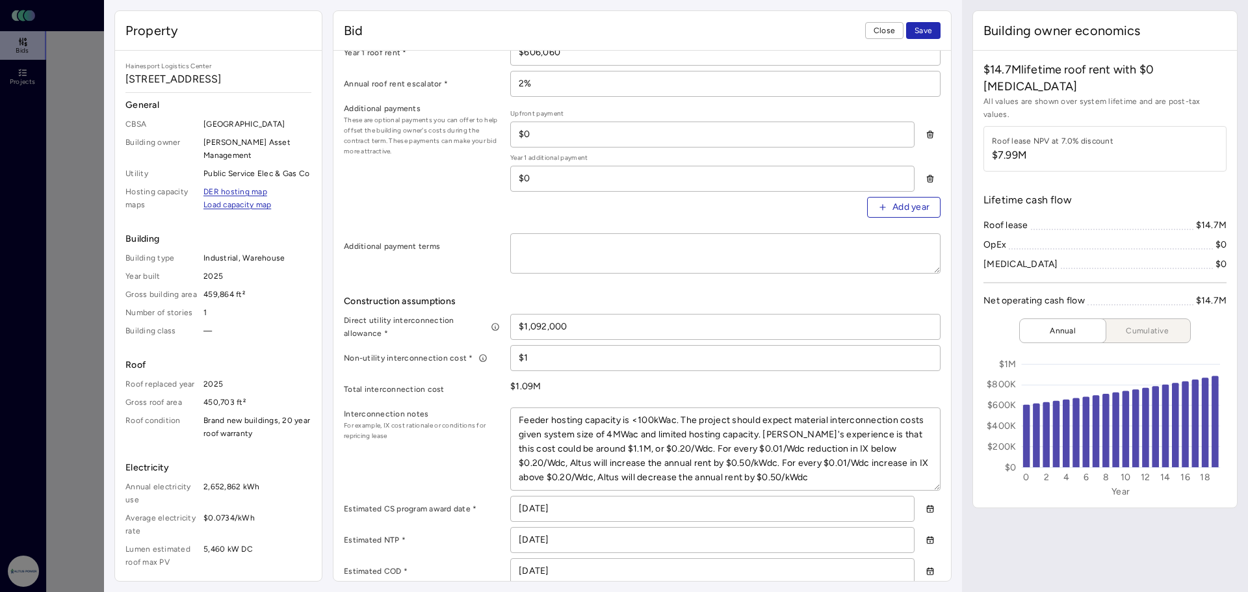
click at [919, 36] on span "Save" at bounding box center [924, 30] width 18 height 13
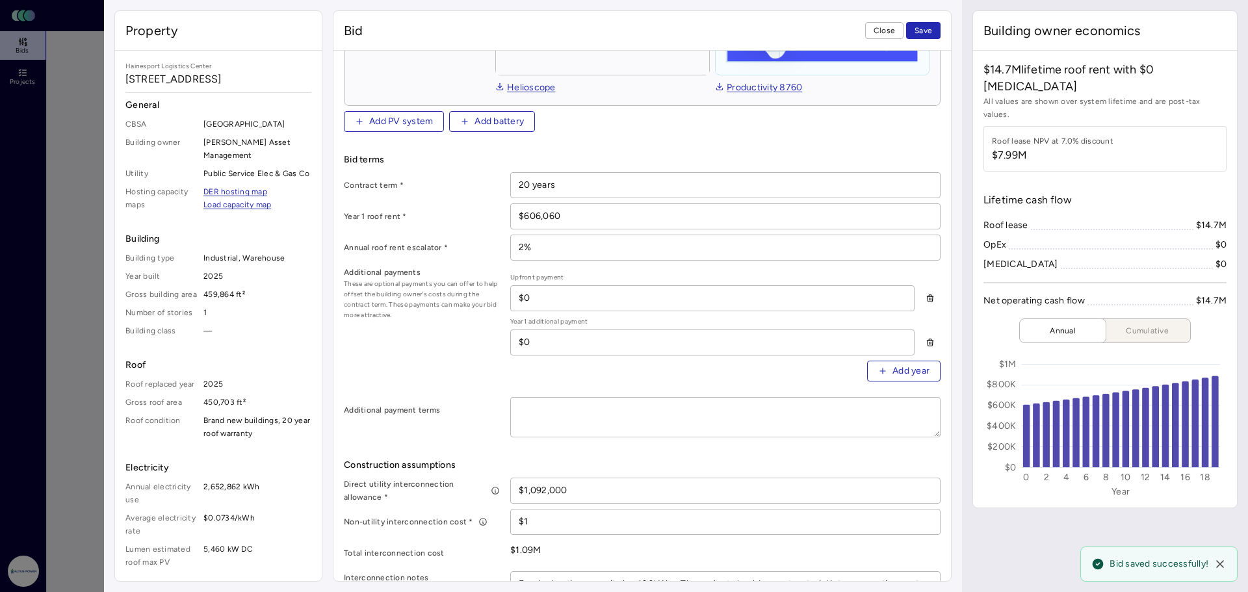
scroll to position [216, 0]
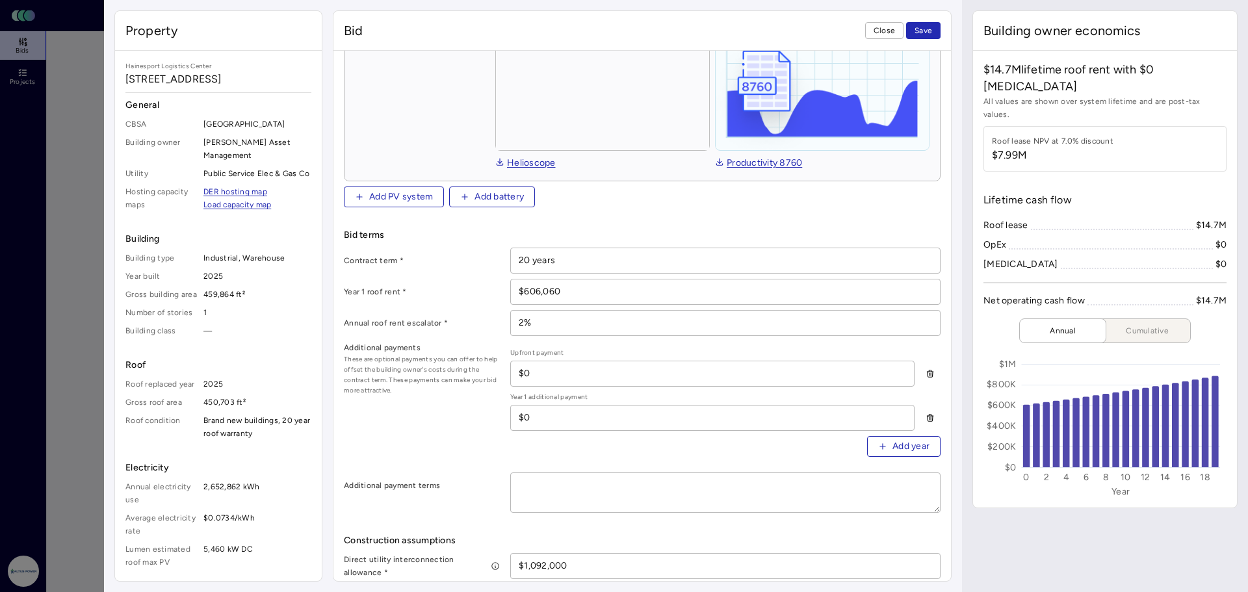
click at [890, 29] on span "Close" at bounding box center [884, 30] width 21 height 13
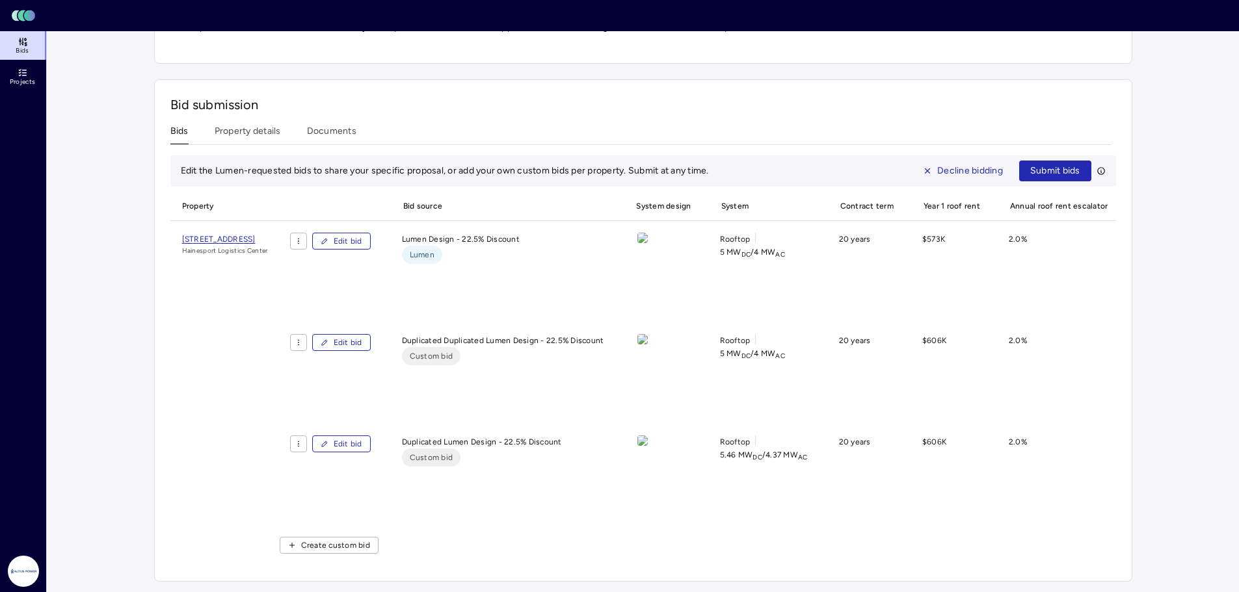
click at [434, 252] on span "Lumen" at bounding box center [422, 254] width 25 height 13
click at [362, 240] on span "Edit bid" at bounding box center [348, 241] width 29 height 13
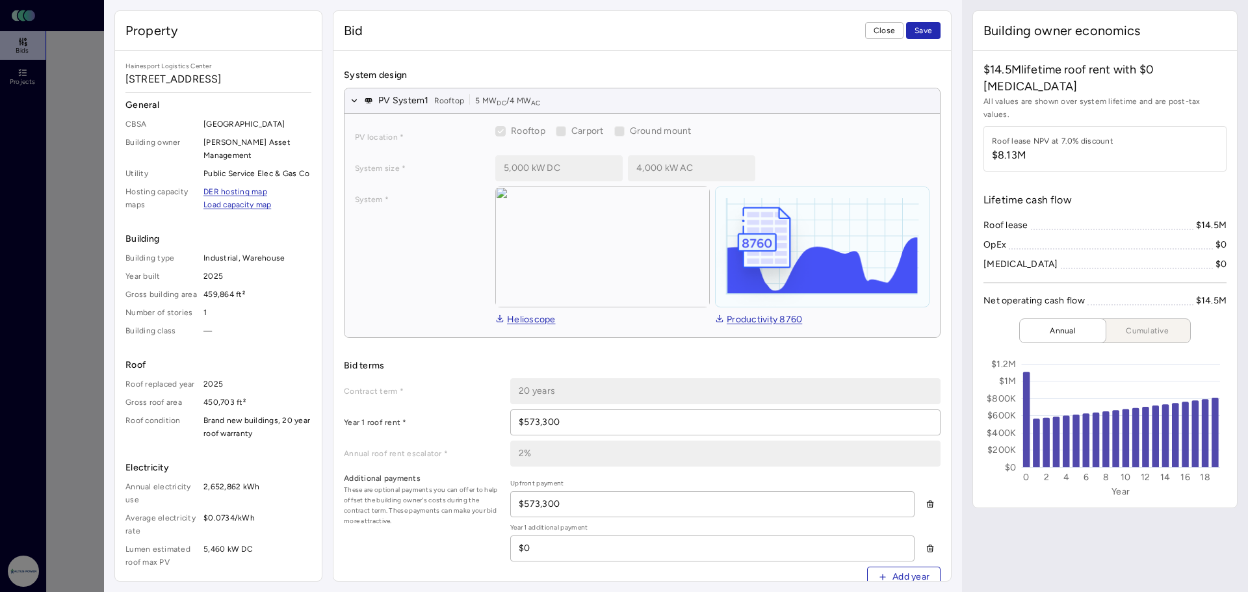
scroll to position [130, 0]
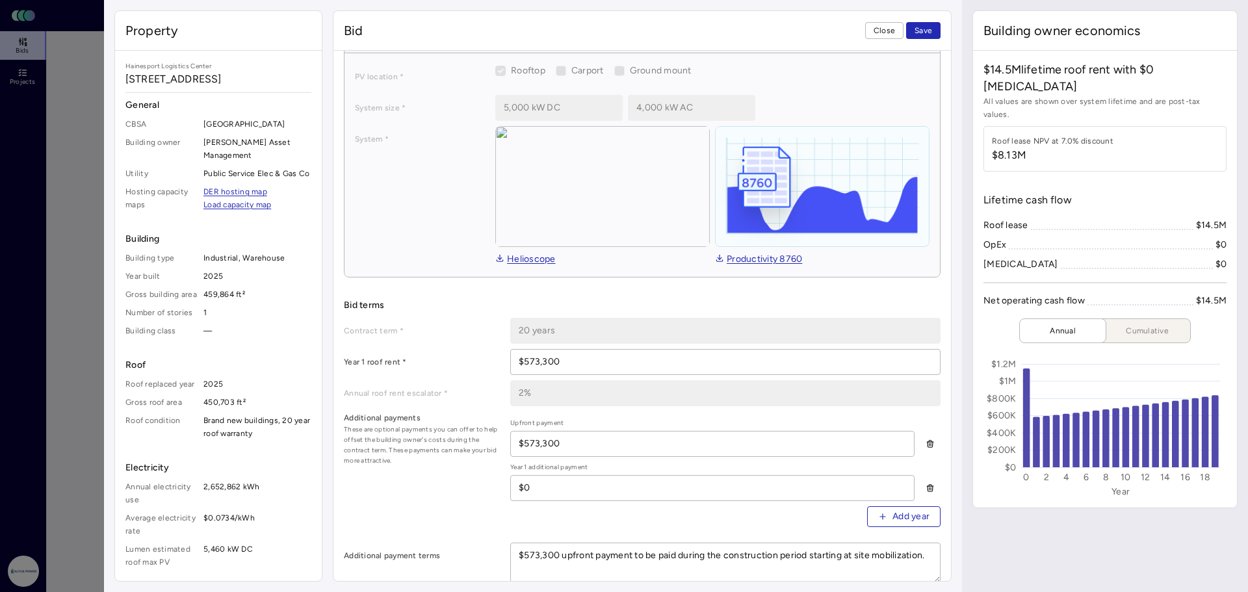
drag, startPoint x: 573, startPoint y: 356, endPoint x: 462, endPoint y: 359, distance: 111.2
click at [462, 359] on div "Year 1 roof rent * $573,300" at bounding box center [642, 362] width 597 height 26
drag, startPoint x: 573, startPoint y: 437, endPoint x: 453, endPoint y: 432, distance: 119.7
click at [453, 432] on div "Additional payments These are optional payments you can offer to help offset th…" at bounding box center [642, 475] width 597 height 126
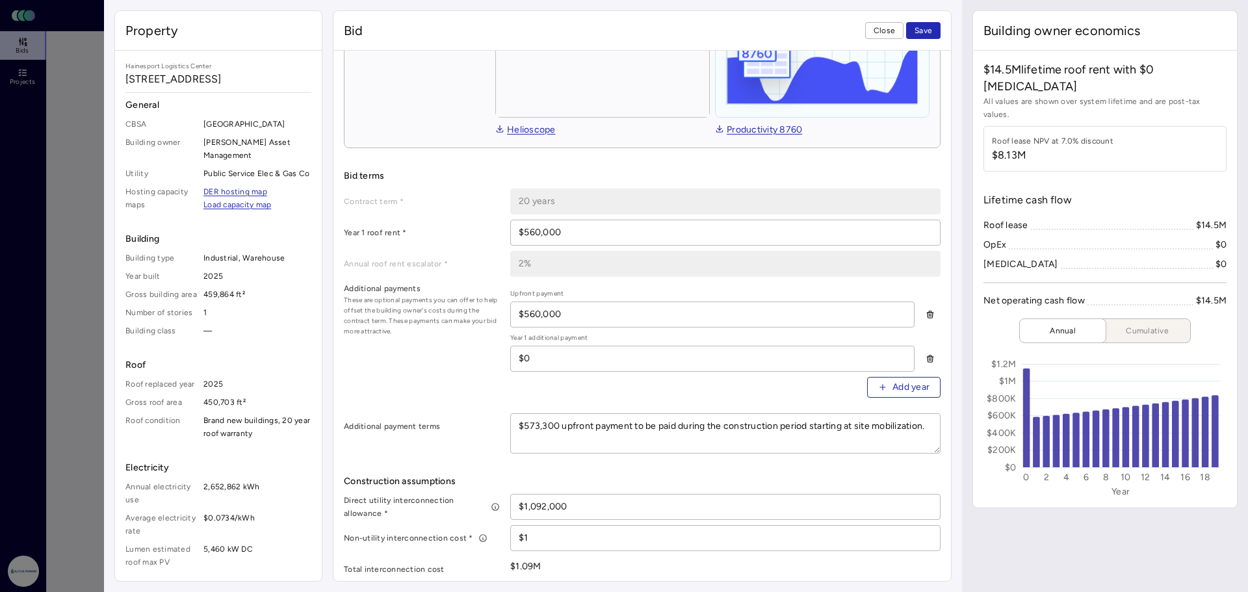
scroll to position [260, 0]
click at [540, 423] on textarea "$573,300 upfront payment to be paid during the construction period starting at …" at bounding box center [725, 433] width 429 height 39
click at [457, 374] on div "Additional payments These are optional payments you can offer to help offset th…" at bounding box center [642, 345] width 597 height 126
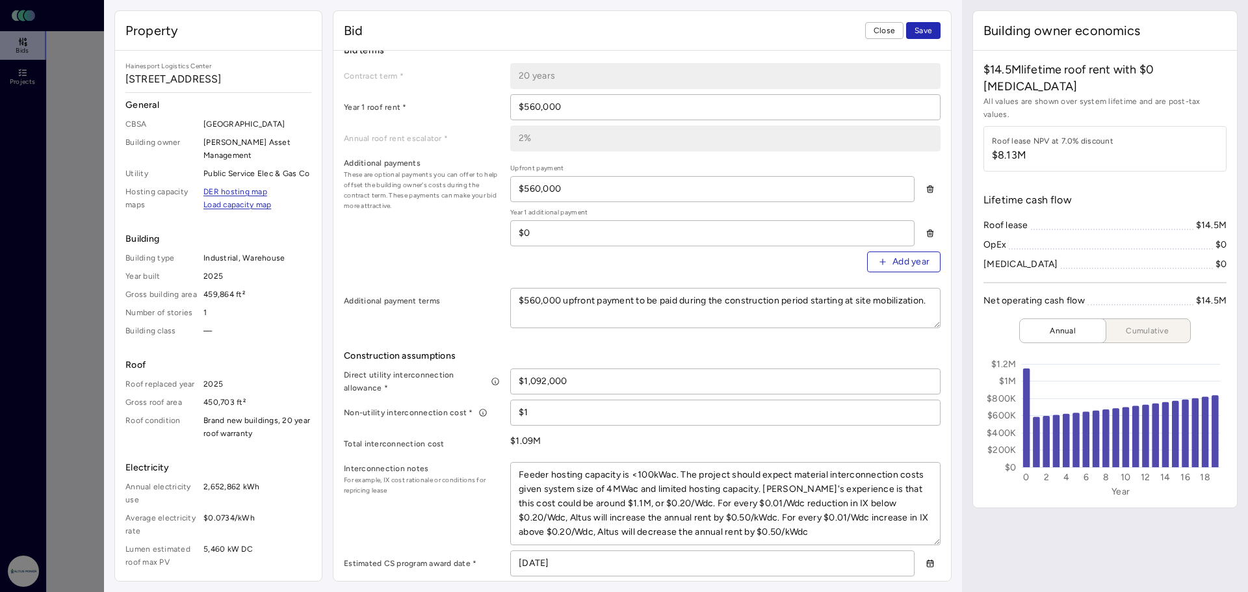
scroll to position [390, 0]
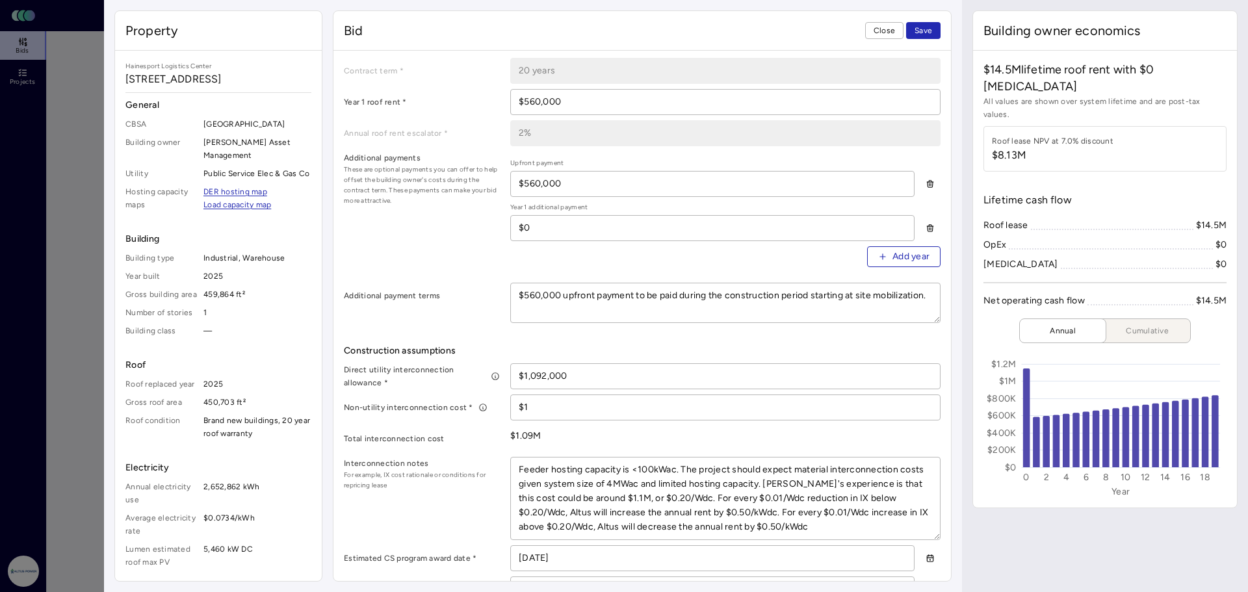
click at [548, 371] on input "$1,092,000" at bounding box center [725, 376] width 429 height 25
click at [625, 494] on textarea "Feeder hosting capacity is <100kWac. The project should expect material interco…" at bounding box center [725, 499] width 429 height 82
click at [398, 404] on label "Non-utility interconnection cost *" at bounding box center [422, 407] width 156 height 13
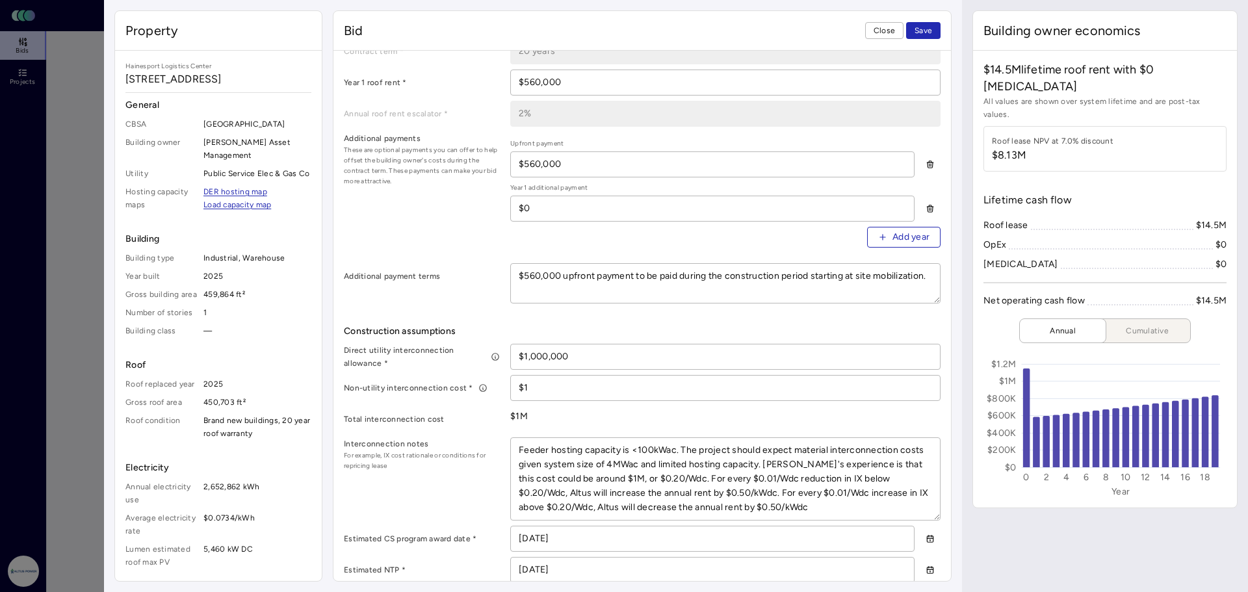
scroll to position [260, 0]
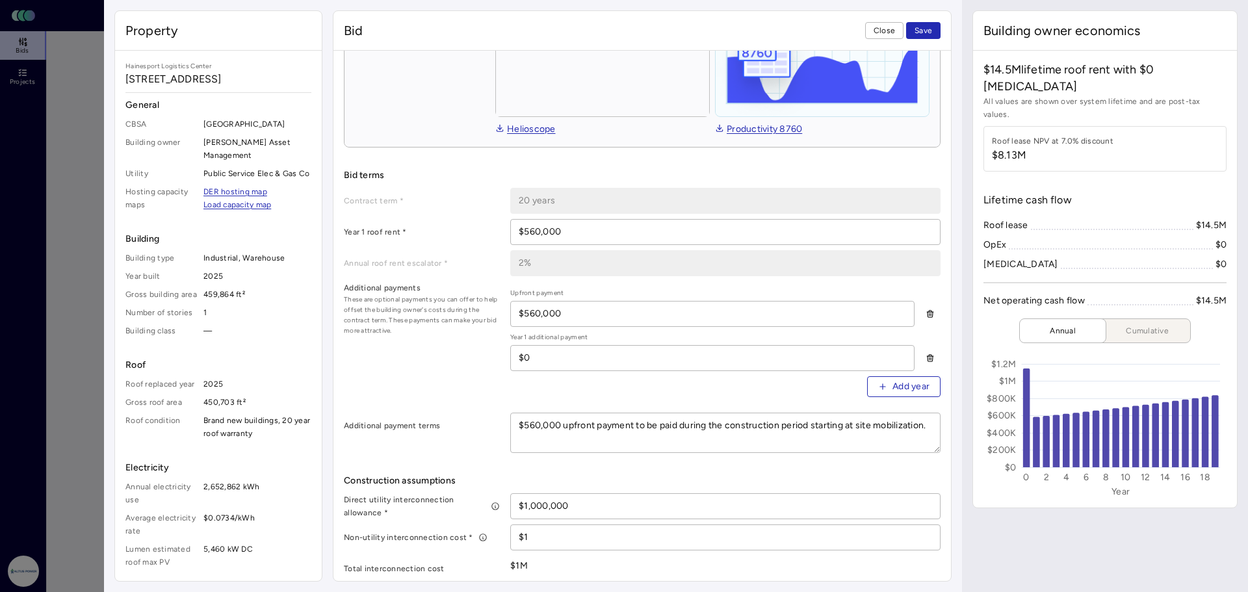
click at [923, 33] on span "Save" at bounding box center [924, 30] width 18 height 13
click at [877, 33] on span "Close" at bounding box center [884, 30] width 21 height 13
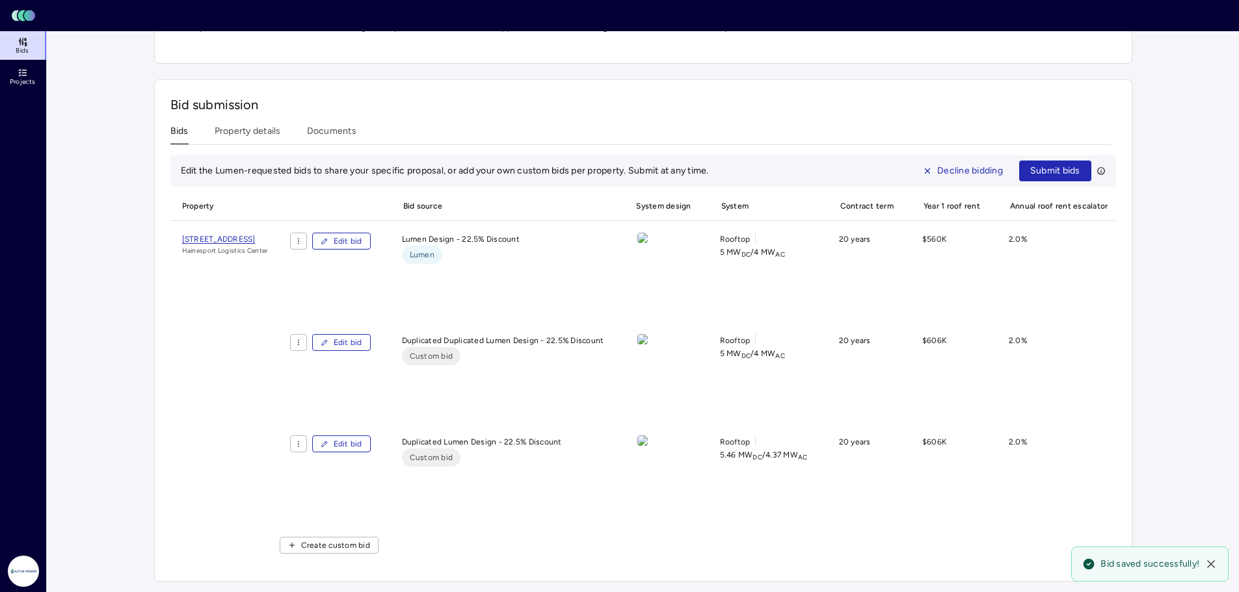
click at [362, 341] on span "Edit bid" at bounding box center [348, 342] width 29 height 13
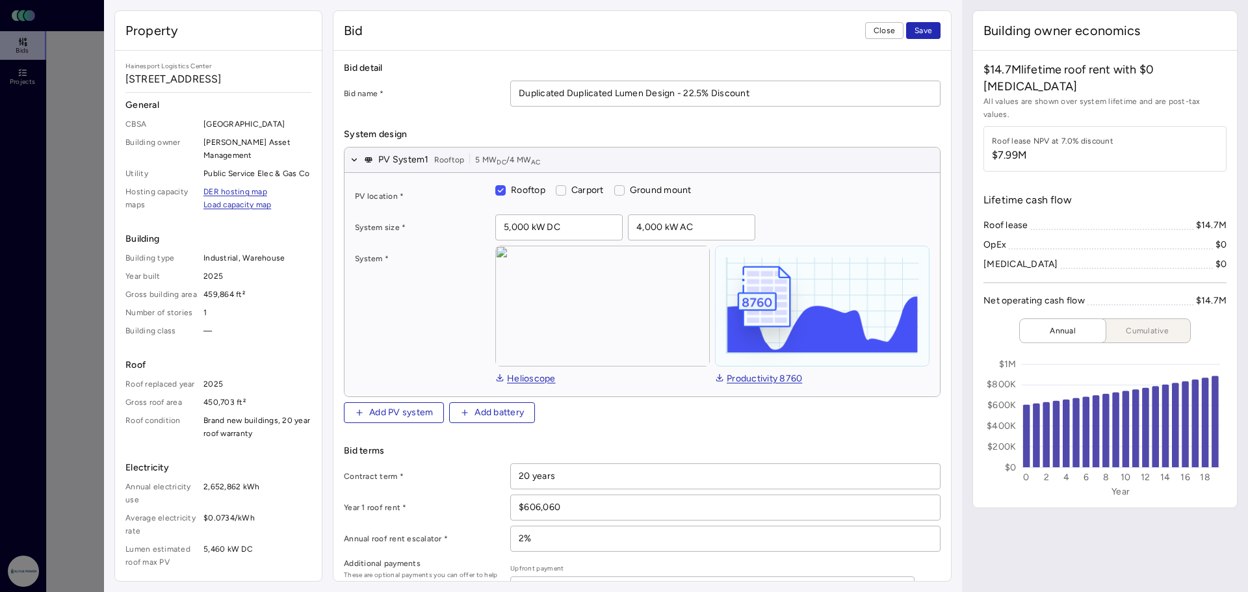
drag, startPoint x: 572, startPoint y: 498, endPoint x: 518, endPoint y: 499, distance: 54.0
click at [518, 499] on input "$606,060" at bounding box center [725, 507] width 429 height 25
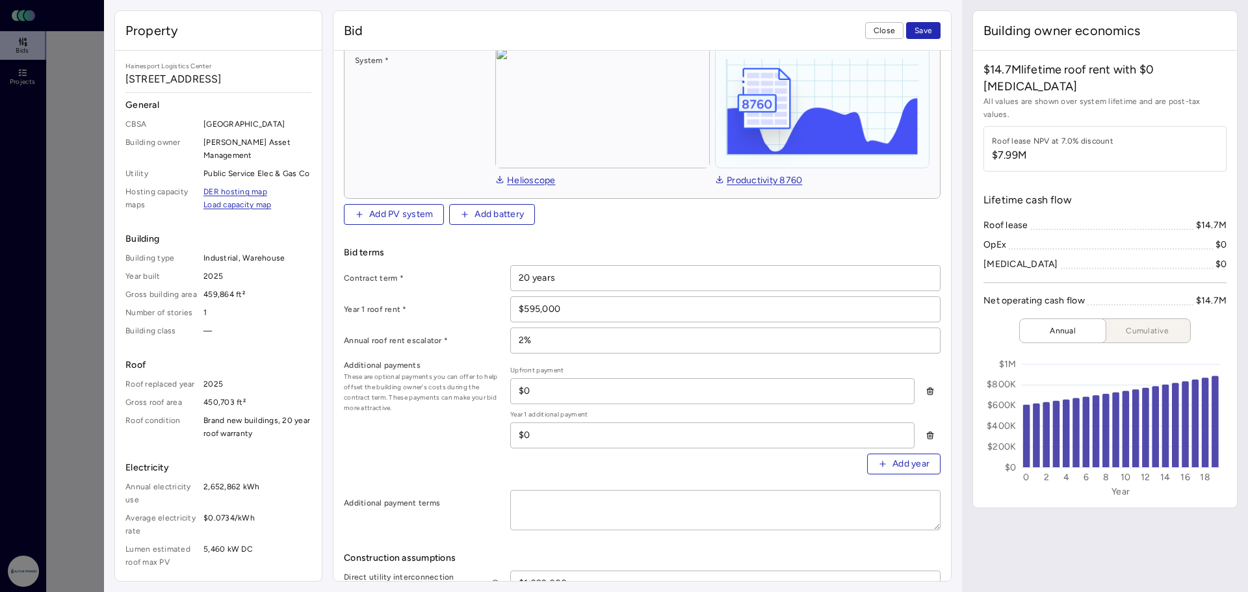
scroll to position [260, 0]
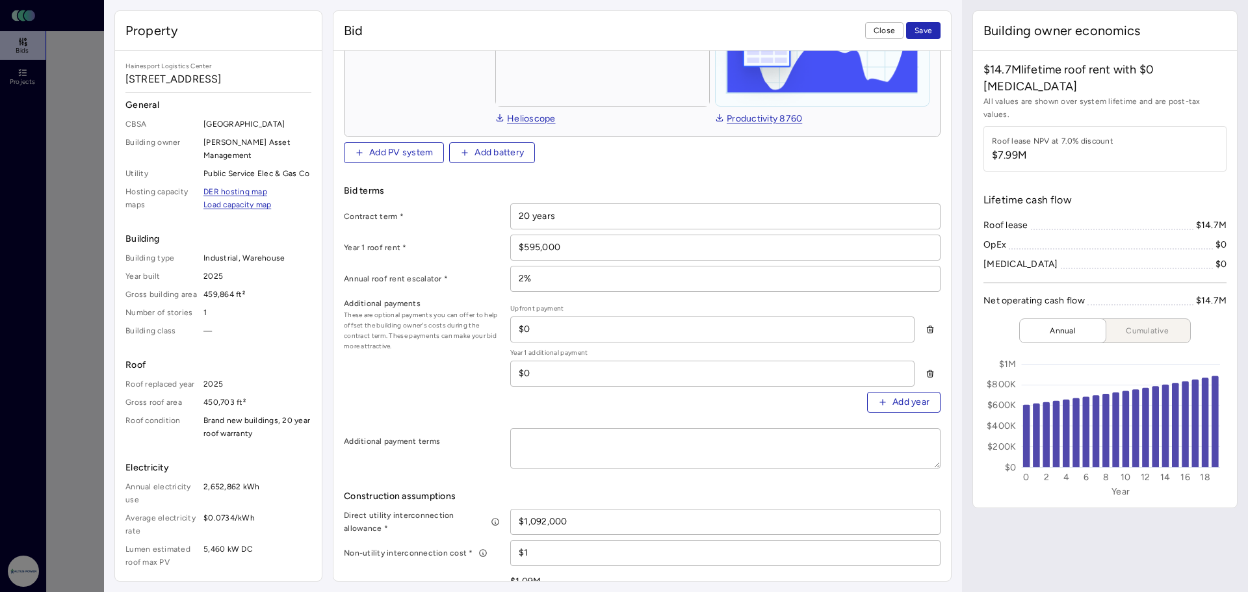
click at [466, 419] on div "Additional payments These are optional payments you can offer to help offset th…" at bounding box center [642, 360] width 597 height 126
click at [542, 516] on input "$1,092,000" at bounding box center [725, 522] width 429 height 25
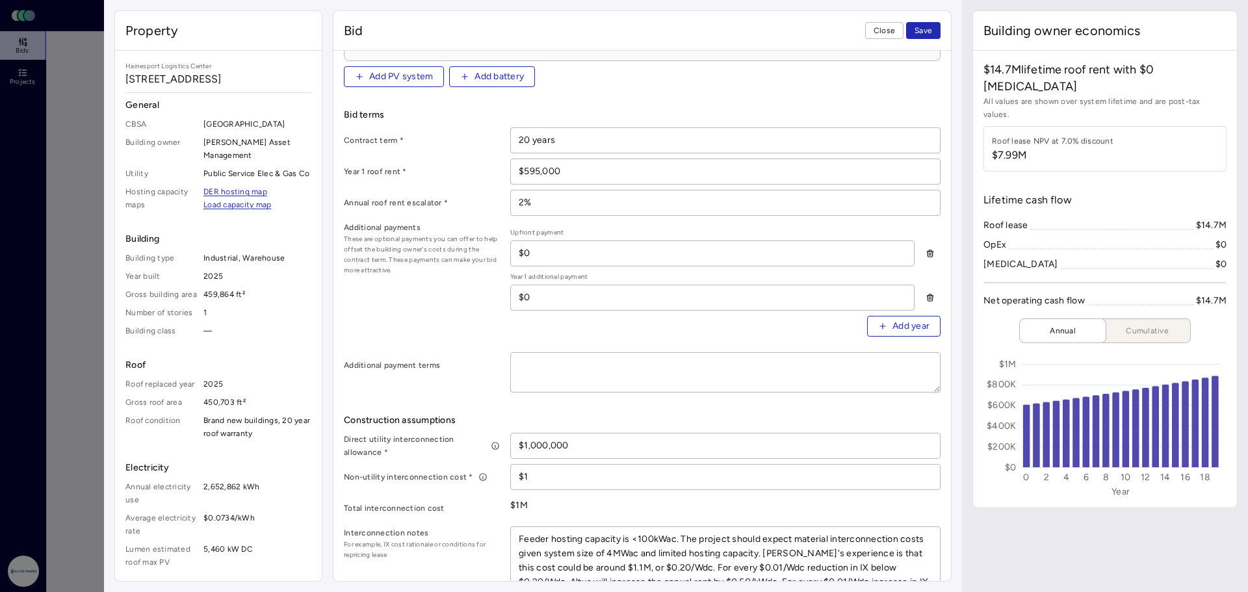
scroll to position [390, 0]
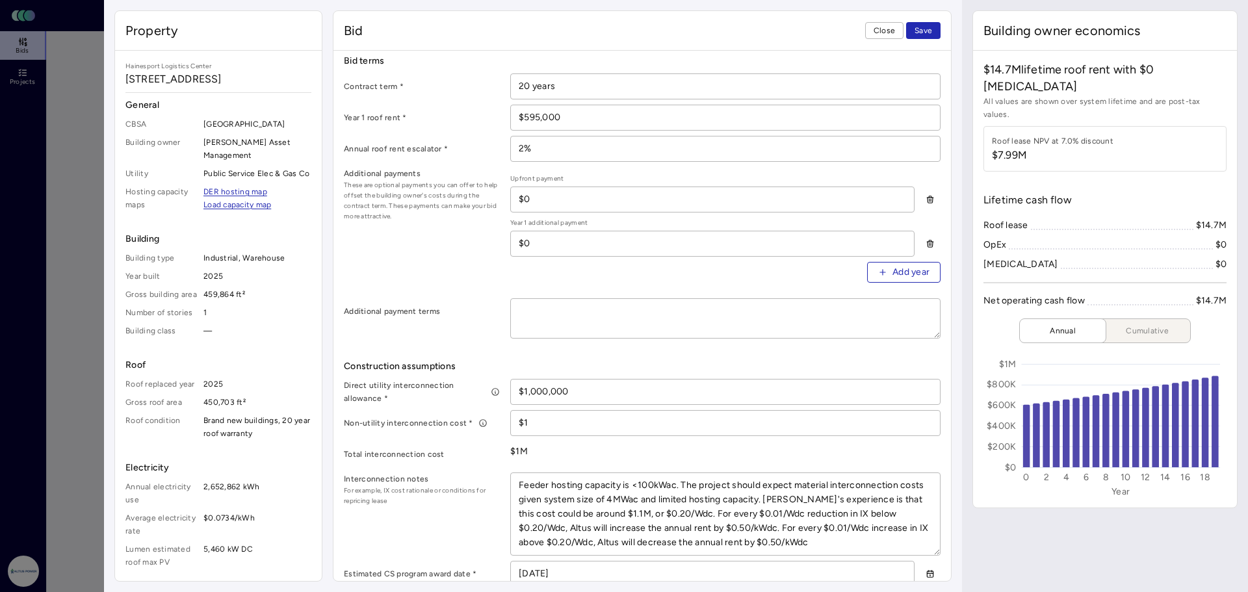
drag, startPoint x: 627, startPoint y: 509, endPoint x: 635, endPoint y: 508, distance: 8.5
click at [627, 509] on textarea "Feeder hosting capacity is <100kWac. The project should expect material interco…" at bounding box center [725, 514] width 429 height 82
click at [462, 467] on div "Direct utility interconnection allowance * $1,000,000 Non-utility interconnecti…" at bounding box center [642, 543] width 597 height 328
click at [920, 34] on span "Save" at bounding box center [924, 30] width 18 height 13
click at [889, 32] on span "Close" at bounding box center [884, 30] width 21 height 13
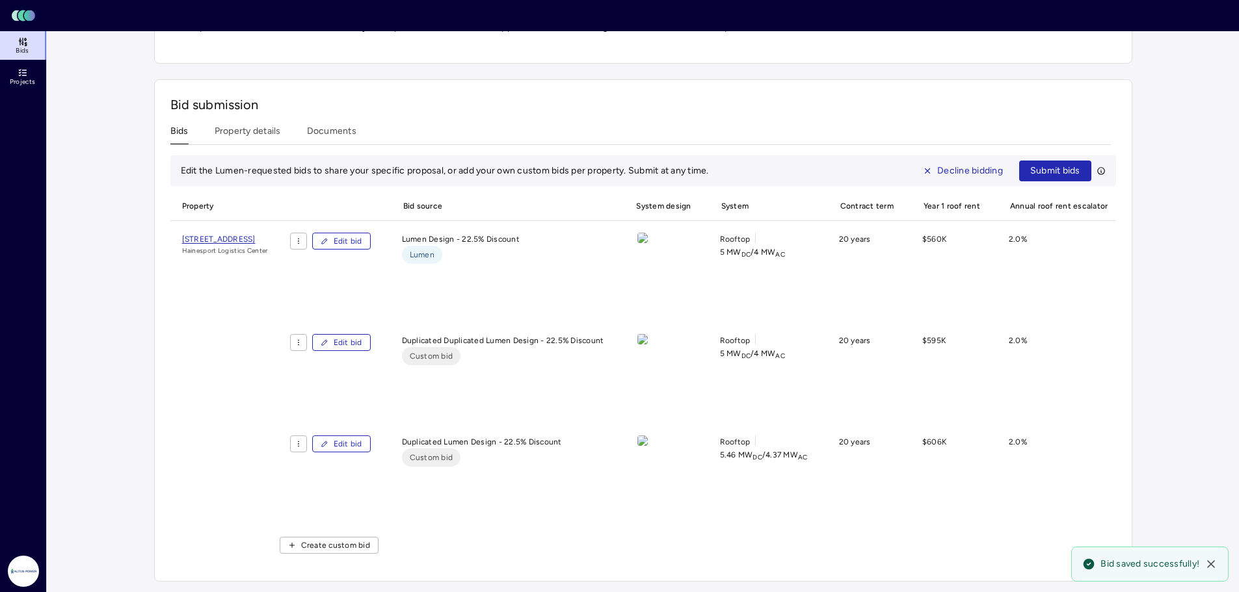
click at [362, 441] on span "Edit bid" at bounding box center [348, 444] width 29 height 13
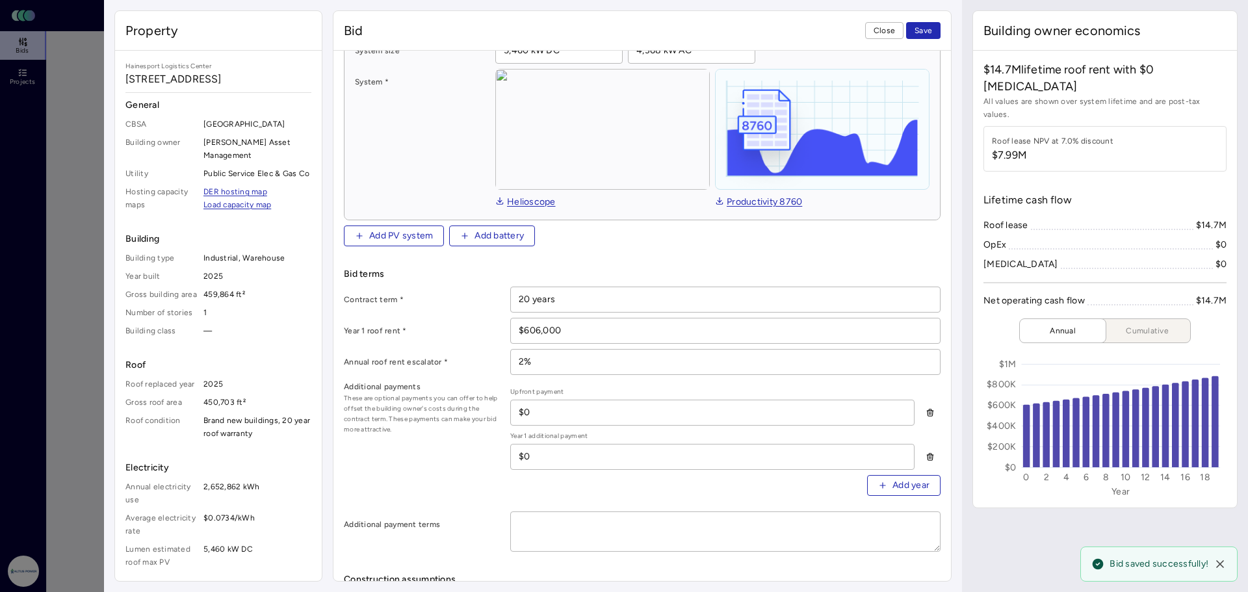
scroll to position [195, 0]
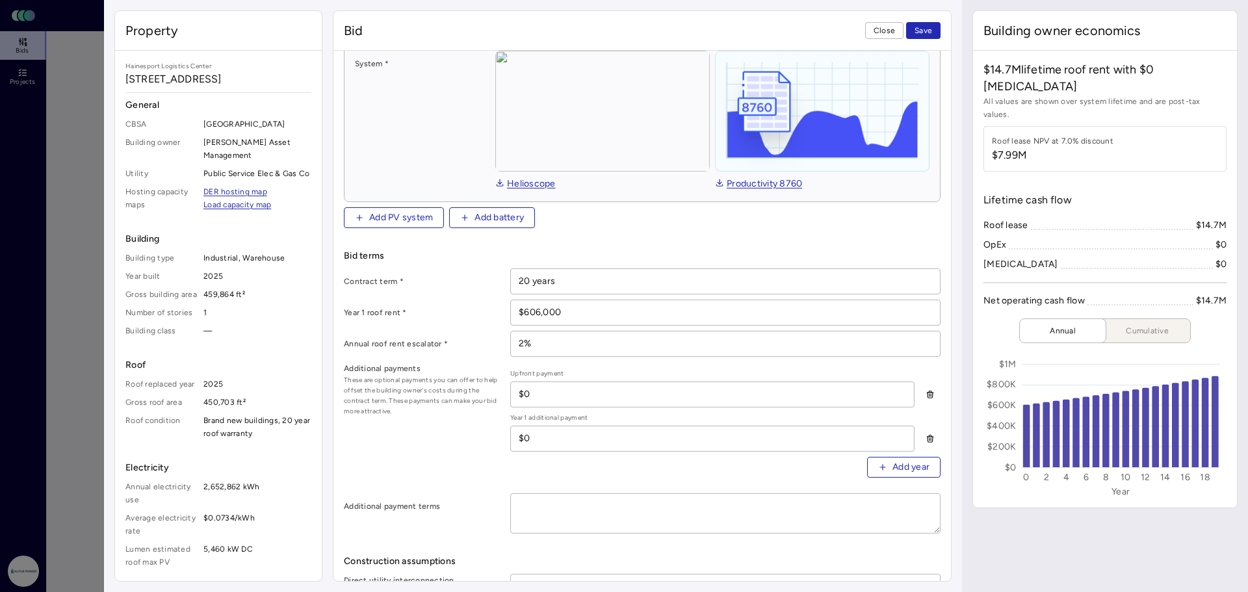
drag, startPoint x: 570, startPoint y: 309, endPoint x: 532, endPoint y: 313, distance: 37.9
click at [532, 313] on input "$606,000" at bounding box center [725, 312] width 429 height 25
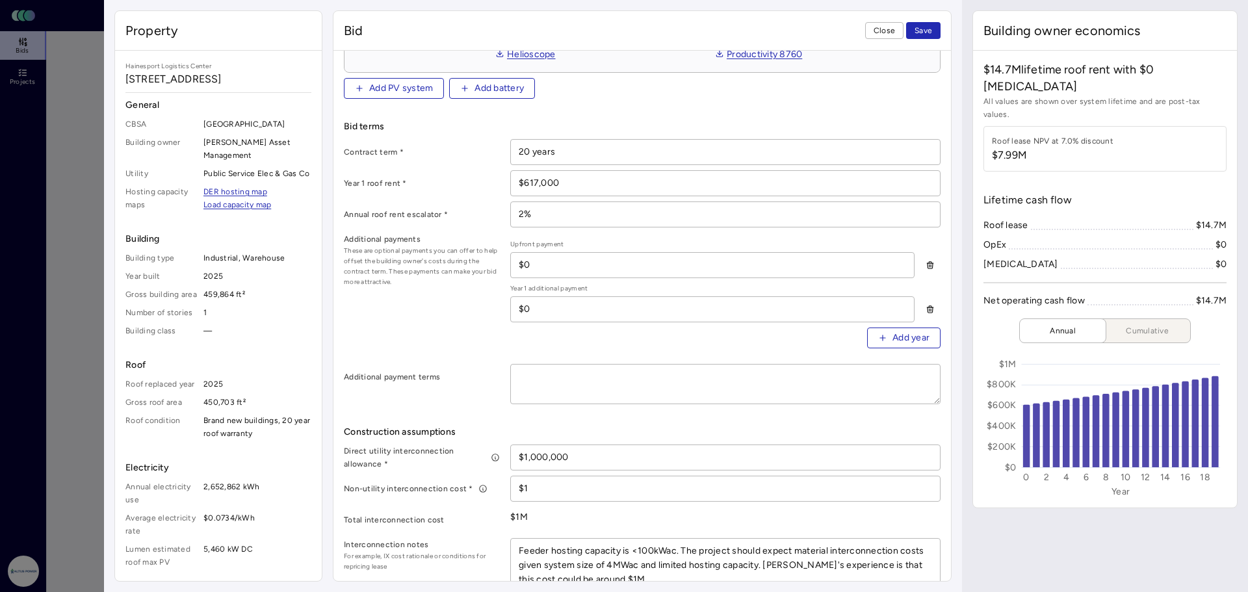
scroll to position [325, 0]
click at [536, 451] on input "$1,000,000" at bounding box center [725, 457] width 429 height 25
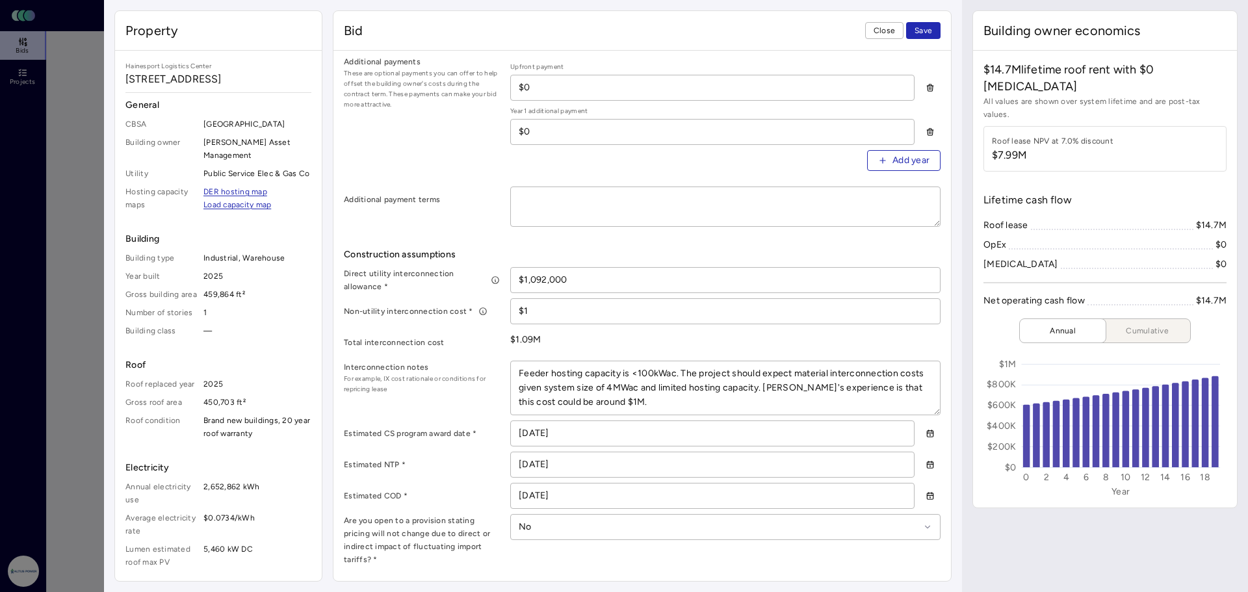
scroll to position [520, 0]
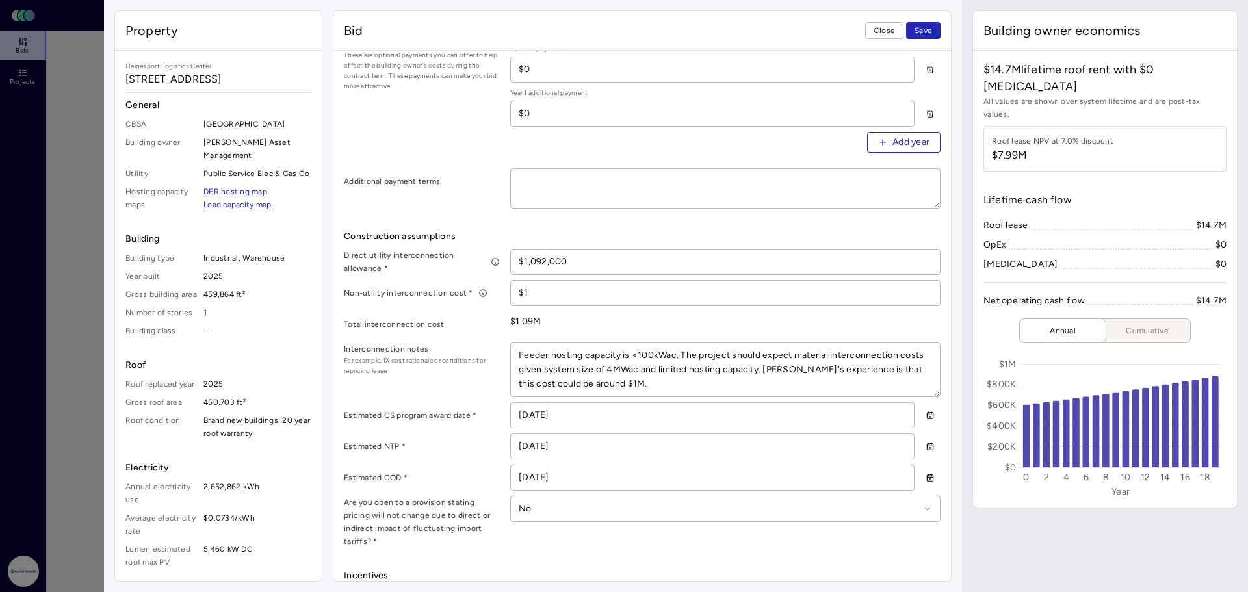
click at [619, 380] on textarea "Feeder hosting capacity is <100kWac. The project should expect material interco…" at bounding box center [725, 369] width 429 height 53
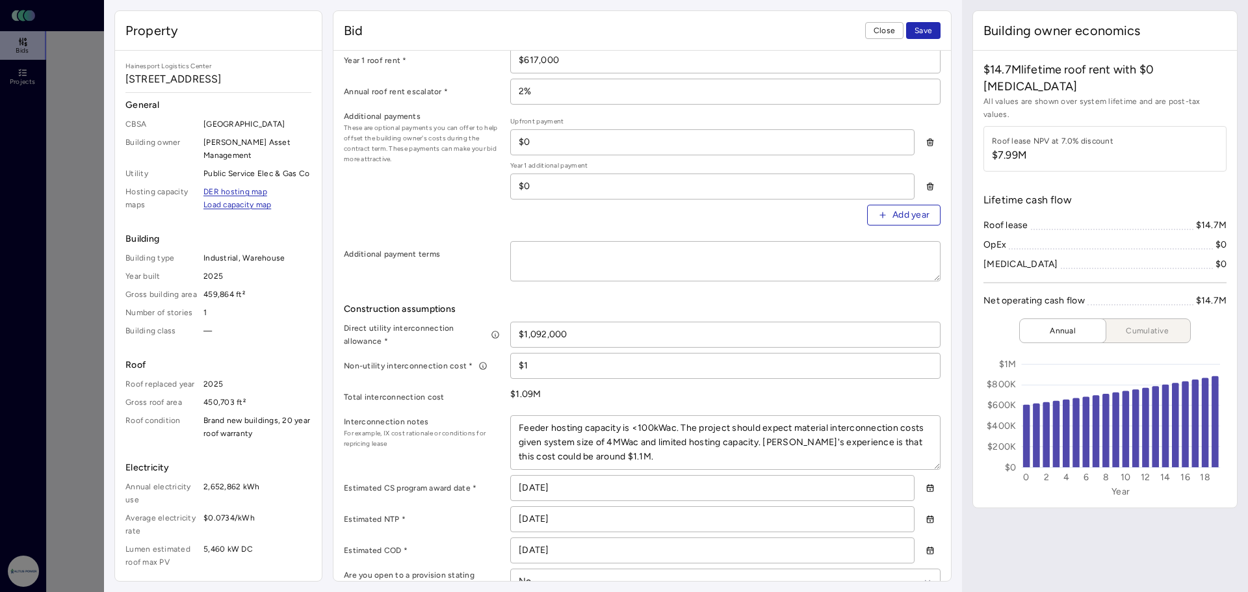
scroll to position [325, 0]
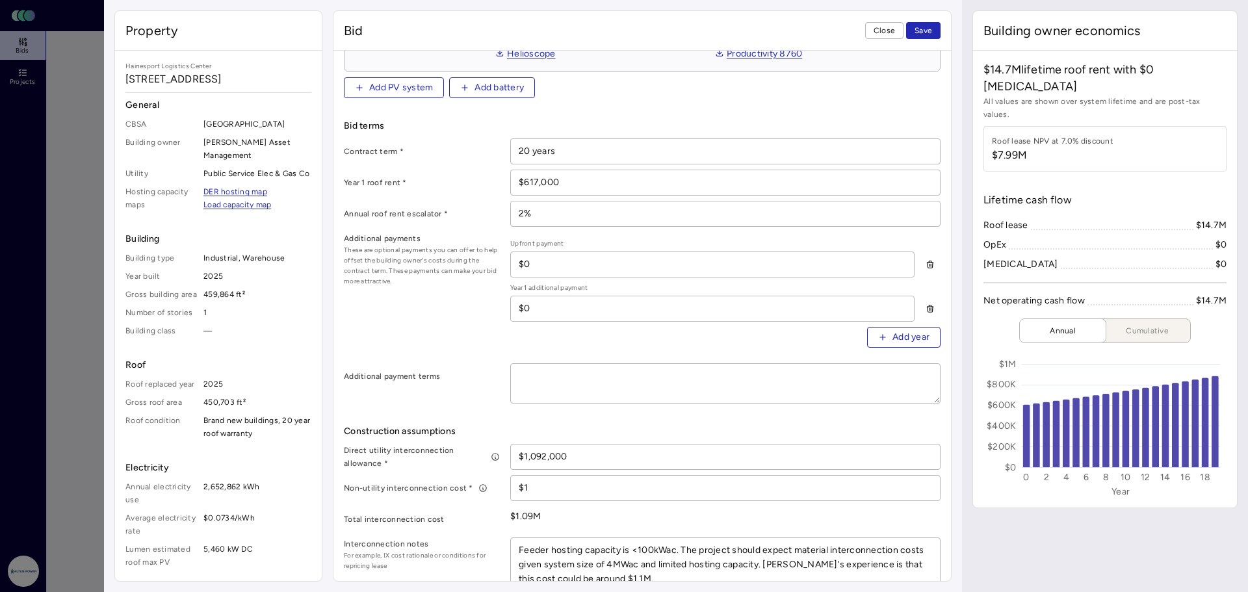
drag, startPoint x: 575, startPoint y: 176, endPoint x: 536, endPoint y: 178, distance: 39.1
click at [536, 178] on input "$617,000" at bounding box center [725, 182] width 429 height 25
click at [453, 334] on div "Additional payments These are optional payments you can offer to help offset th…" at bounding box center [642, 295] width 597 height 126
click at [915, 31] on span "Save" at bounding box center [924, 30] width 18 height 13
click at [878, 33] on span "Close" at bounding box center [884, 30] width 21 height 13
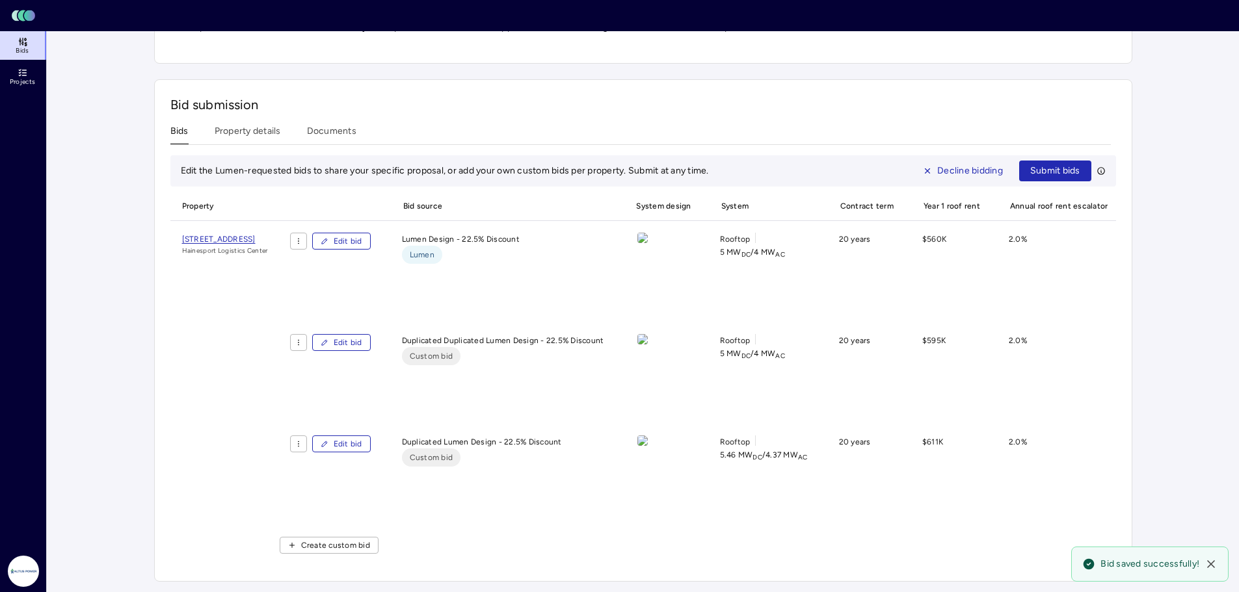
click at [362, 341] on span "Edit bid" at bounding box center [348, 342] width 29 height 13
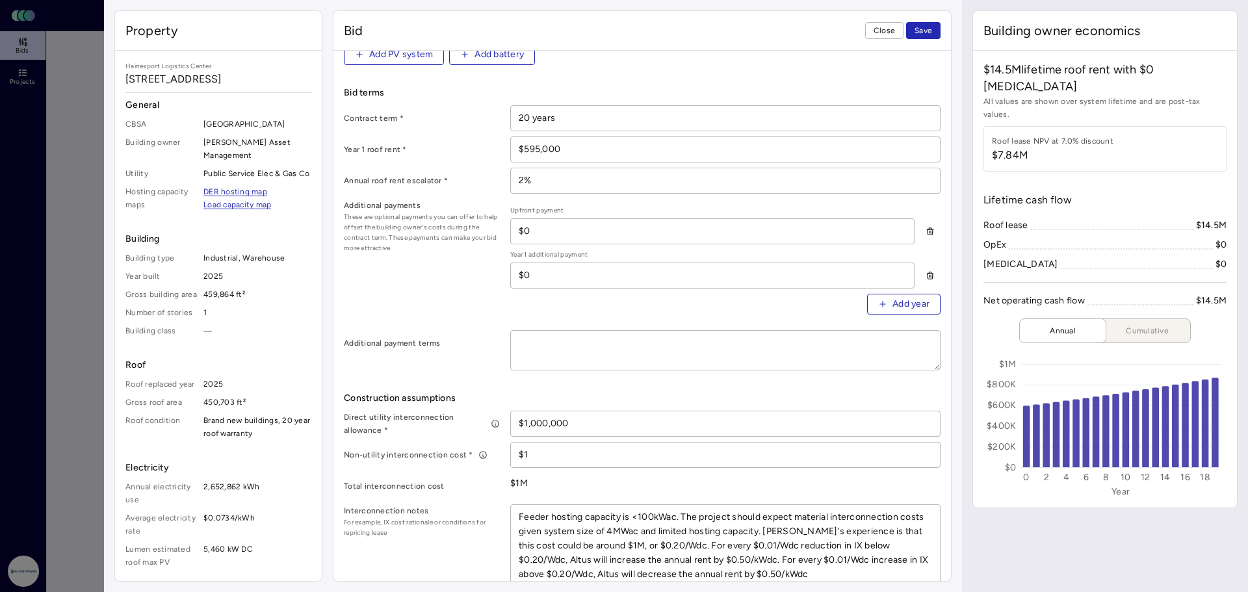
scroll to position [455, 0]
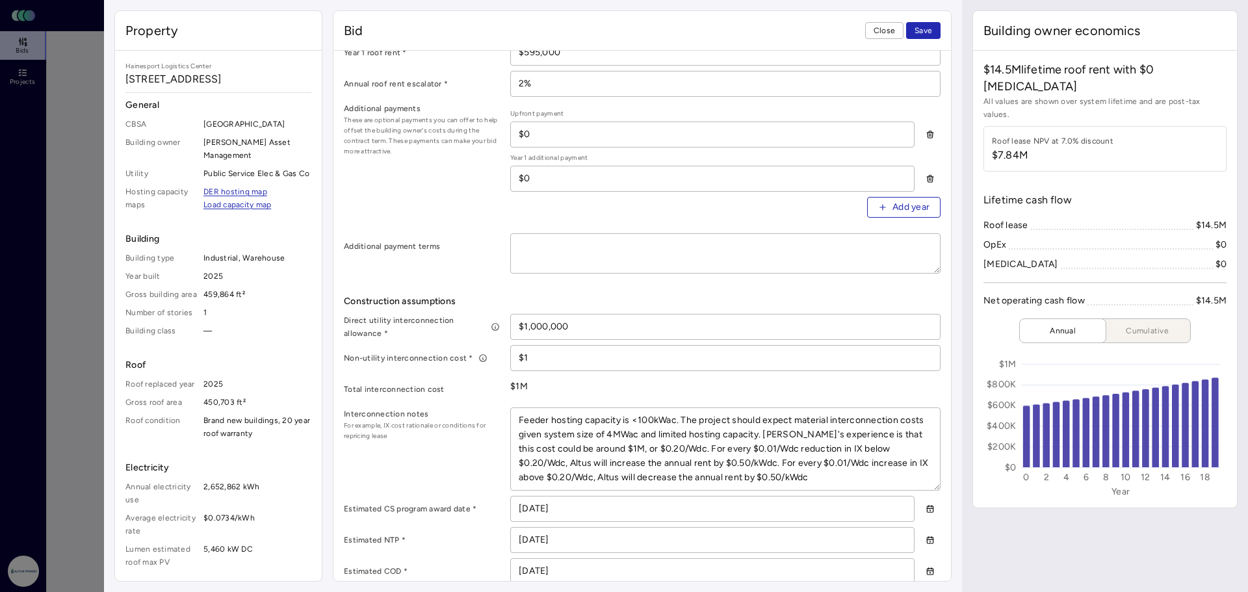
click at [715, 450] on textarea "Feeder hosting capacity is <100kWac. The project should expect material interco…" at bounding box center [725, 449] width 429 height 82
click at [879, 33] on span "Close" at bounding box center [884, 30] width 21 height 13
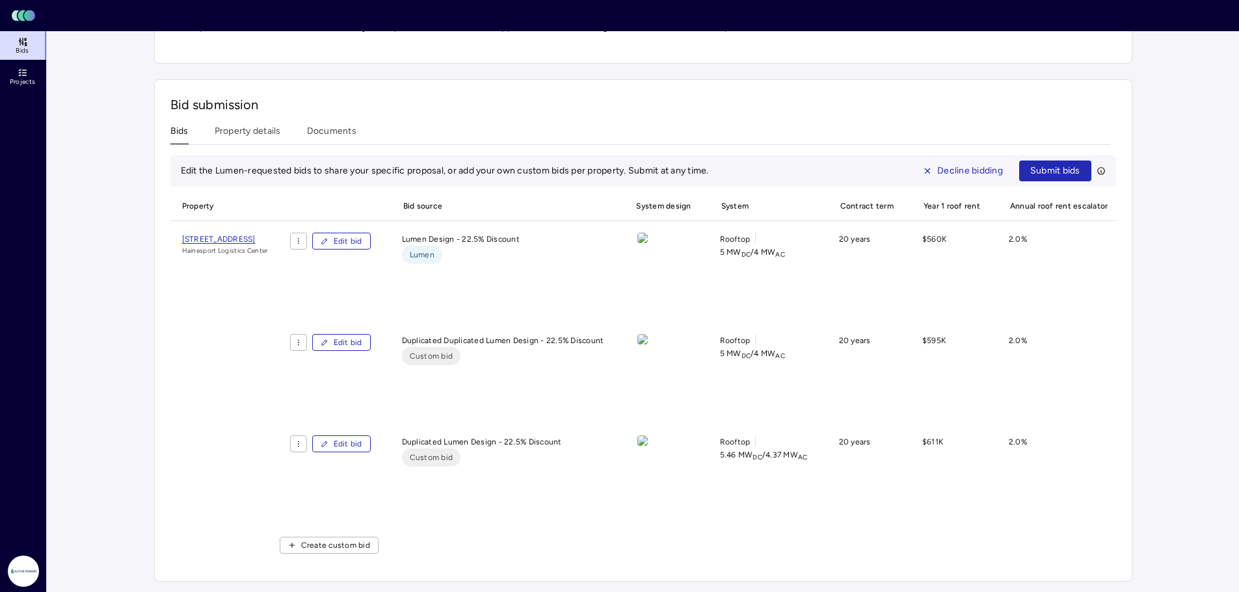
click at [371, 438] on button "Edit bid" at bounding box center [341, 444] width 59 height 17
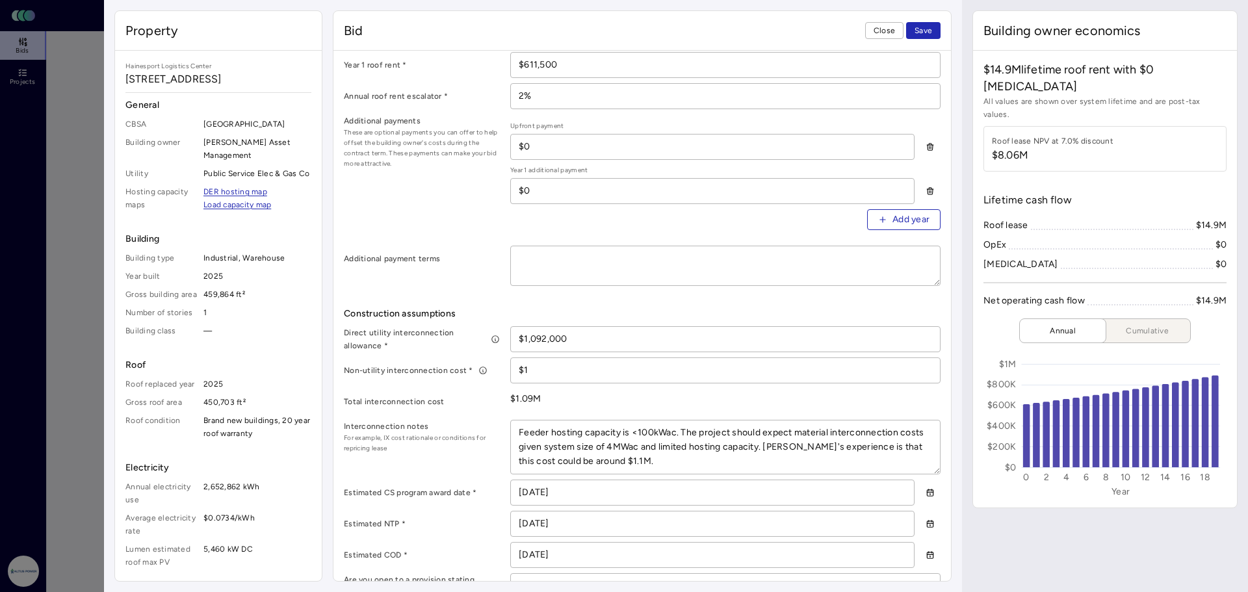
scroll to position [390, 0]
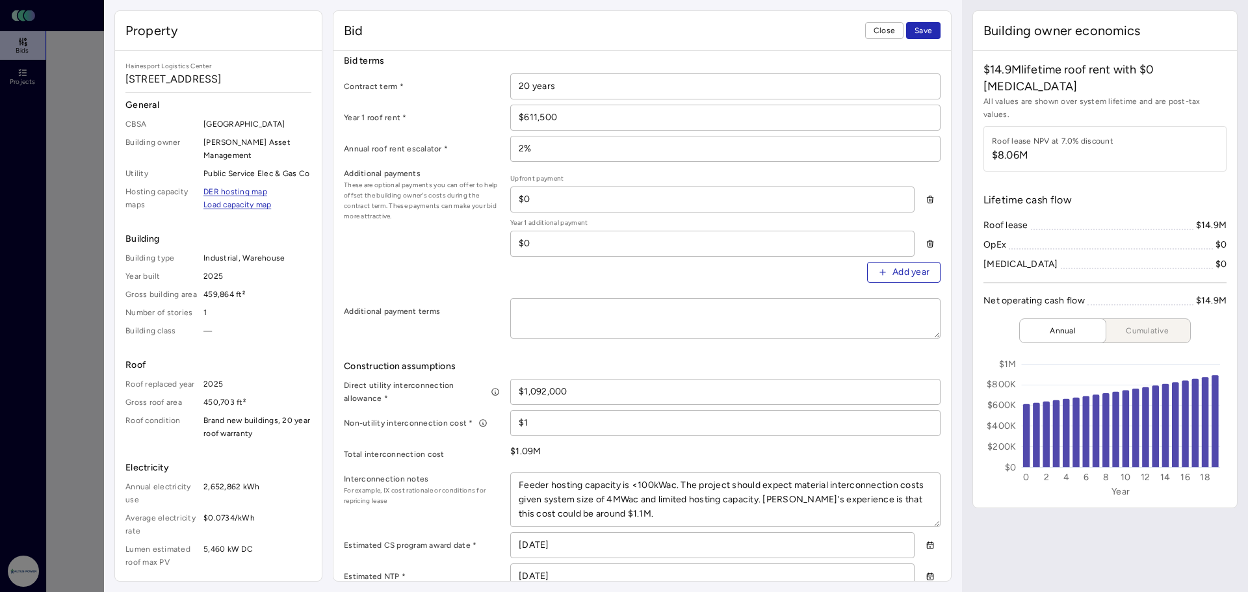
click at [602, 492] on textarea "Feeder hosting capacity is <100kWac. The project should expect material interco…" at bounding box center [725, 499] width 429 height 53
paste textarea "M, or $0.20/Wdc. For every $0.01/Wdc reduction in IX below $0.20/Wdc, Altus wil…"
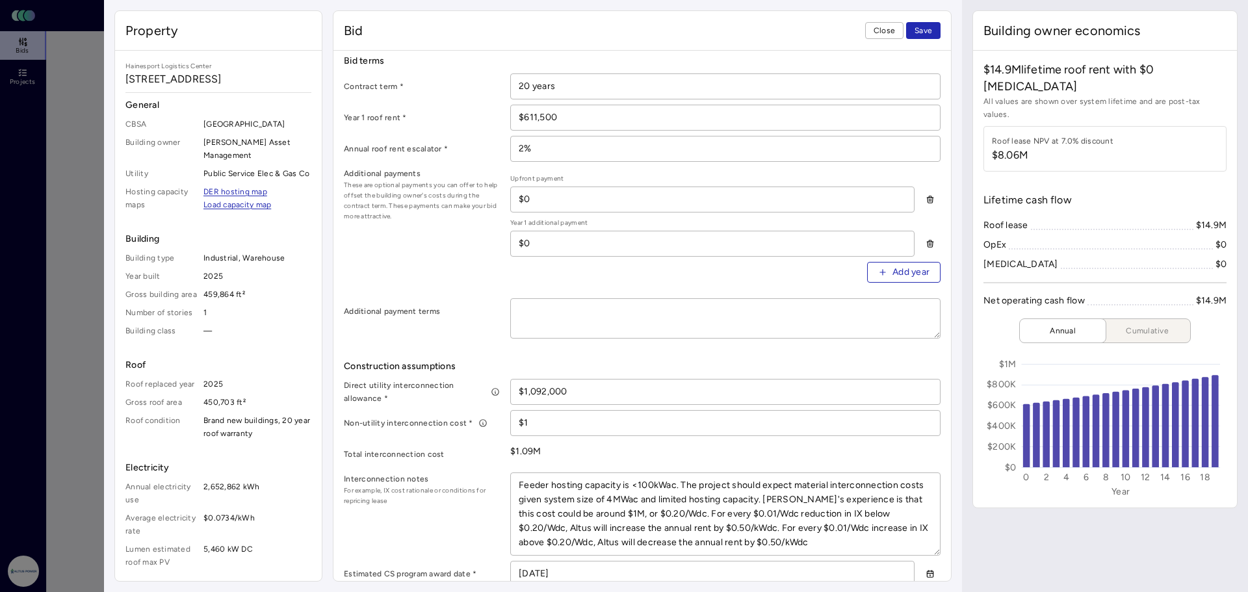
click at [618, 511] on textarea "Feeder hosting capacity is <100kWac. The project should expect material interco…" at bounding box center [725, 514] width 429 height 82
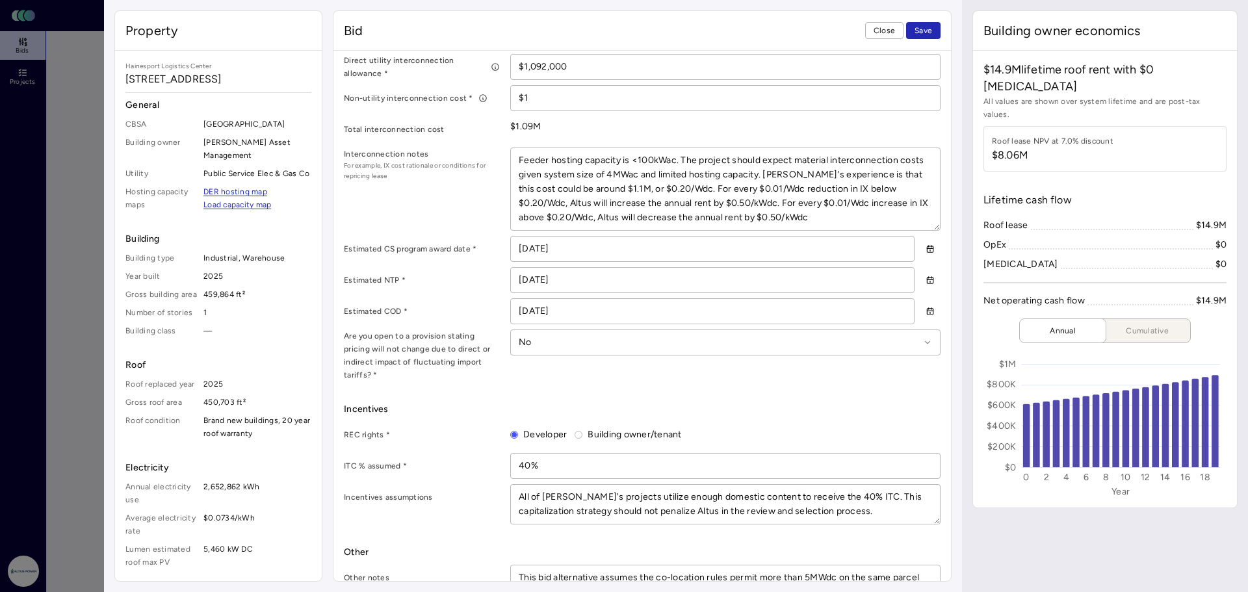
scroll to position [736, 0]
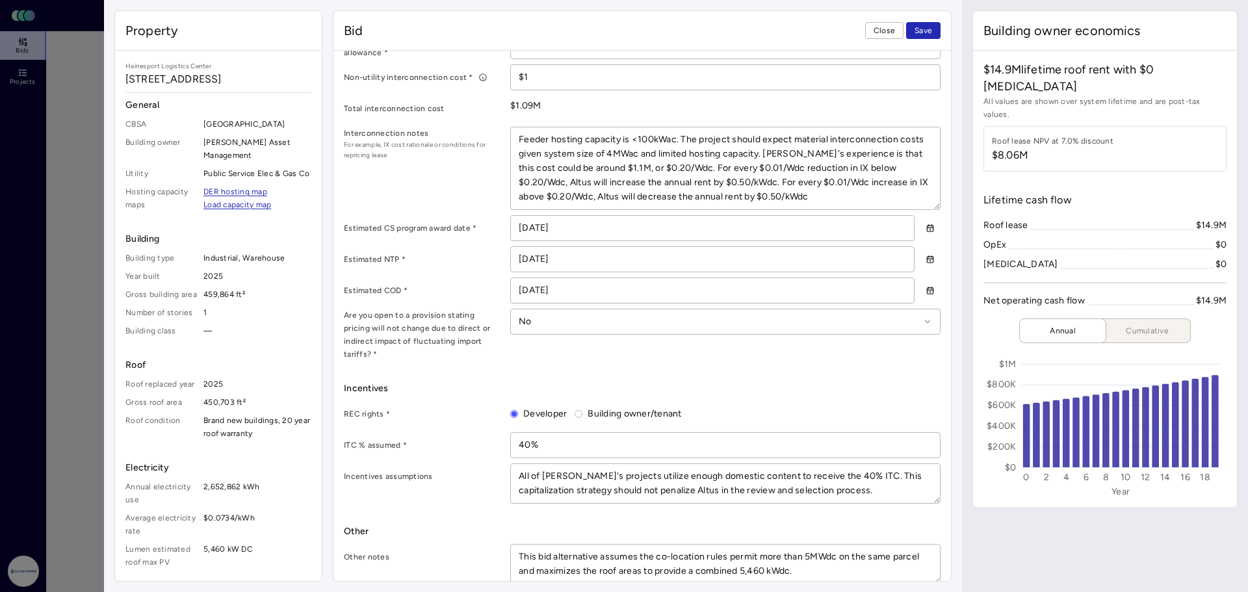
click at [832, 560] on textarea "This bid alternative assumes the co-location rules permit more than 5MWdc on th…" at bounding box center [725, 564] width 429 height 39
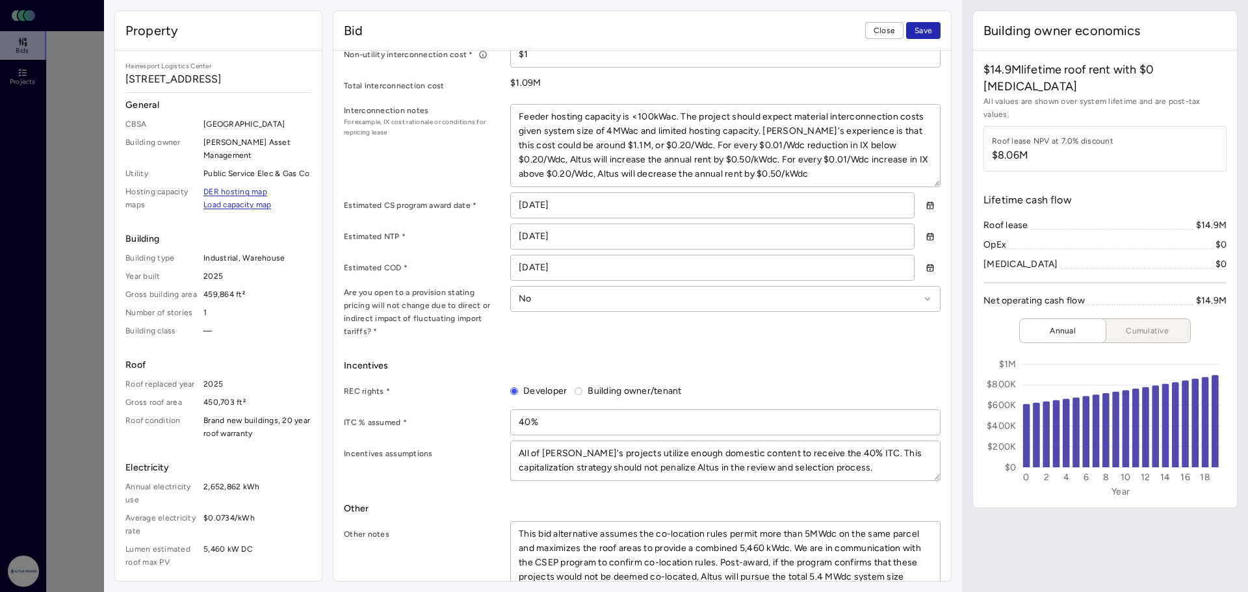
scroll to position [779, 0]
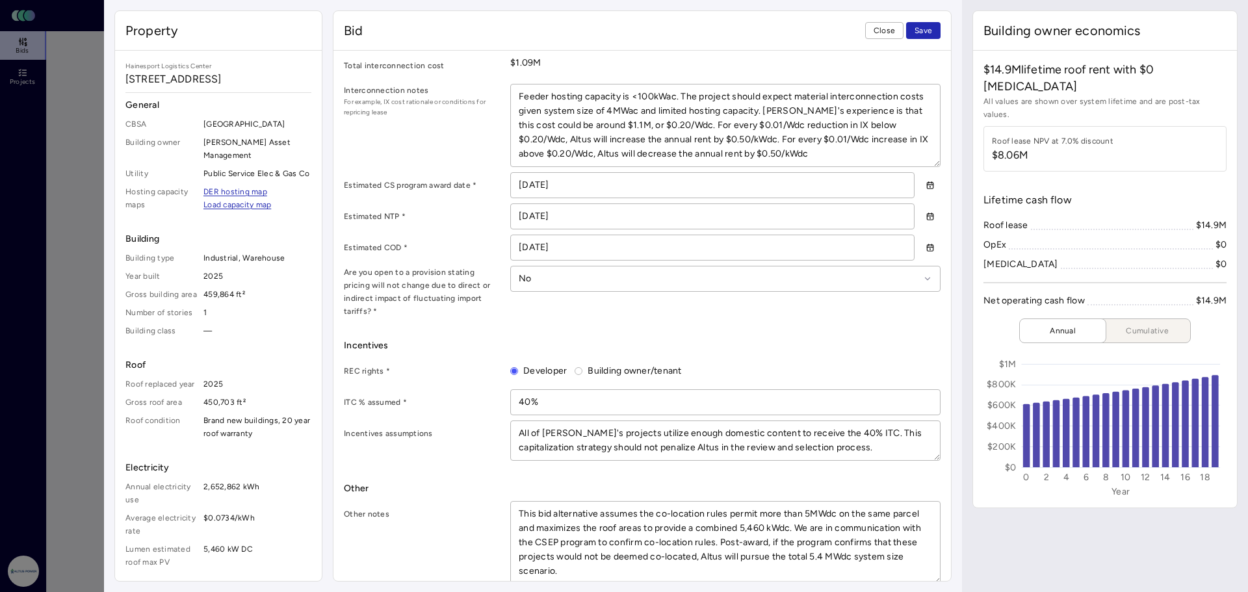
drag, startPoint x: 676, startPoint y: 543, endPoint x: 687, endPoint y: 545, distance: 11.2
click at [676, 543] on textarea "This bid alternative assumes the co-location rules permit more than 5MWdc on th…" at bounding box center [725, 543] width 429 height 82
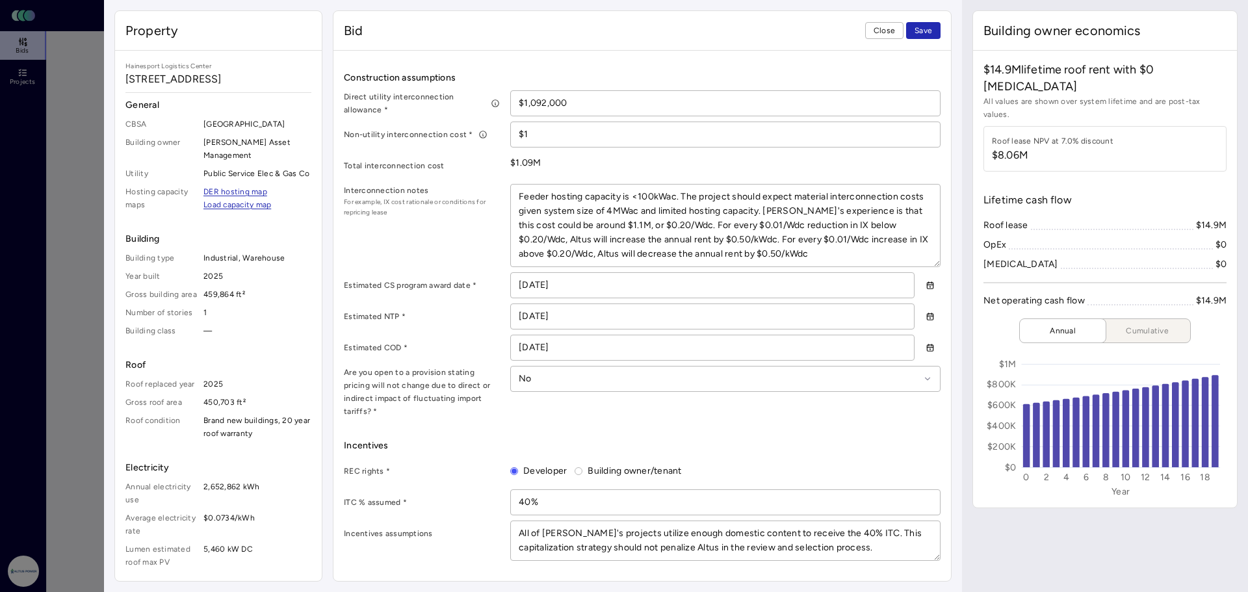
scroll to position [324, 0]
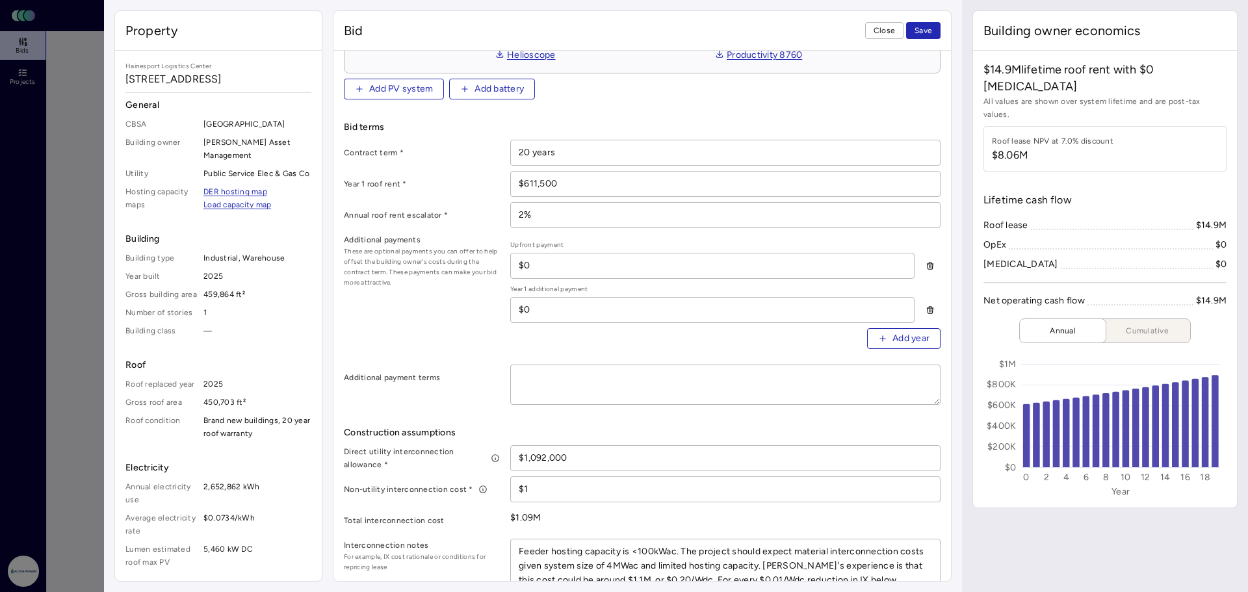
click at [928, 35] on span "Save" at bounding box center [924, 30] width 18 height 13
click at [891, 31] on span "Close" at bounding box center [884, 30] width 21 height 13
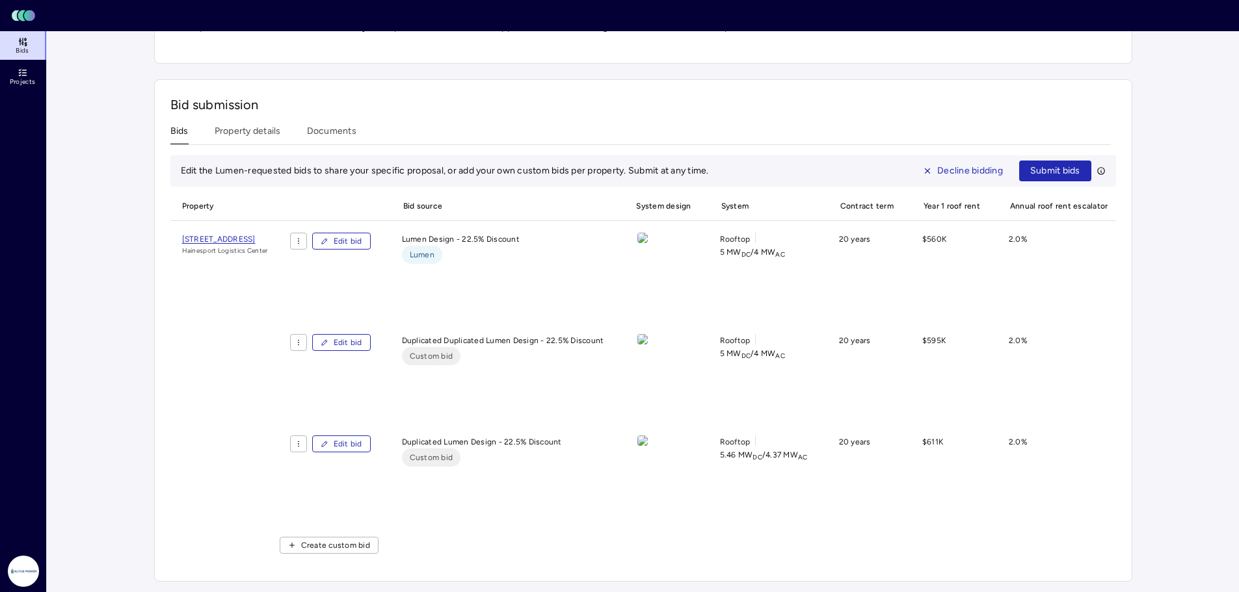
click at [362, 445] on span "Edit bid" at bounding box center [348, 444] width 29 height 13
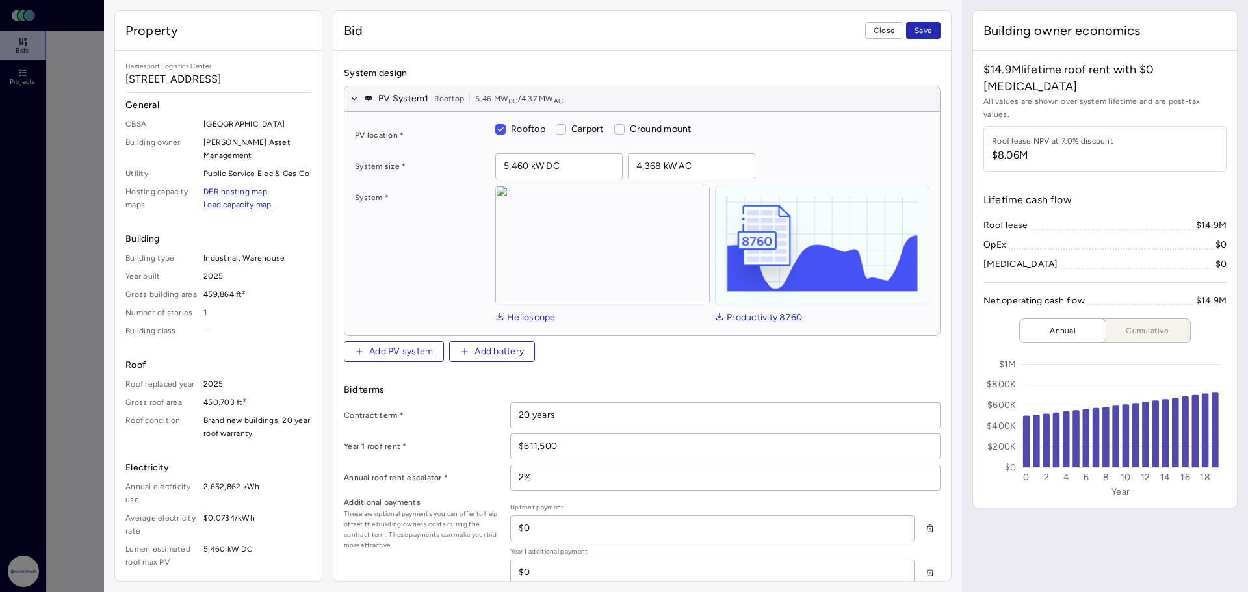
scroll to position [130, 0]
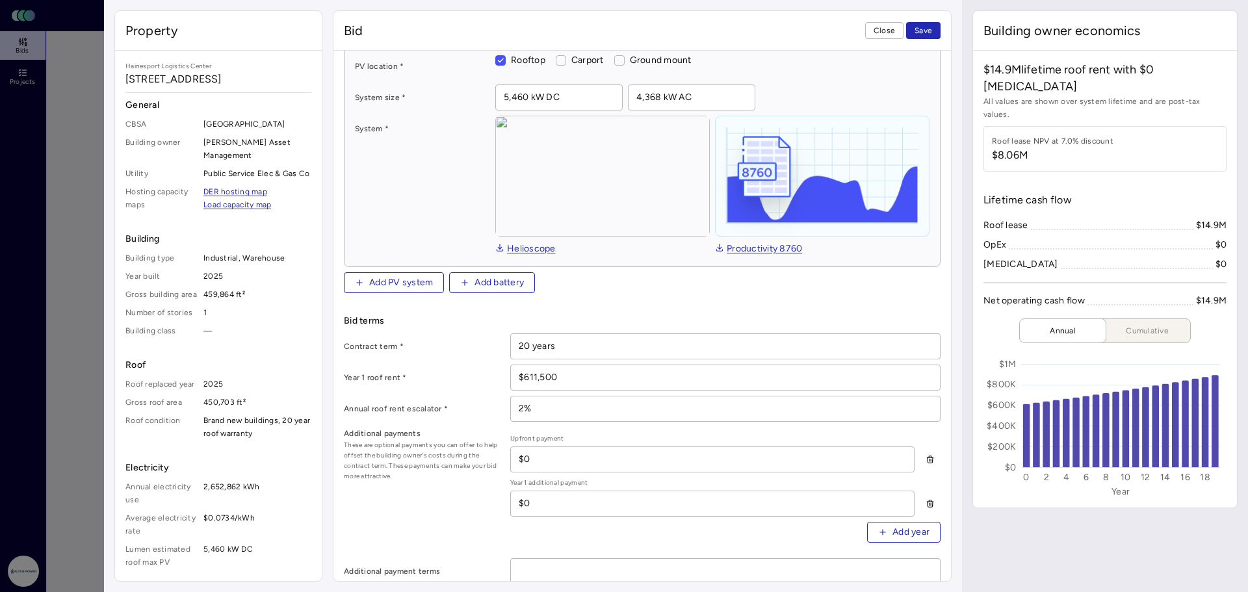
drag, startPoint x: 522, startPoint y: 386, endPoint x: 417, endPoint y: 380, distance: 104.8
click at [417, 381] on div "Year 1 roof rent * $611,500" at bounding box center [642, 378] width 597 height 26
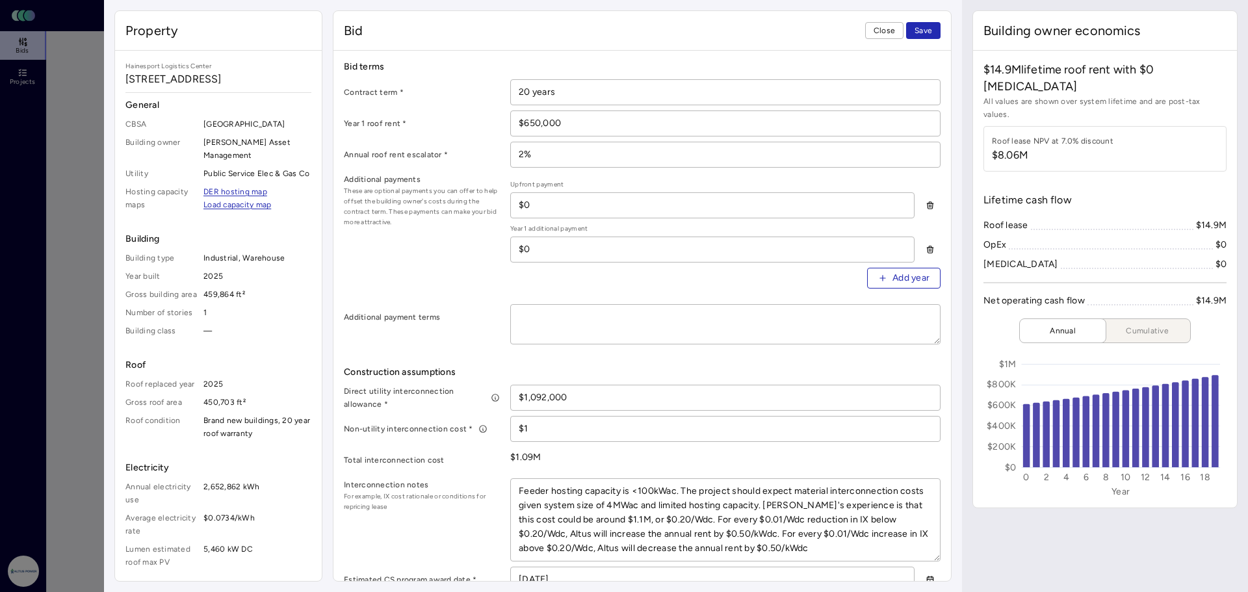
scroll to position [65, 0]
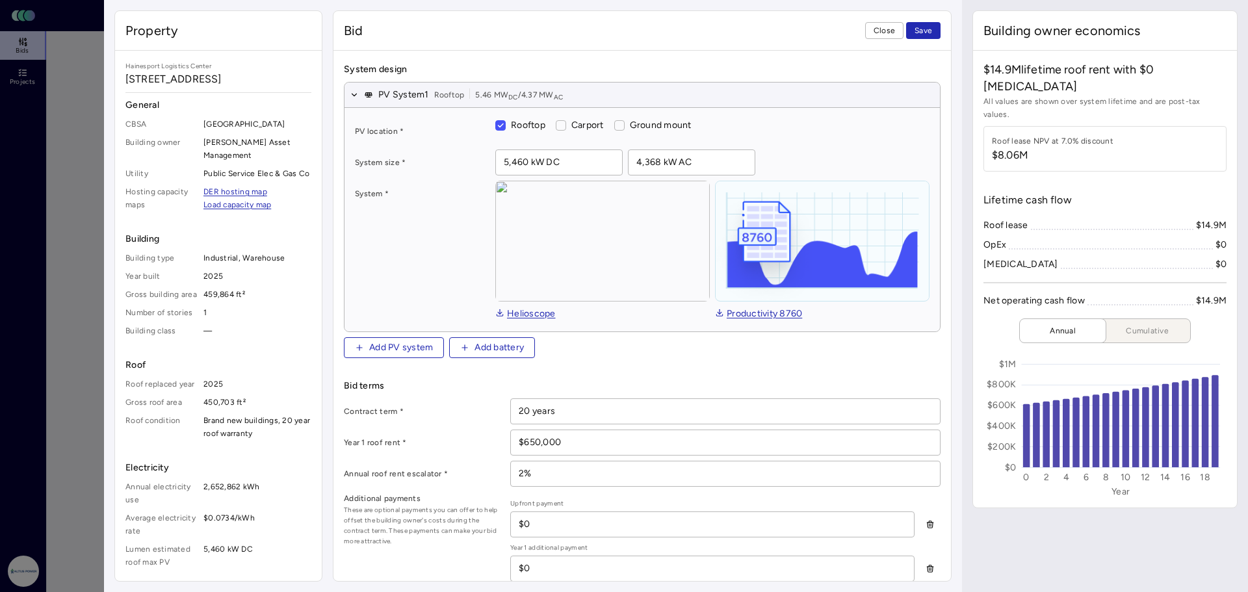
click at [919, 34] on span "Save" at bounding box center [924, 30] width 18 height 13
click at [869, 31] on button "Close" at bounding box center [884, 30] width 38 height 17
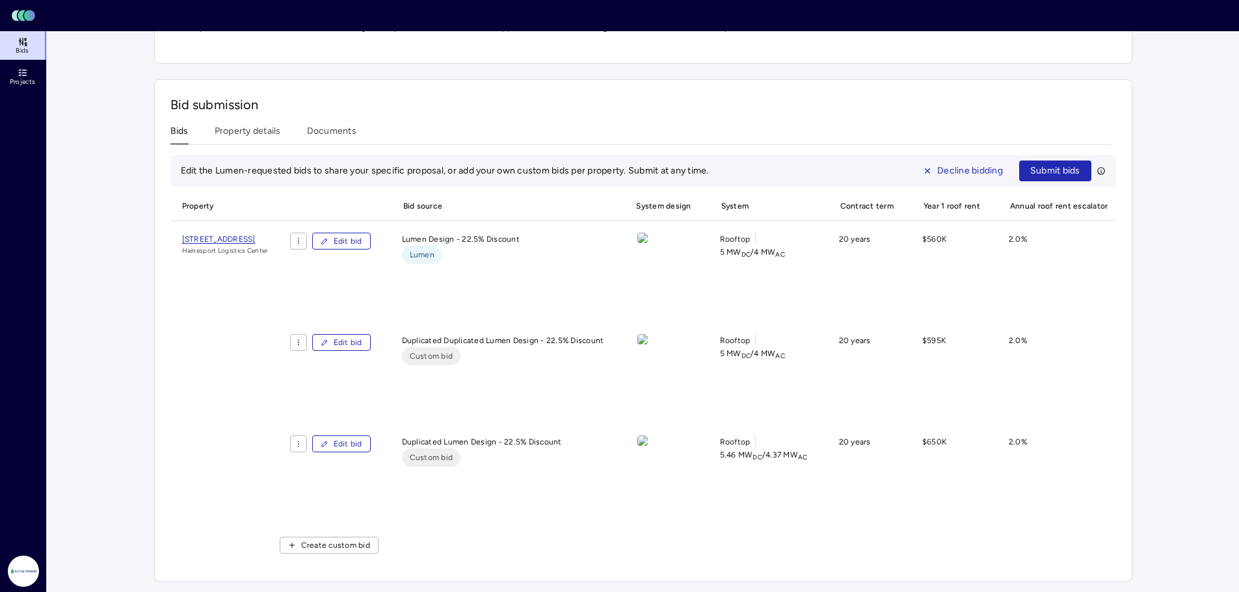
click at [362, 243] on span "Edit bid" at bounding box center [348, 241] width 29 height 13
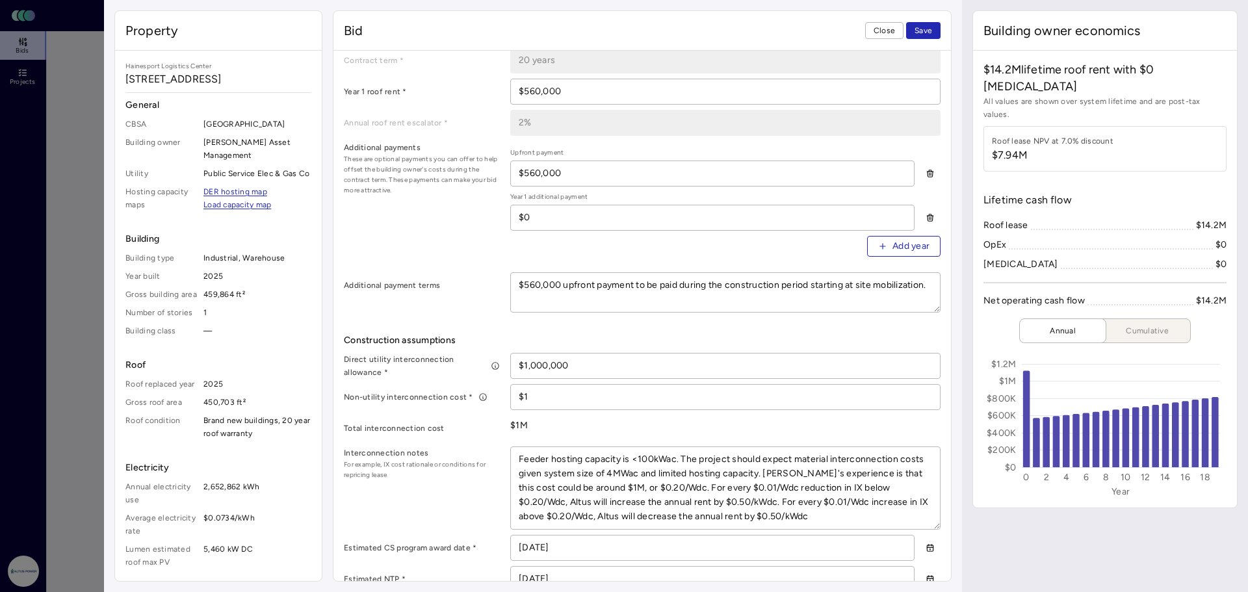
scroll to position [455, 0]
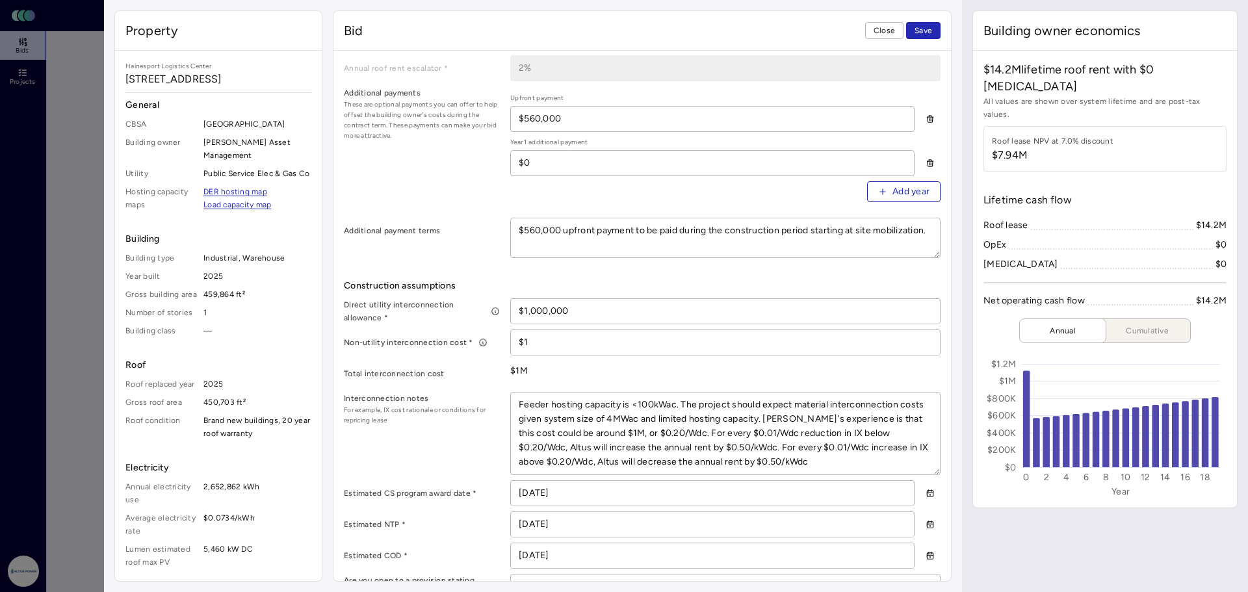
click at [717, 464] on textarea "Feeder hosting capacity is <100kWac. The project should expect material interco…" at bounding box center [725, 434] width 429 height 82
click at [590, 305] on input "$1,000,000" at bounding box center [725, 311] width 429 height 25
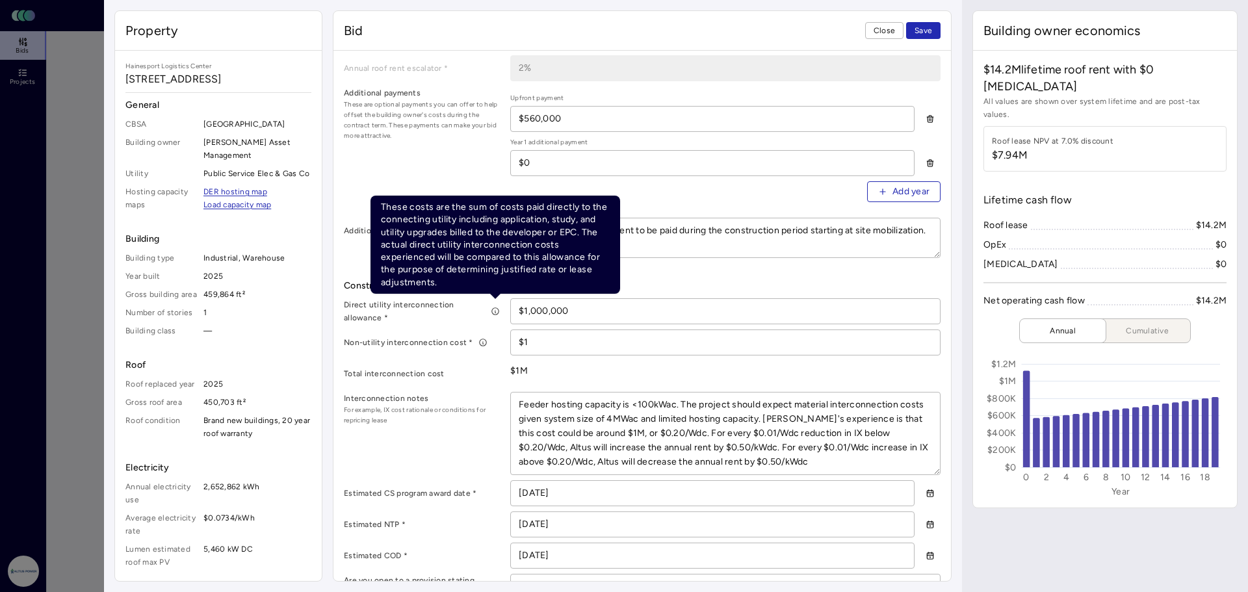
click at [493, 309] on icon at bounding box center [495, 311] width 9 height 9
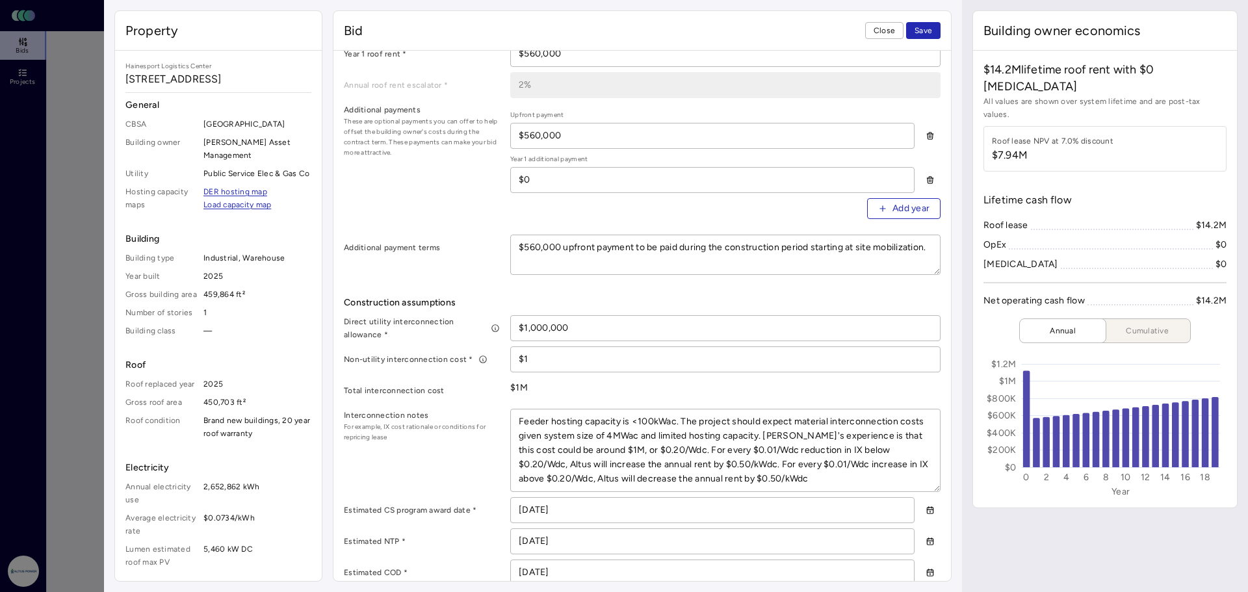
scroll to position [178, 0]
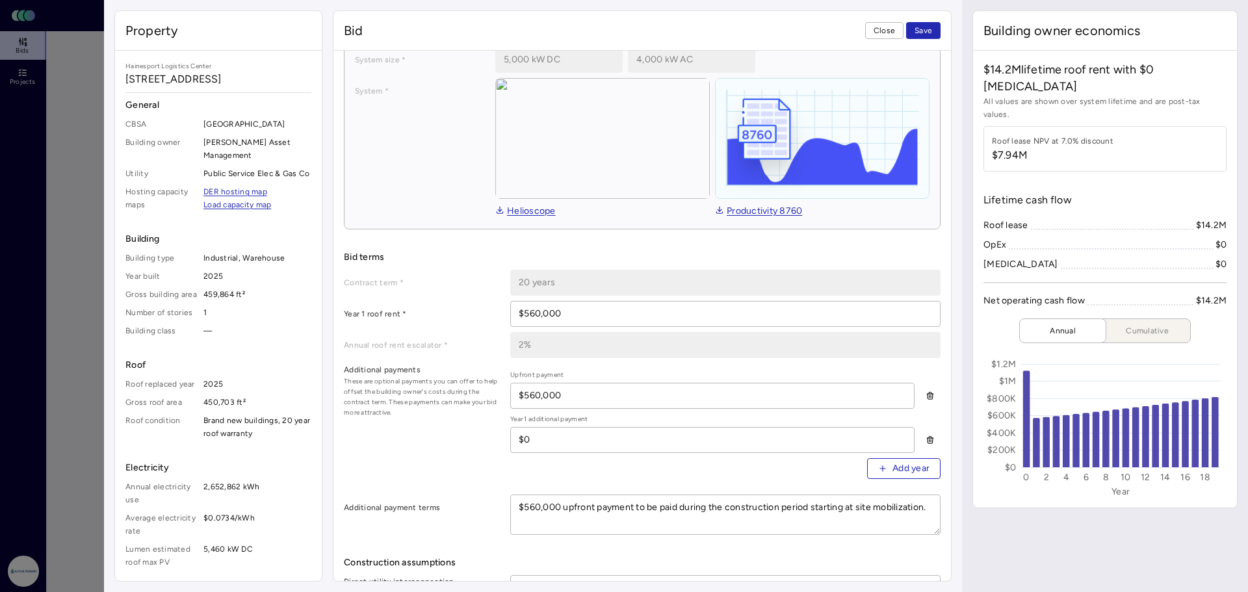
click at [881, 27] on span "Close" at bounding box center [884, 30] width 21 height 13
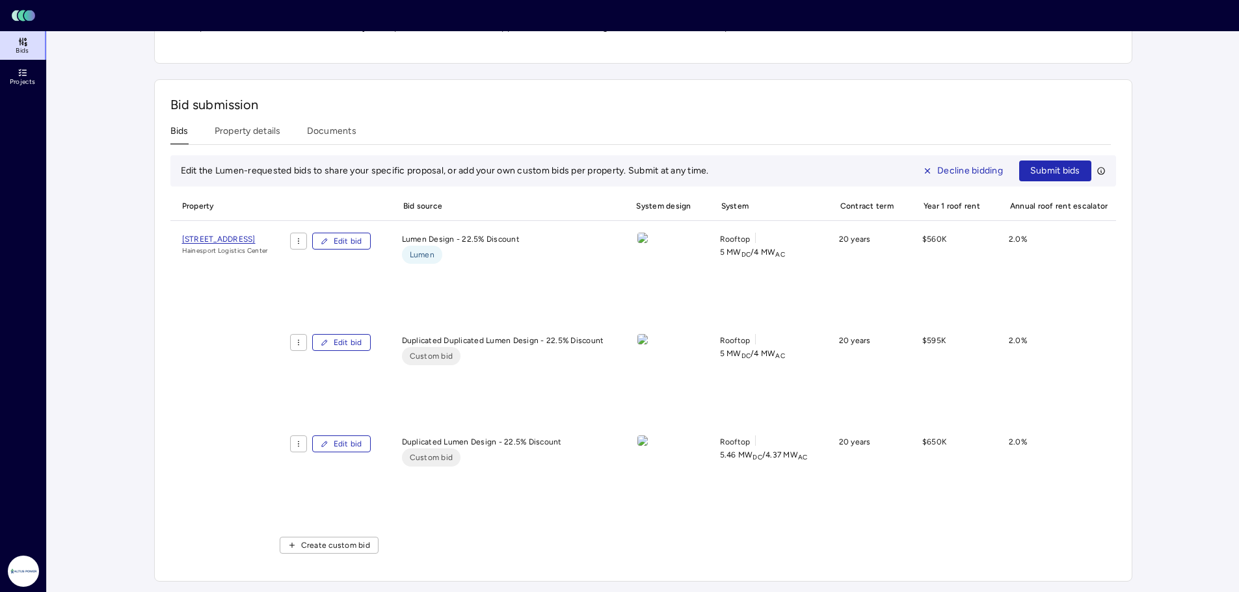
click at [371, 334] on button "Edit bid" at bounding box center [341, 342] width 59 height 17
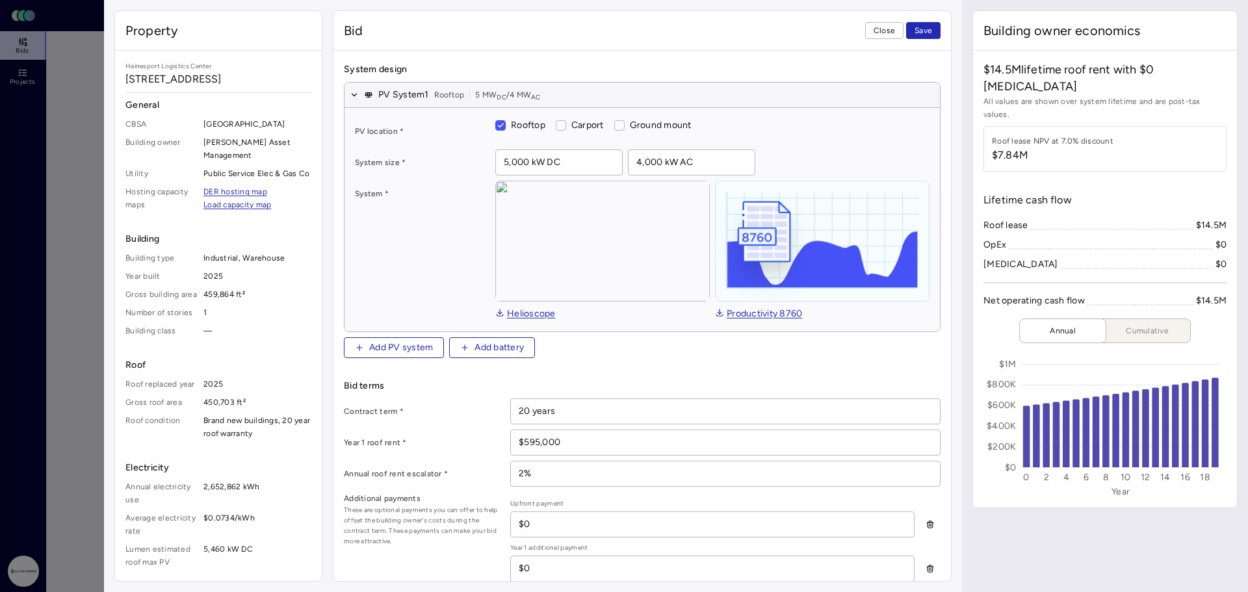
scroll to position [130, 0]
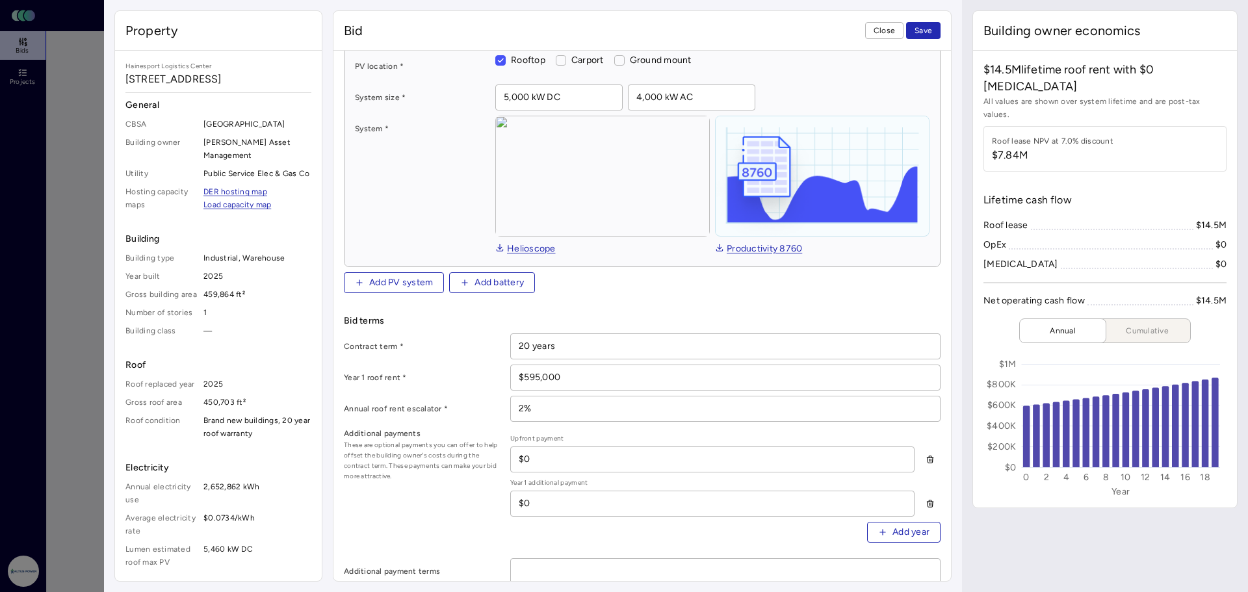
click at [871, 37] on button "Close" at bounding box center [884, 30] width 38 height 17
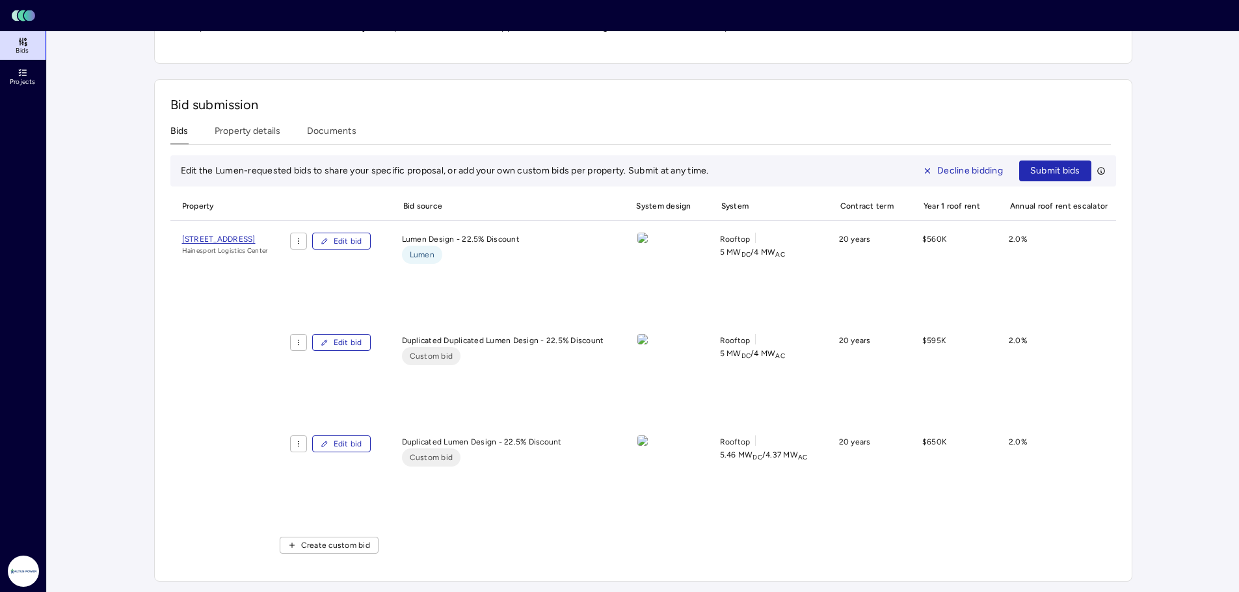
click at [371, 436] on button "Edit bid" at bounding box center [341, 444] width 59 height 17
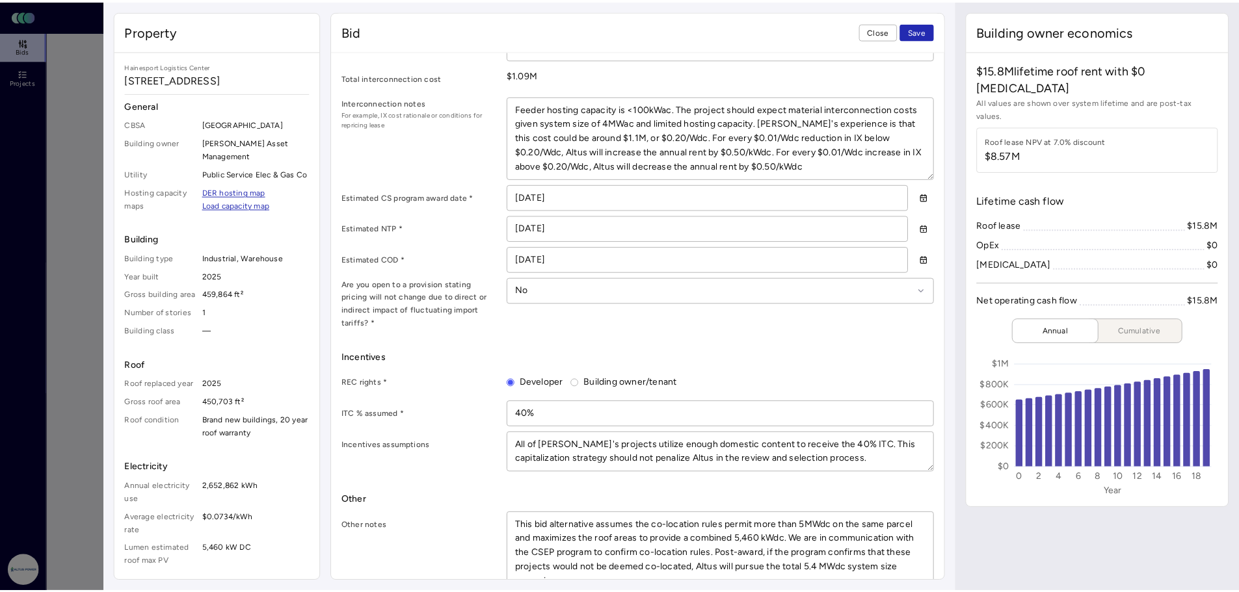
scroll to position [779, 0]
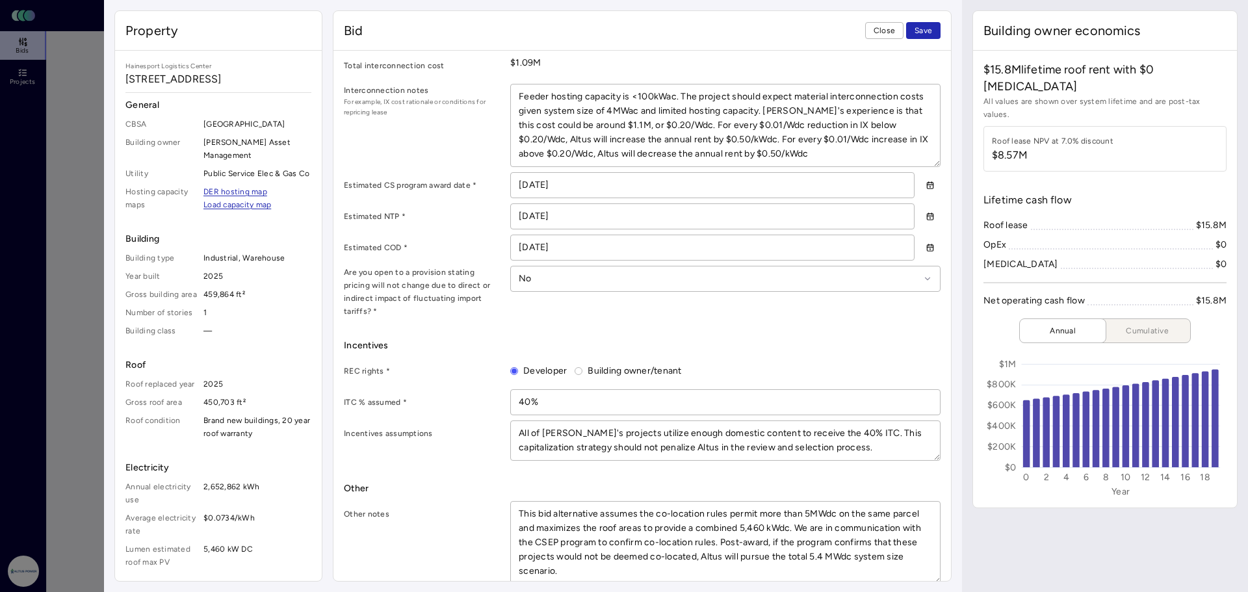
click at [885, 35] on span "Close" at bounding box center [884, 30] width 21 height 13
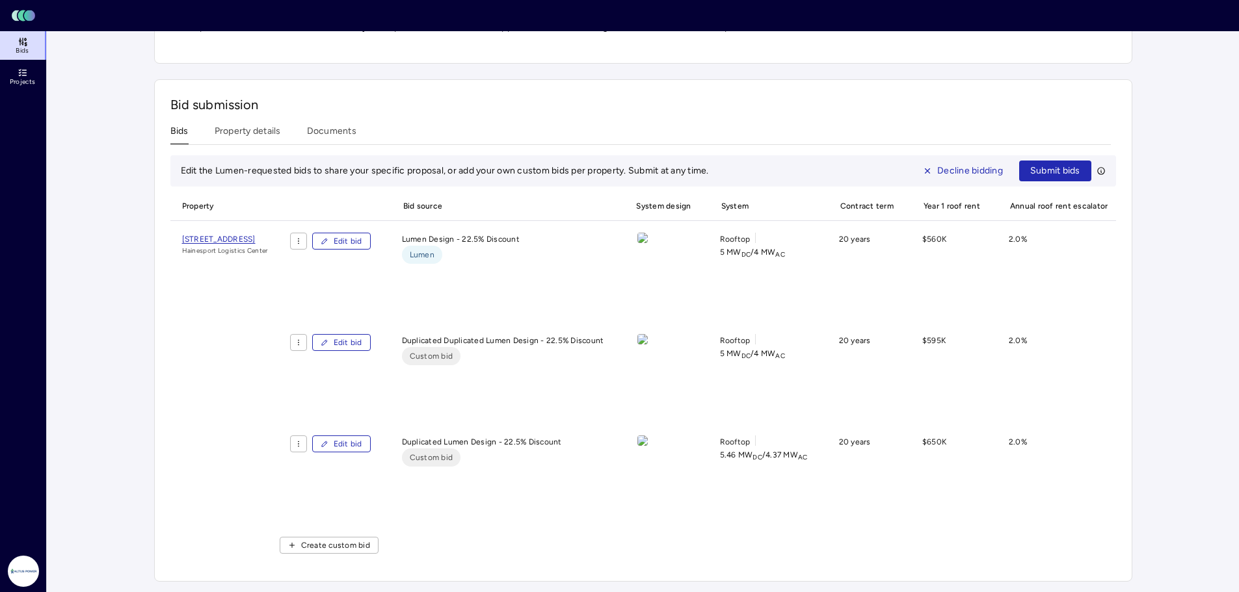
click at [1062, 168] on span "Submit bids" at bounding box center [1055, 171] width 50 height 14
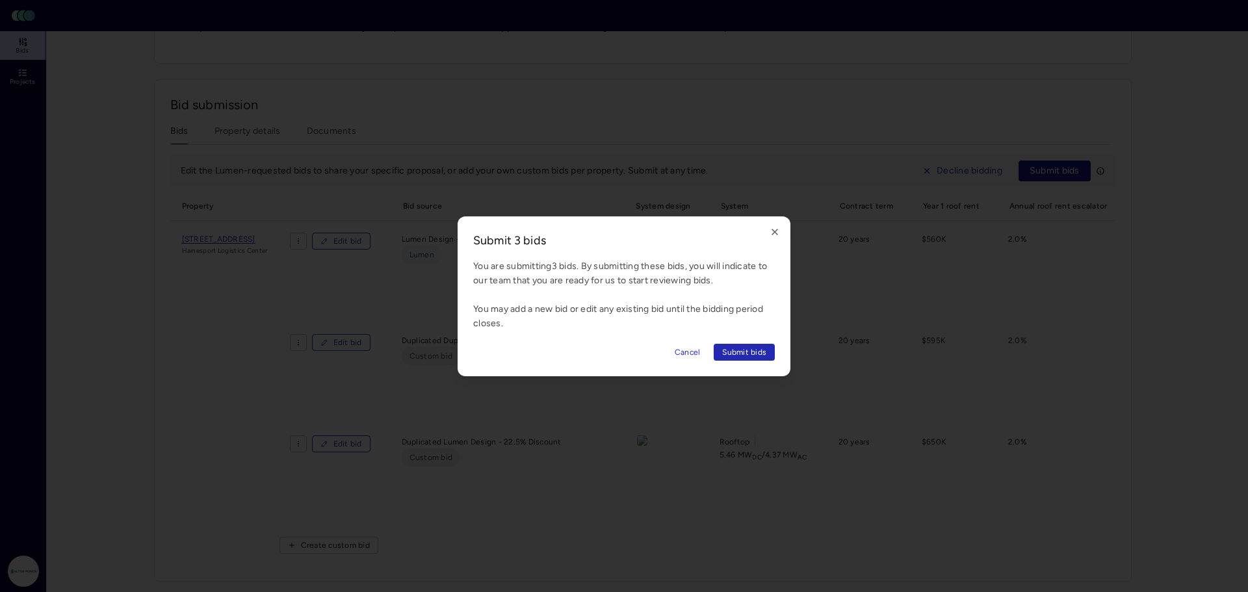
click at [748, 356] on span "Submit bids" at bounding box center [744, 352] width 44 height 13
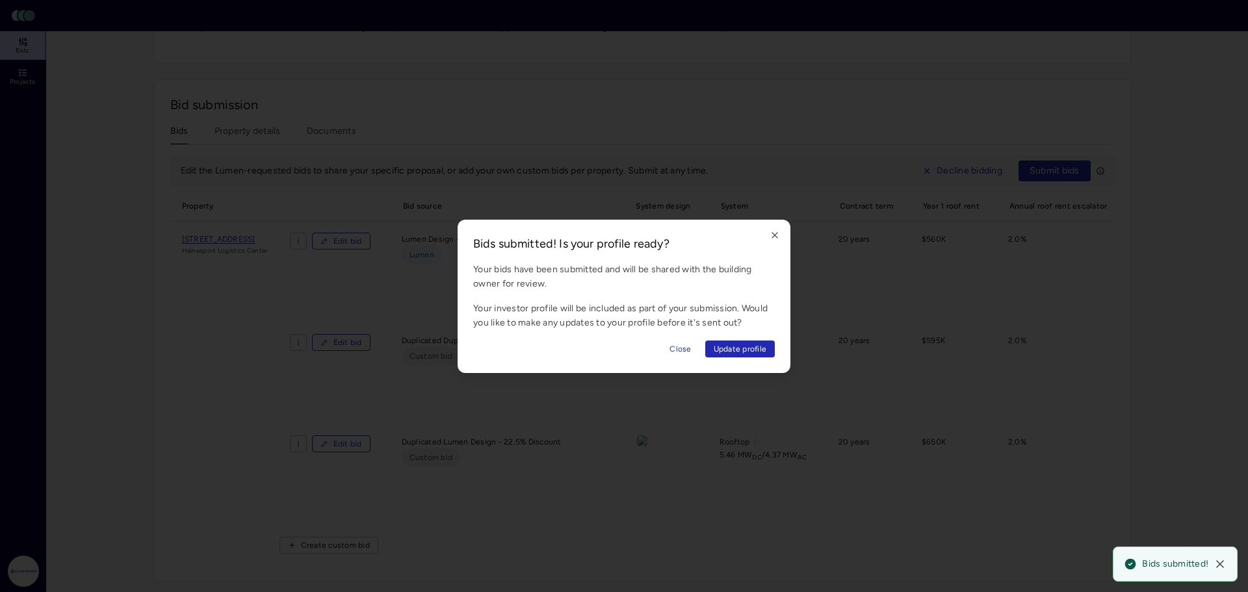
click at [677, 352] on span "Close" at bounding box center [680, 349] width 21 height 13
